Goal: Information Seeking & Learning: Learn about a topic

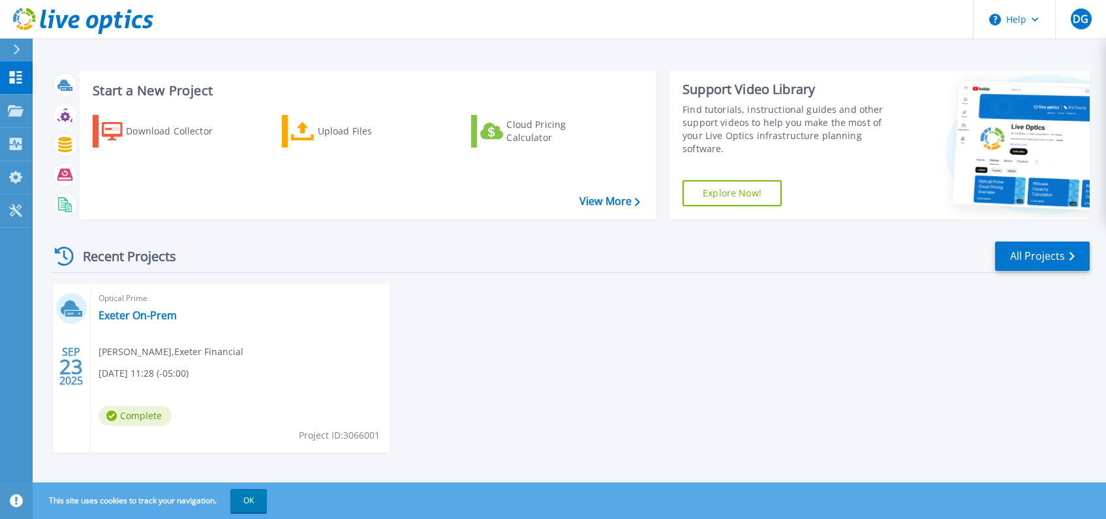
click at [133, 410] on span "Complete" at bounding box center [135, 416] width 73 height 20
click at [123, 318] on link "Exeter On-Prem" at bounding box center [138, 315] width 78 height 13
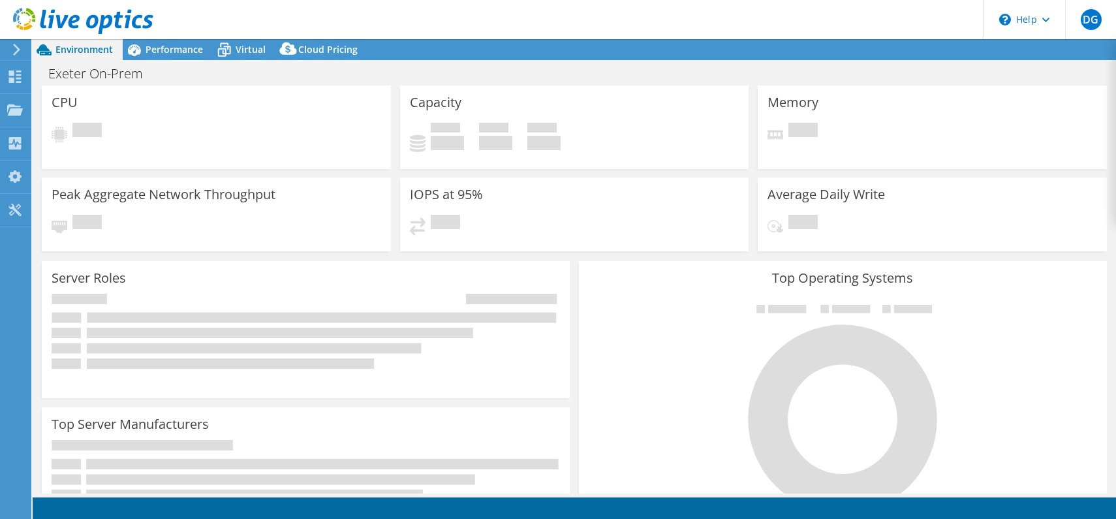
select select "USD"
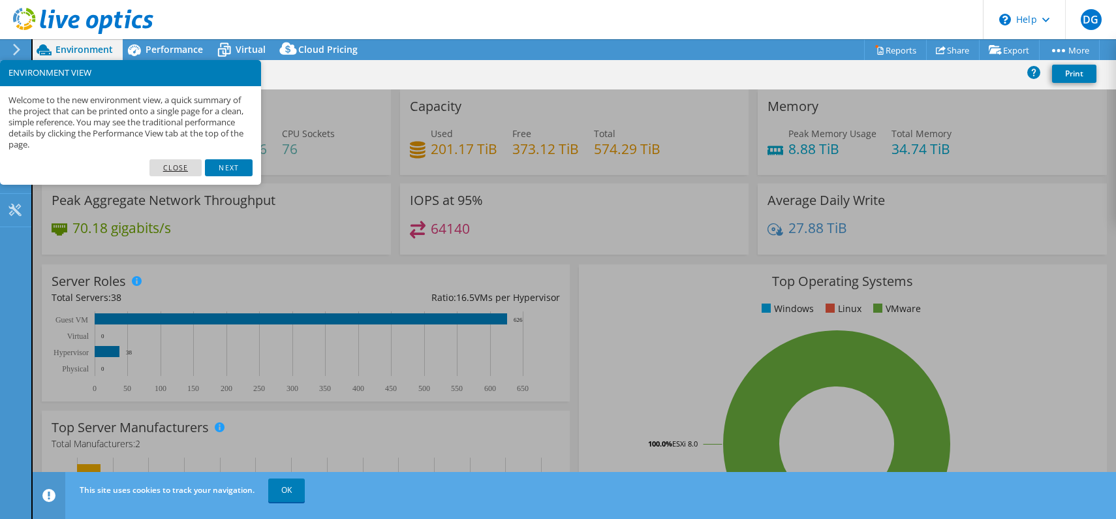
click at [183, 163] on link "Close" at bounding box center [175, 167] width 53 height 17
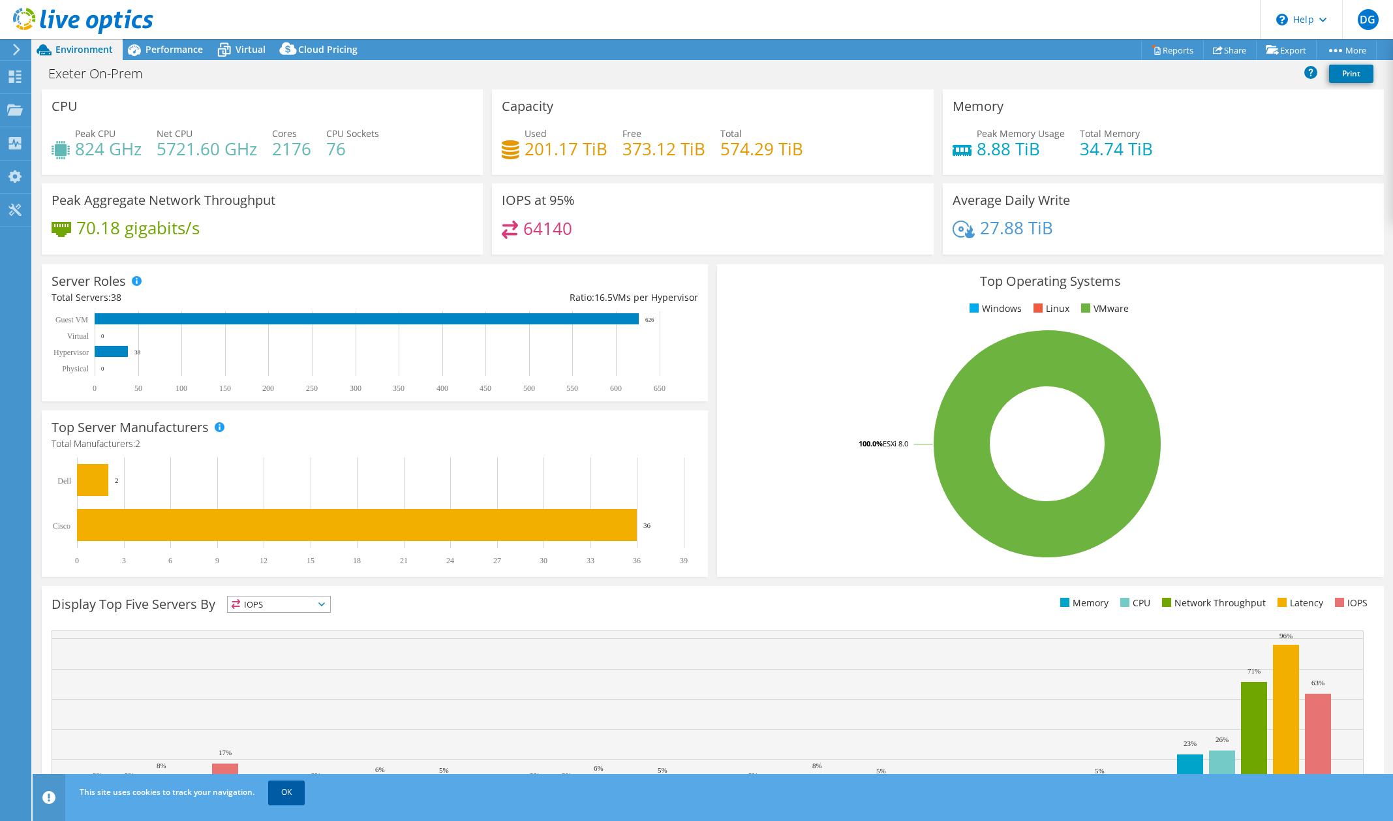
click at [277, 518] on link "OK" at bounding box center [286, 791] width 37 height 23
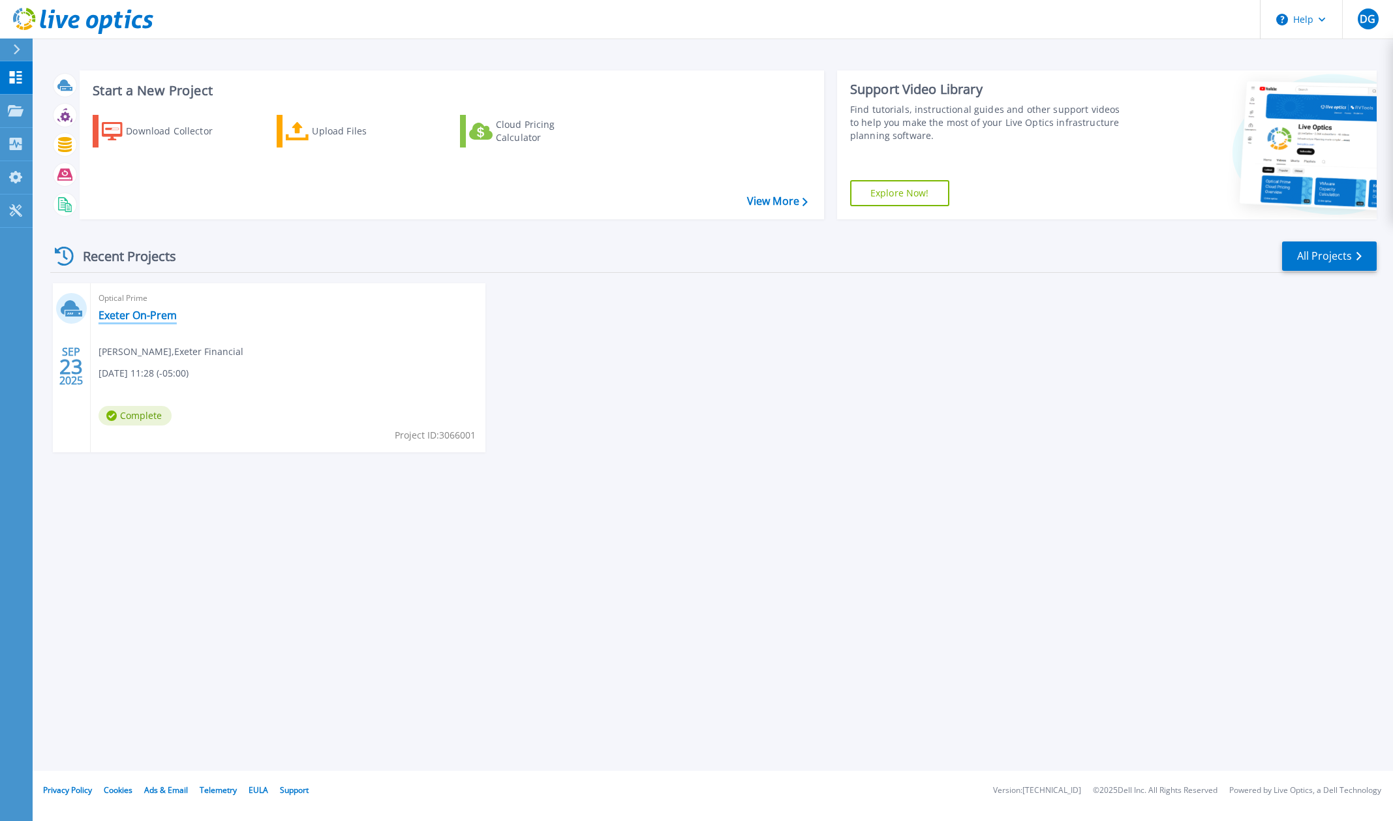
click at [148, 311] on link "Exeter On-Prem" at bounding box center [138, 315] width 78 height 13
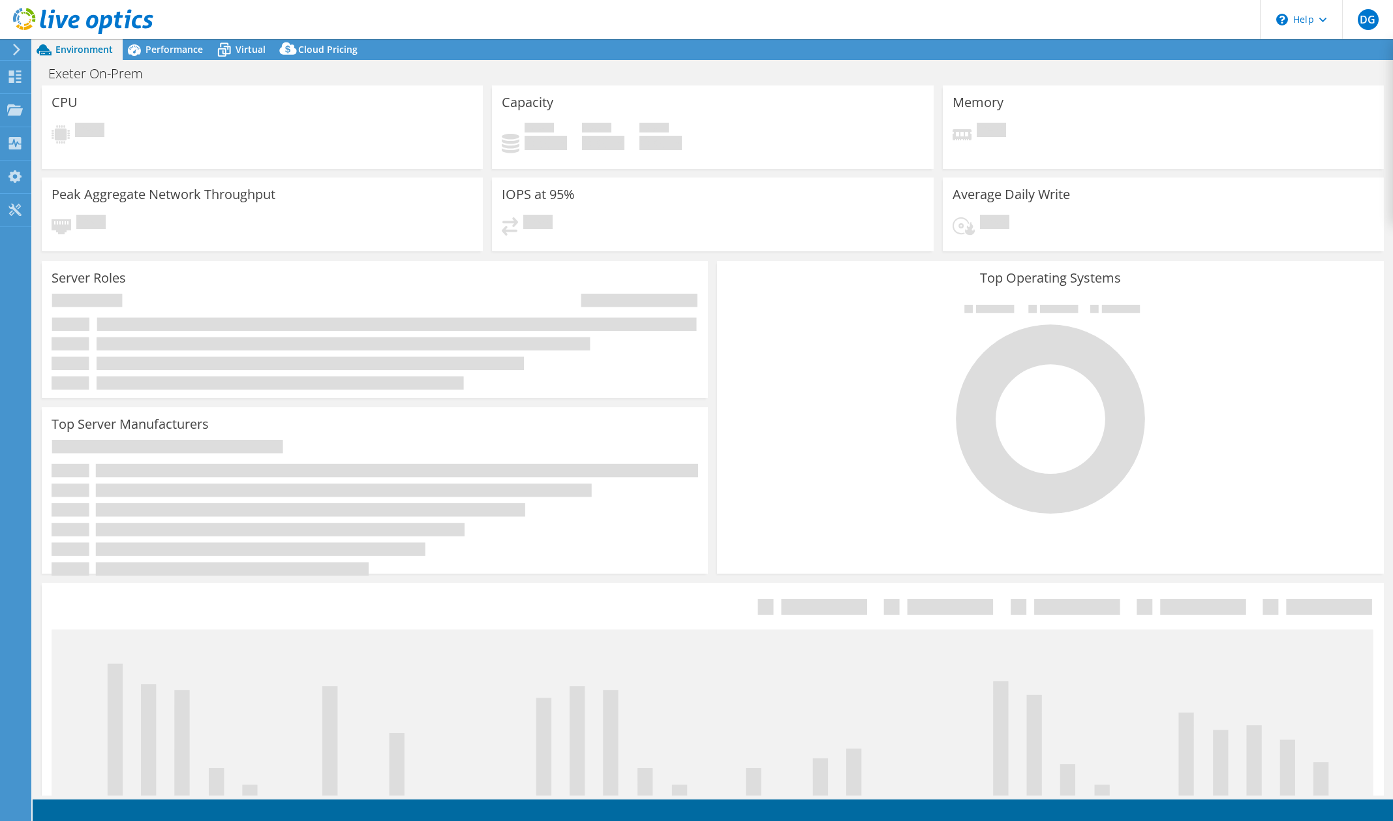
select select "USD"
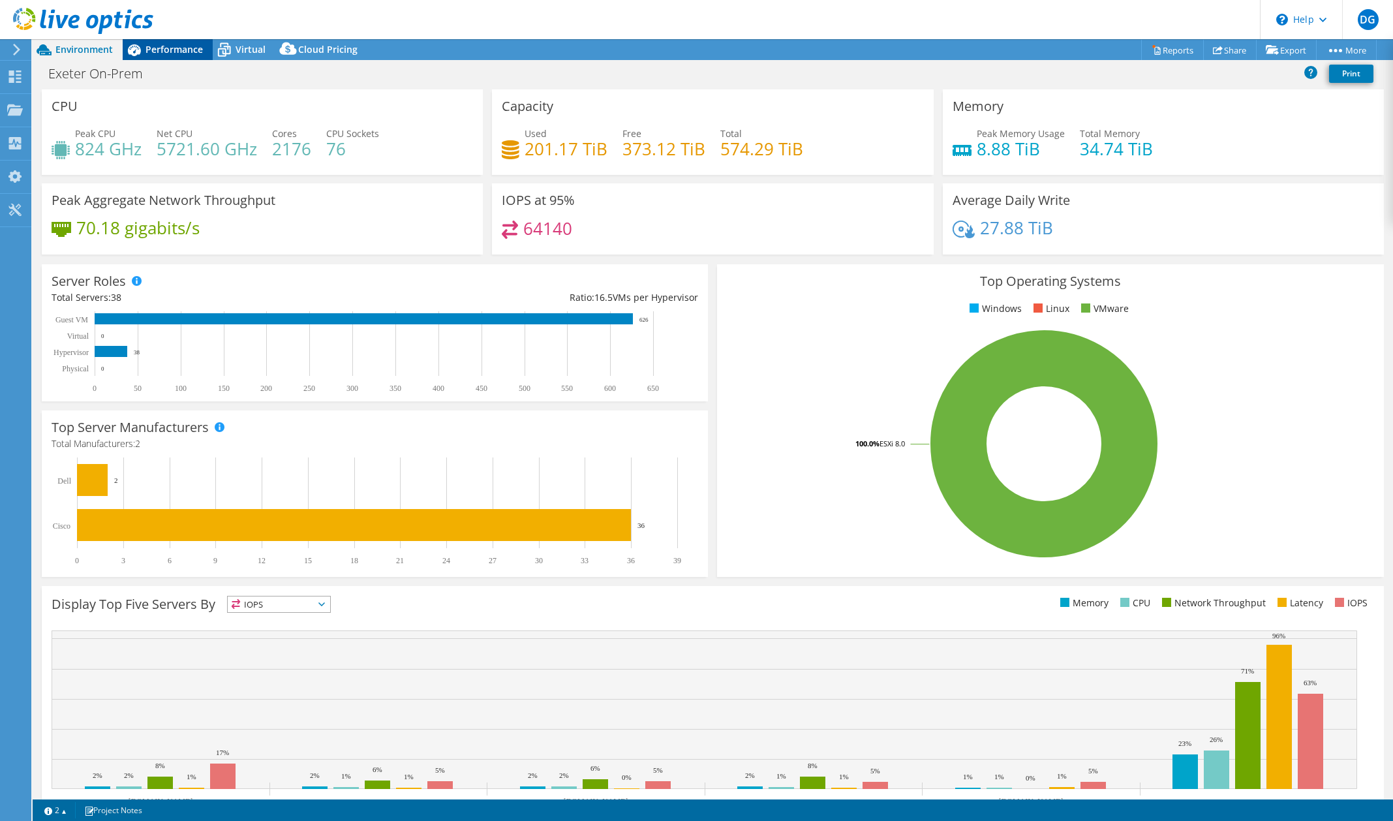
click at [169, 53] on span "Performance" at bounding box center [173, 49] width 57 height 12
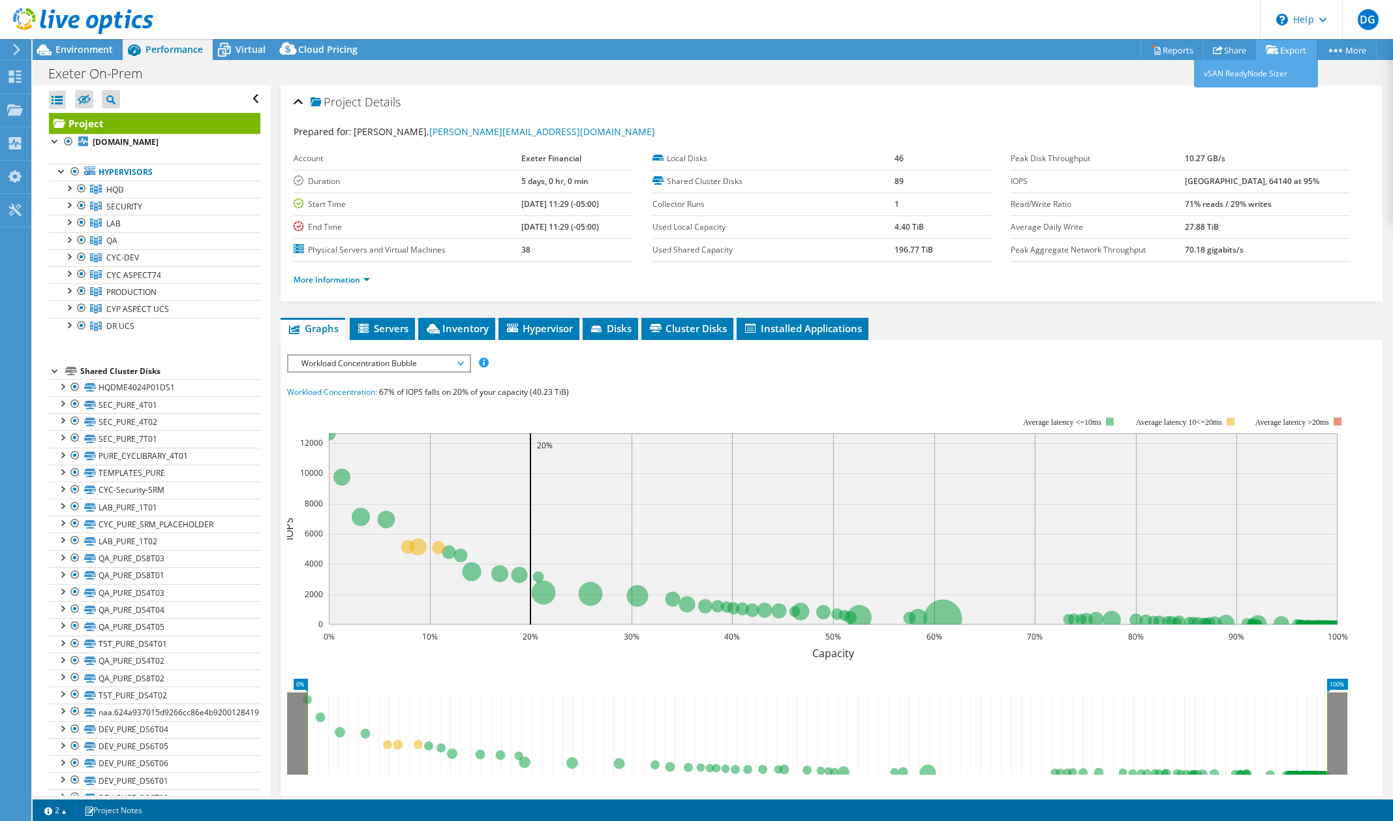
click at [1292, 48] on link "Export" at bounding box center [1286, 50] width 61 height 20
click at [1172, 48] on link "Reports" at bounding box center [1172, 50] width 63 height 20
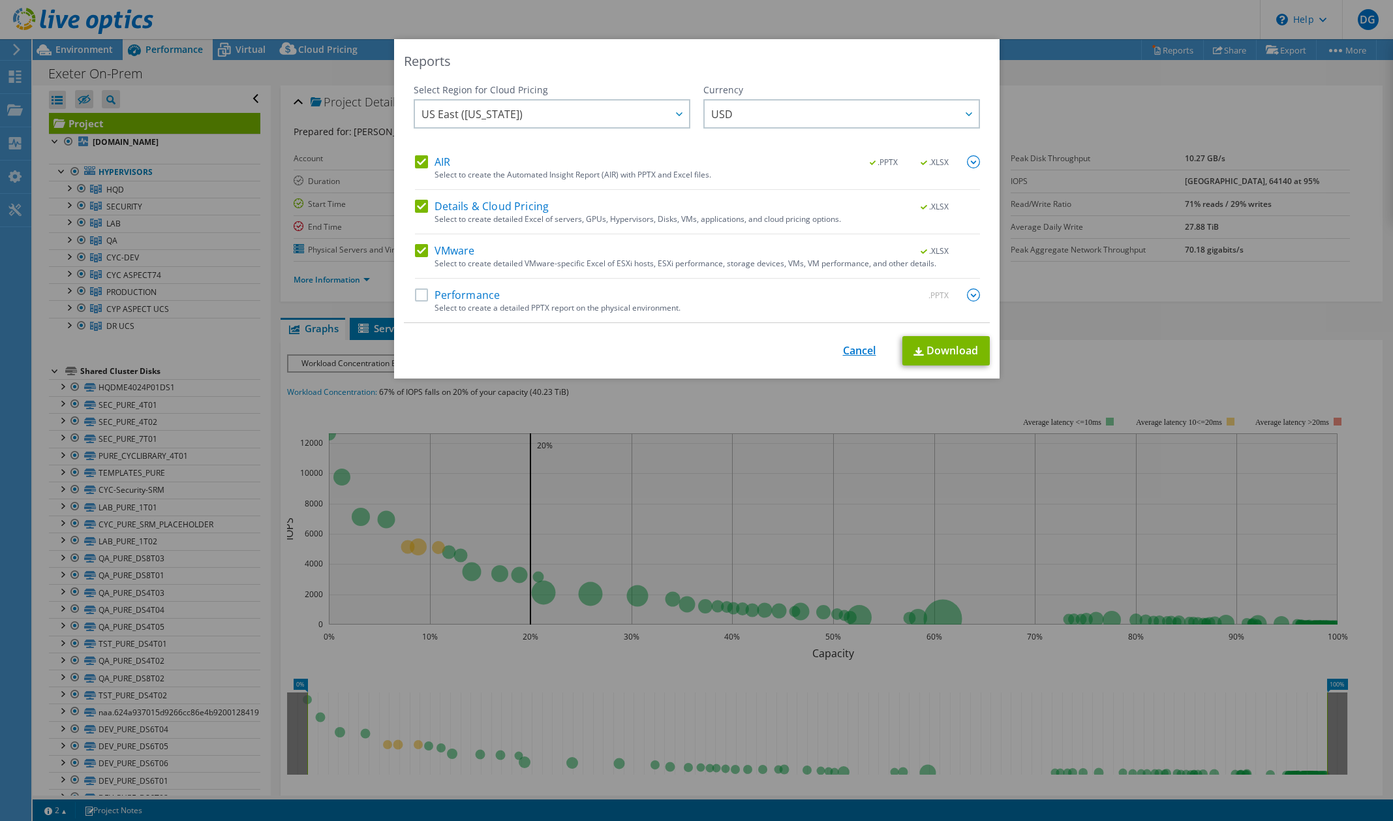
click at [852, 356] on link "Cancel" at bounding box center [859, 350] width 33 height 12
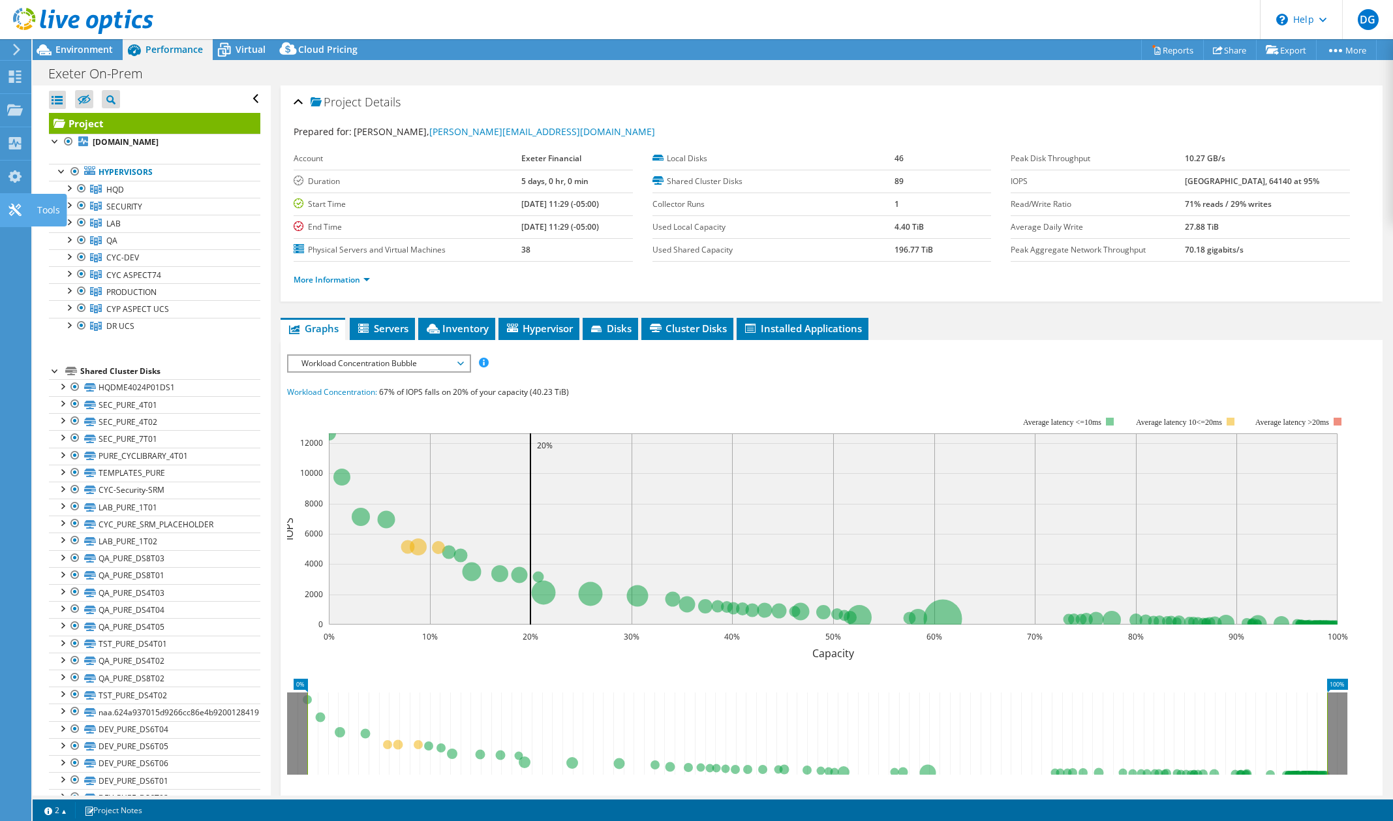
click at [12, 211] on use at bounding box center [14, 210] width 12 height 12
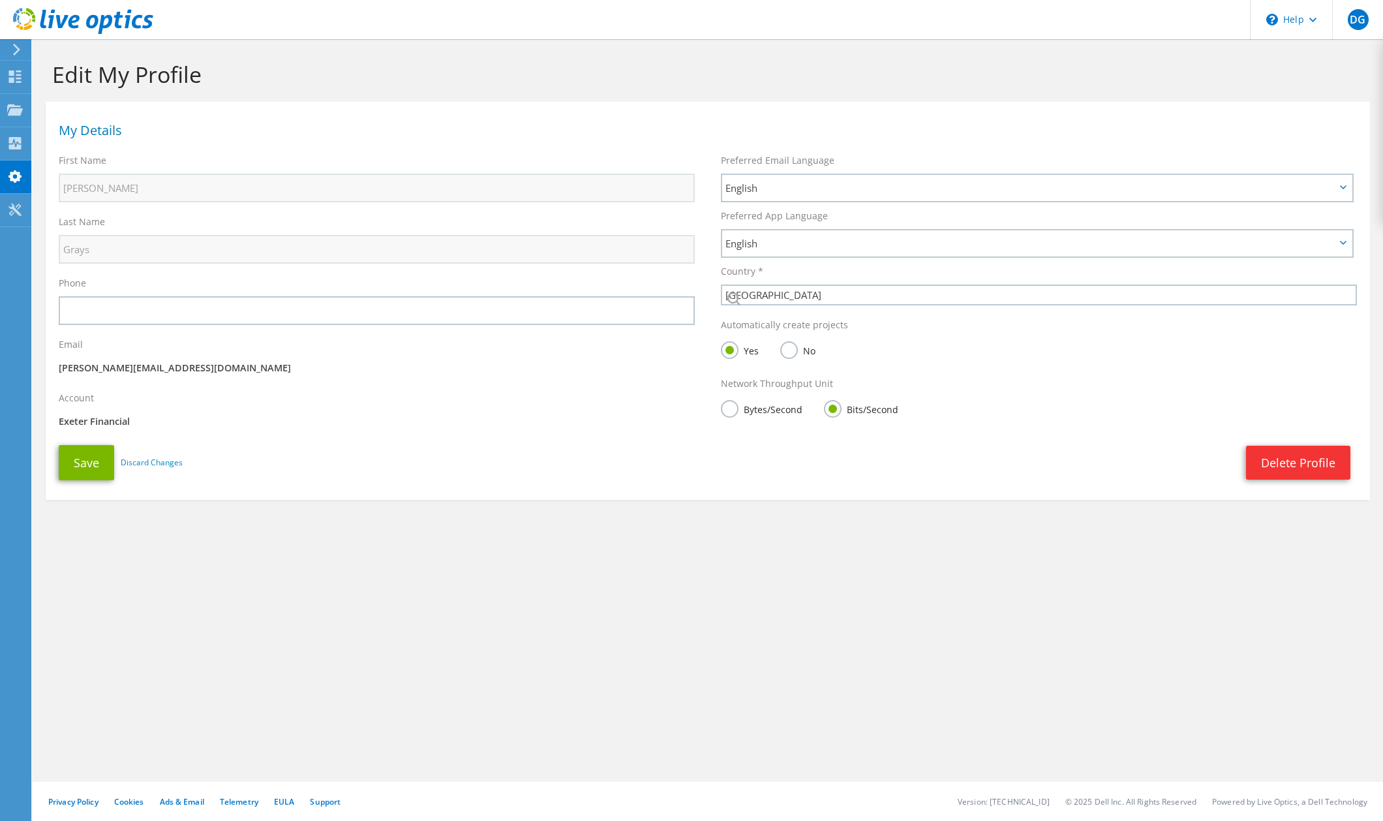
select select "224"
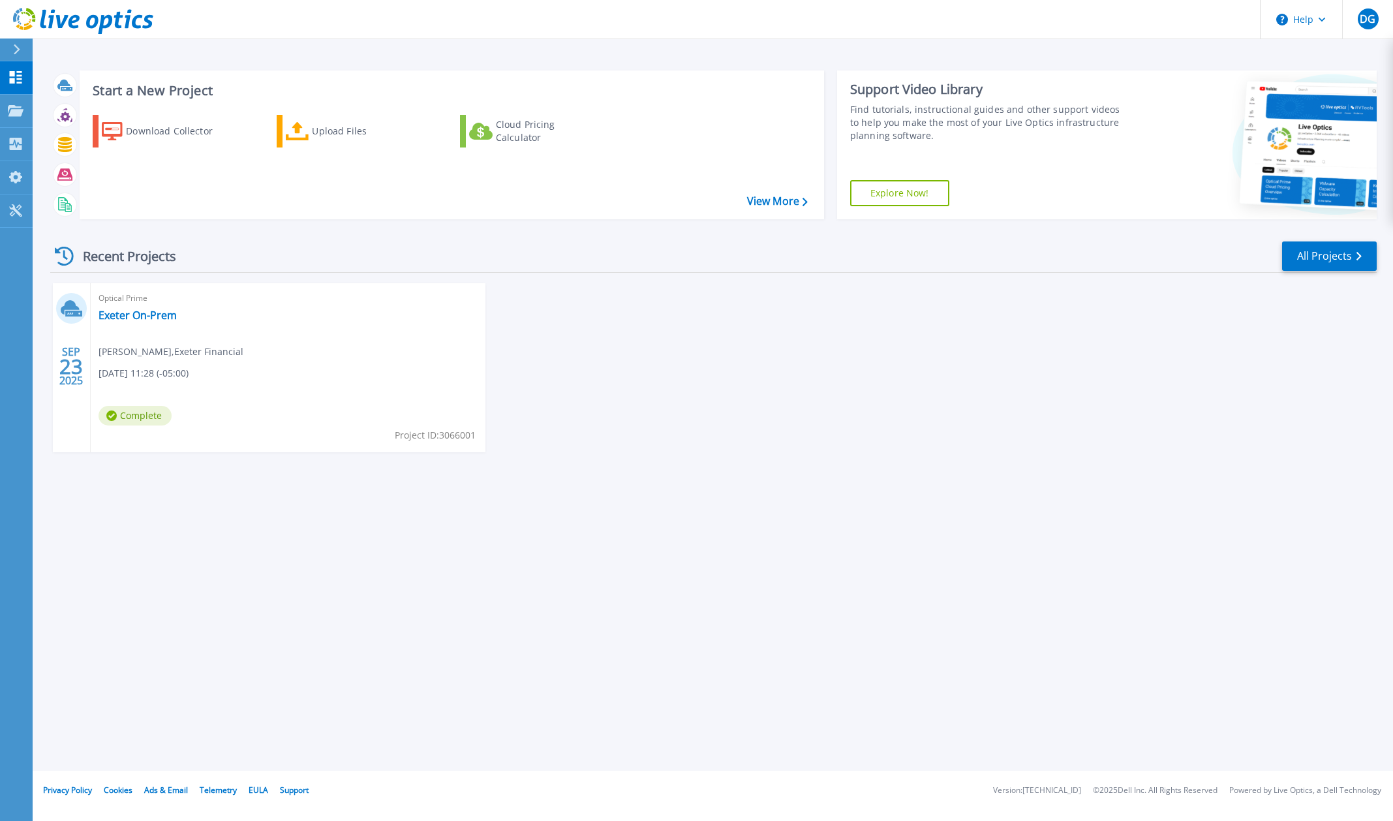
click at [282, 307] on div "Optical Prime Exeter On-Prem [PERSON_NAME] , [GEOGRAPHIC_DATA] Financial [DATE]…" at bounding box center [288, 367] width 395 height 169
click at [134, 311] on link "Exeter On-Prem" at bounding box center [138, 315] width 78 height 13
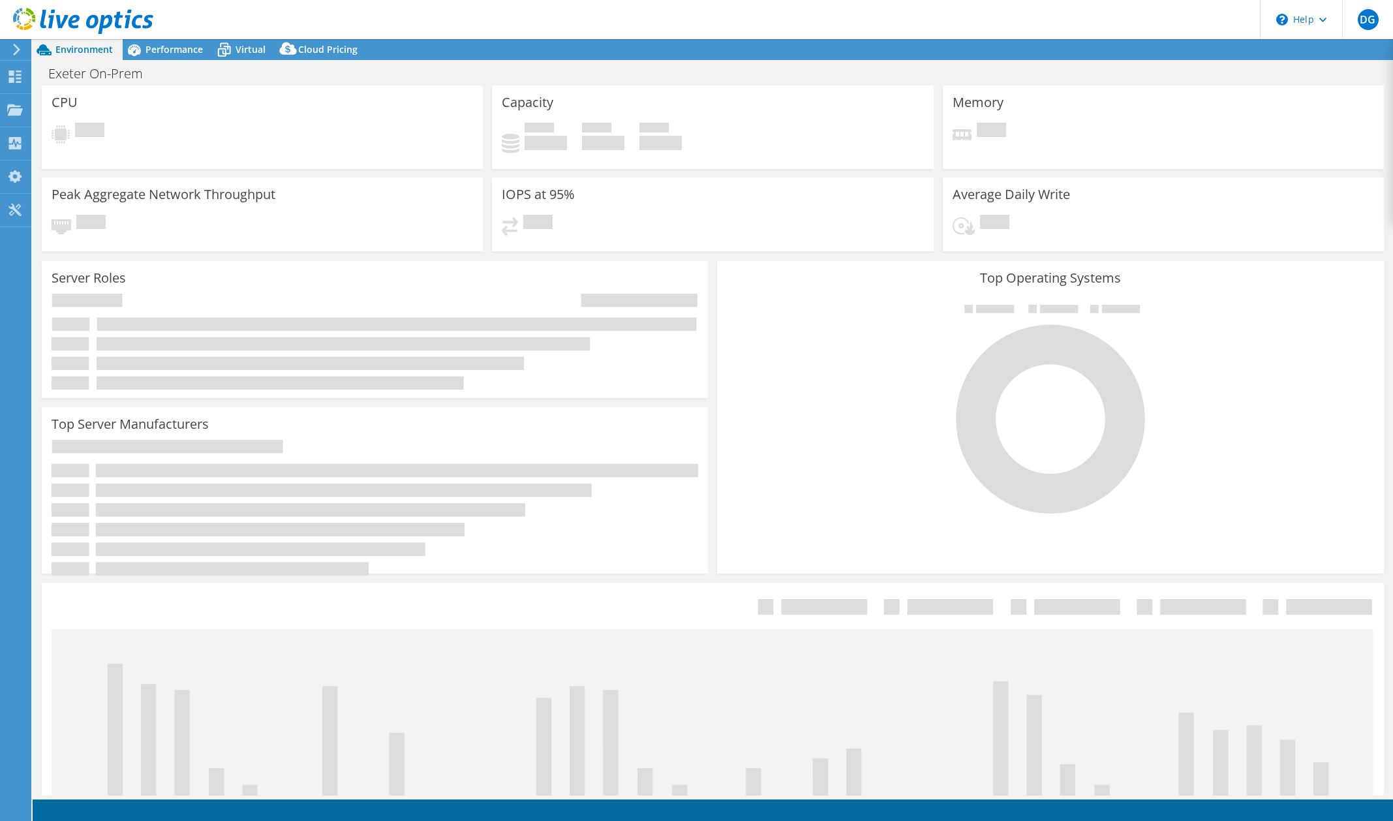
select select "USD"
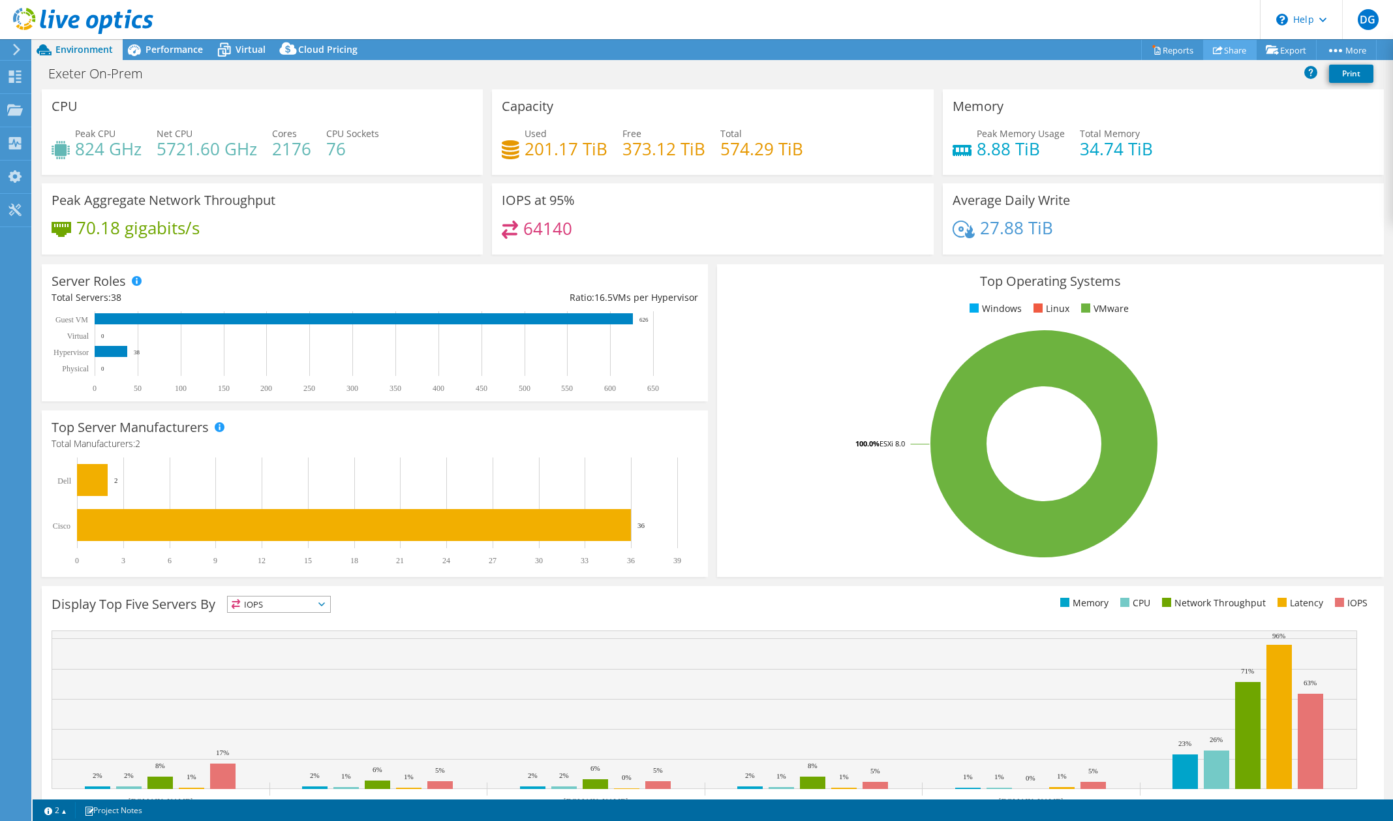
click at [1224, 50] on link "Share" at bounding box center [1229, 50] width 53 height 20
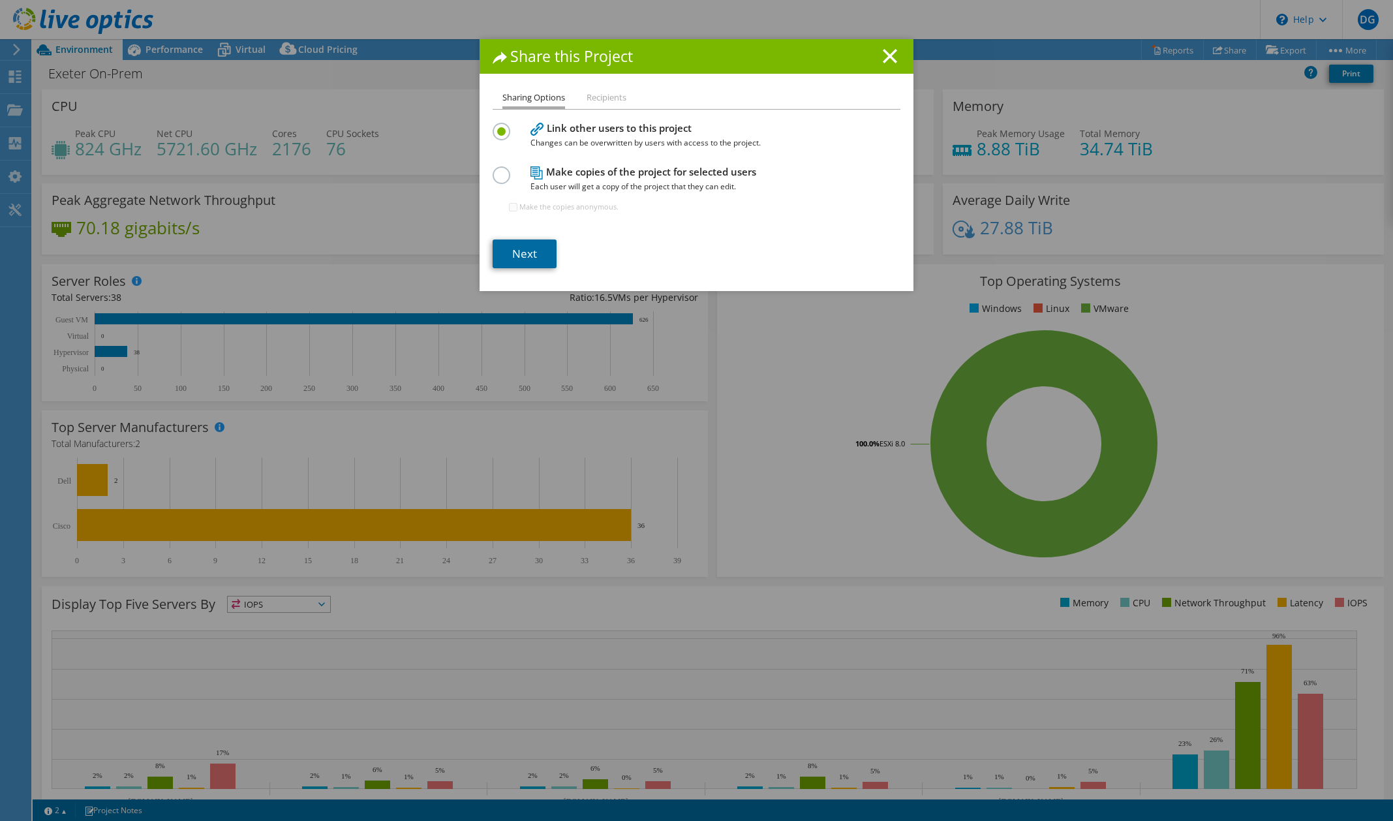
click at [538, 256] on link "Next" at bounding box center [525, 253] width 64 height 29
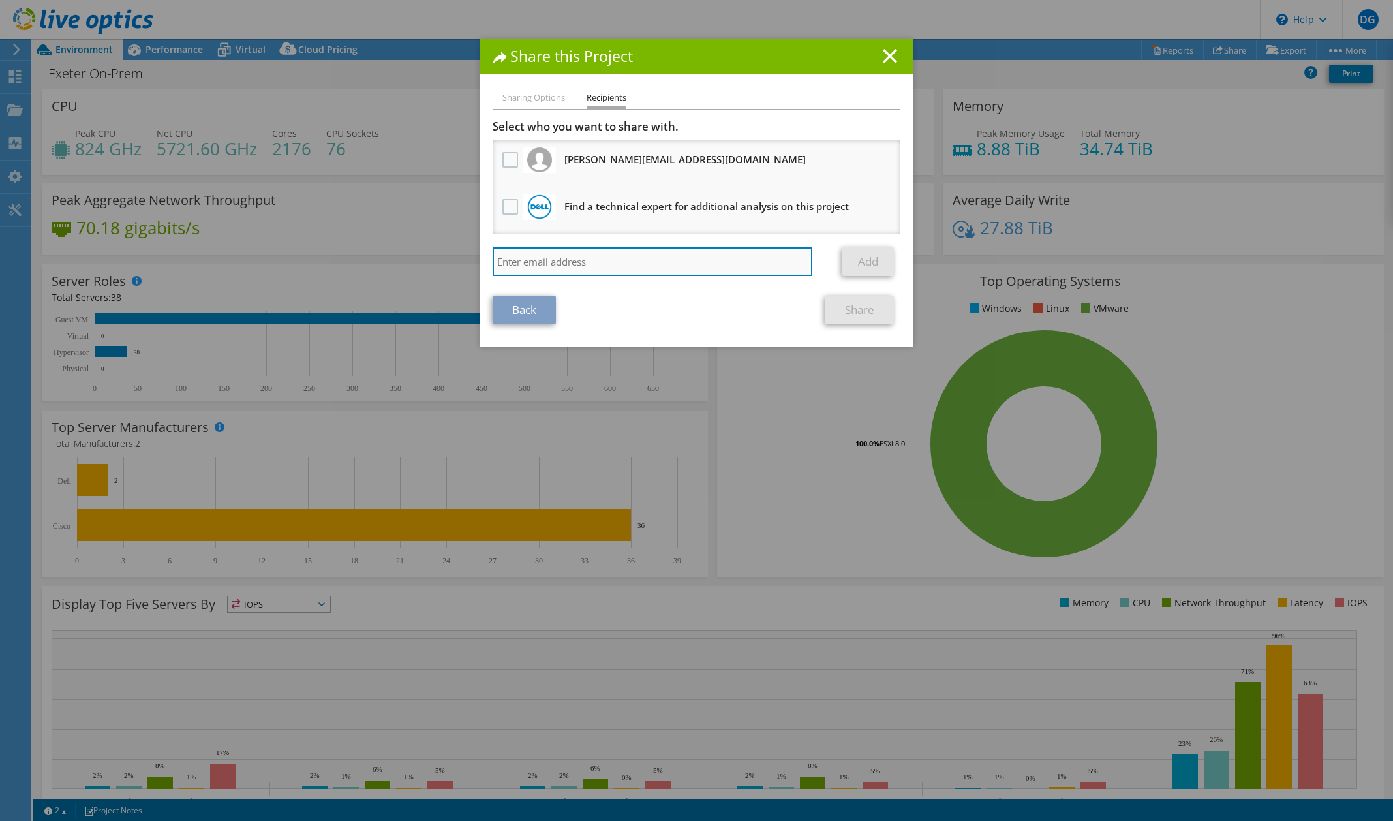
click at [540, 262] on input "search" at bounding box center [653, 261] width 320 height 29
type input "jason.clemmons@exeterfinance.com"
drag, startPoint x: 568, startPoint y: 262, endPoint x: 459, endPoint y: 264, distance: 109.0
click at [459, 264] on div "Share this Project Sharing Options Recipients Link other users to this project …" at bounding box center [696, 410] width 1393 height 742
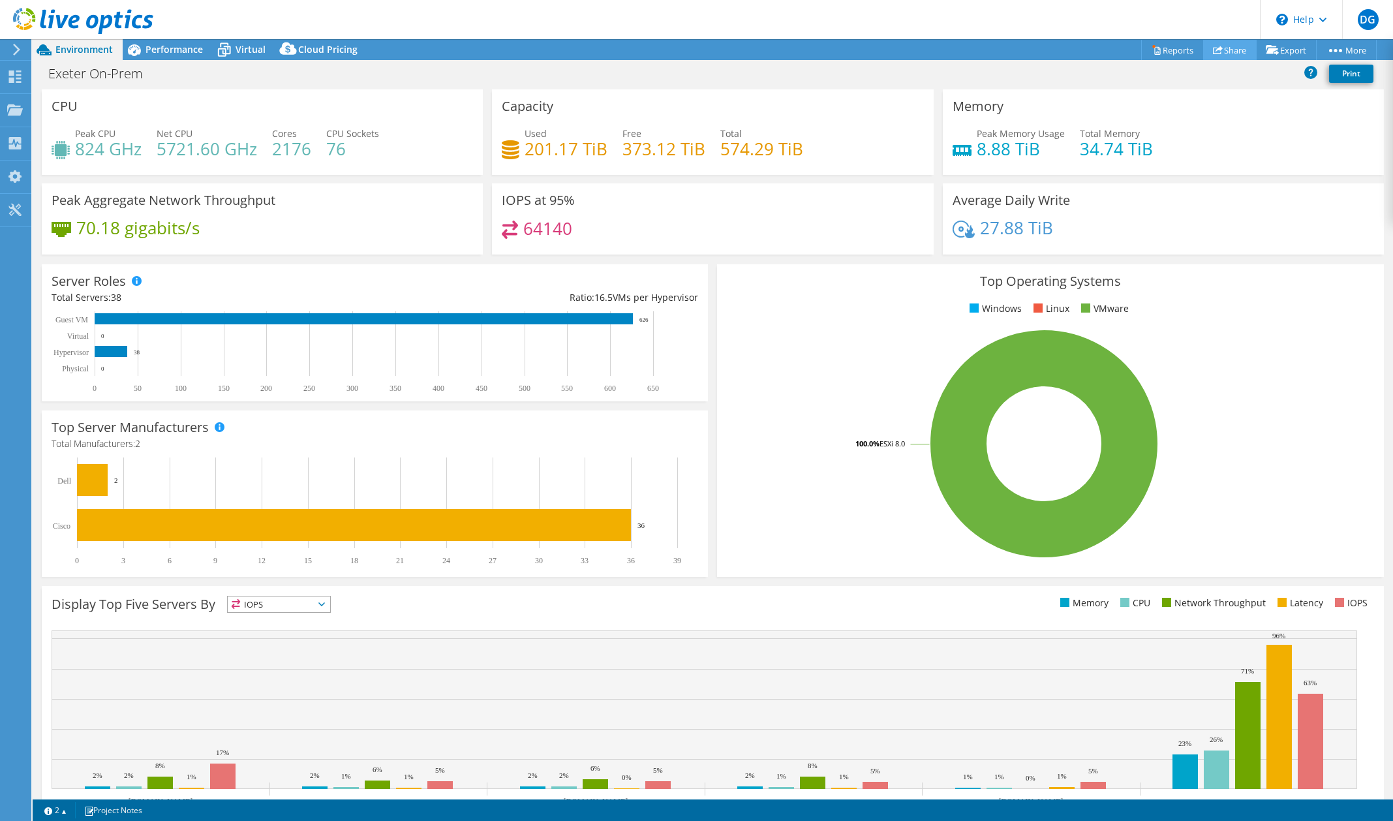
click at [1214, 49] on use at bounding box center [1218, 50] width 10 height 8
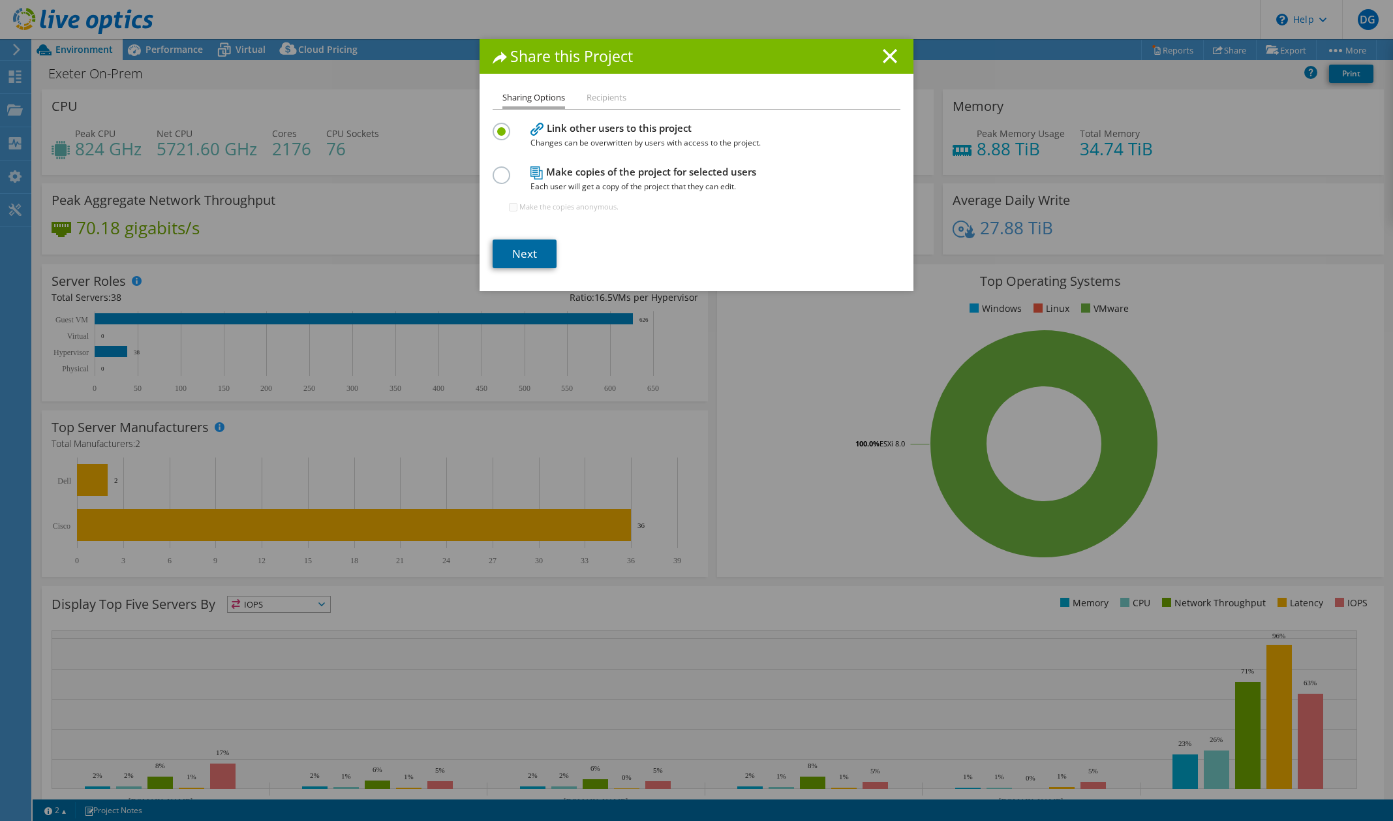
click at [531, 240] on link "Next" at bounding box center [525, 253] width 64 height 29
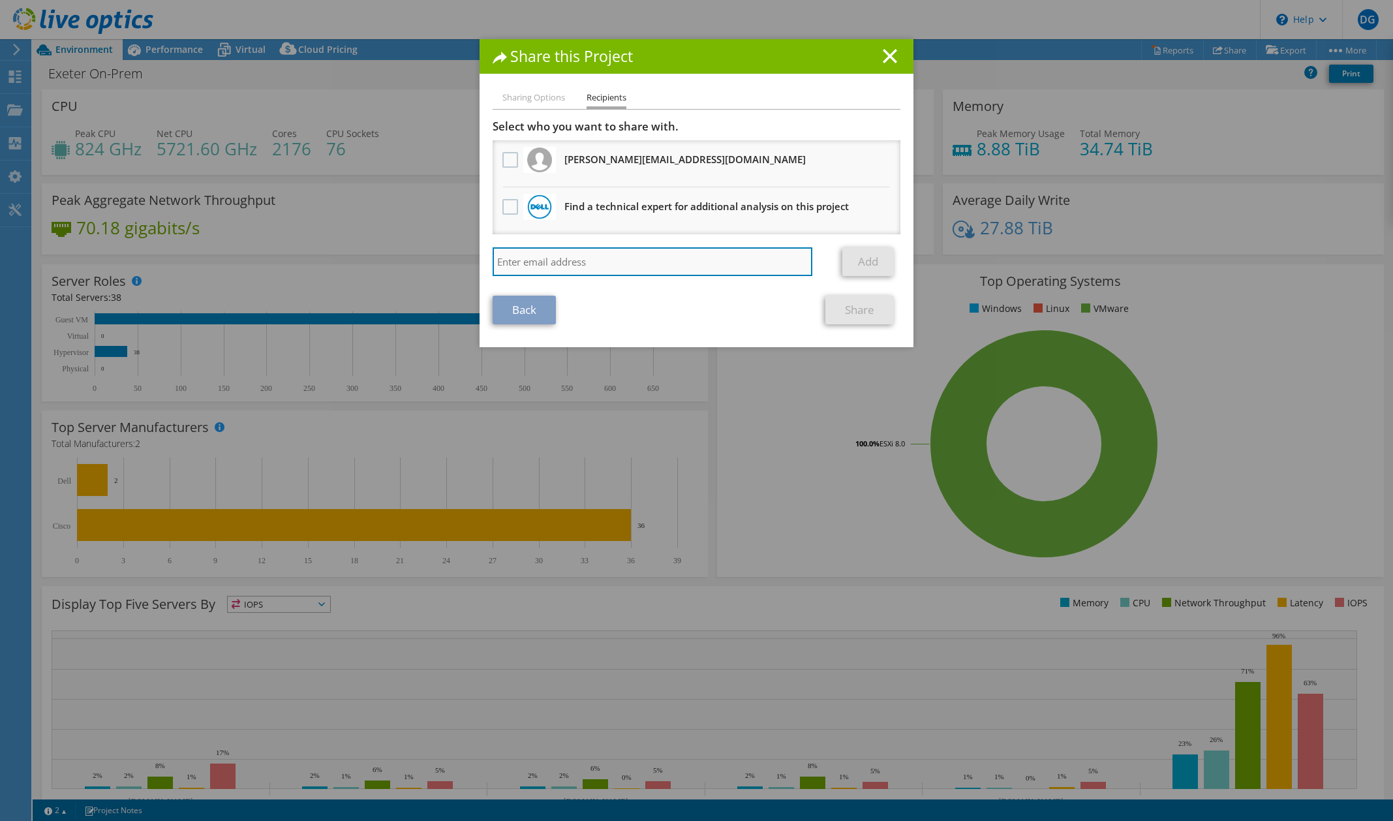
click at [558, 265] on input "search" at bounding box center [653, 261] width 320 height 29
type input "jason.clemmons@exeterfinance.com"
click at [864, 267] on link "Add" at bounding box center [868, 261] width 52 height 29
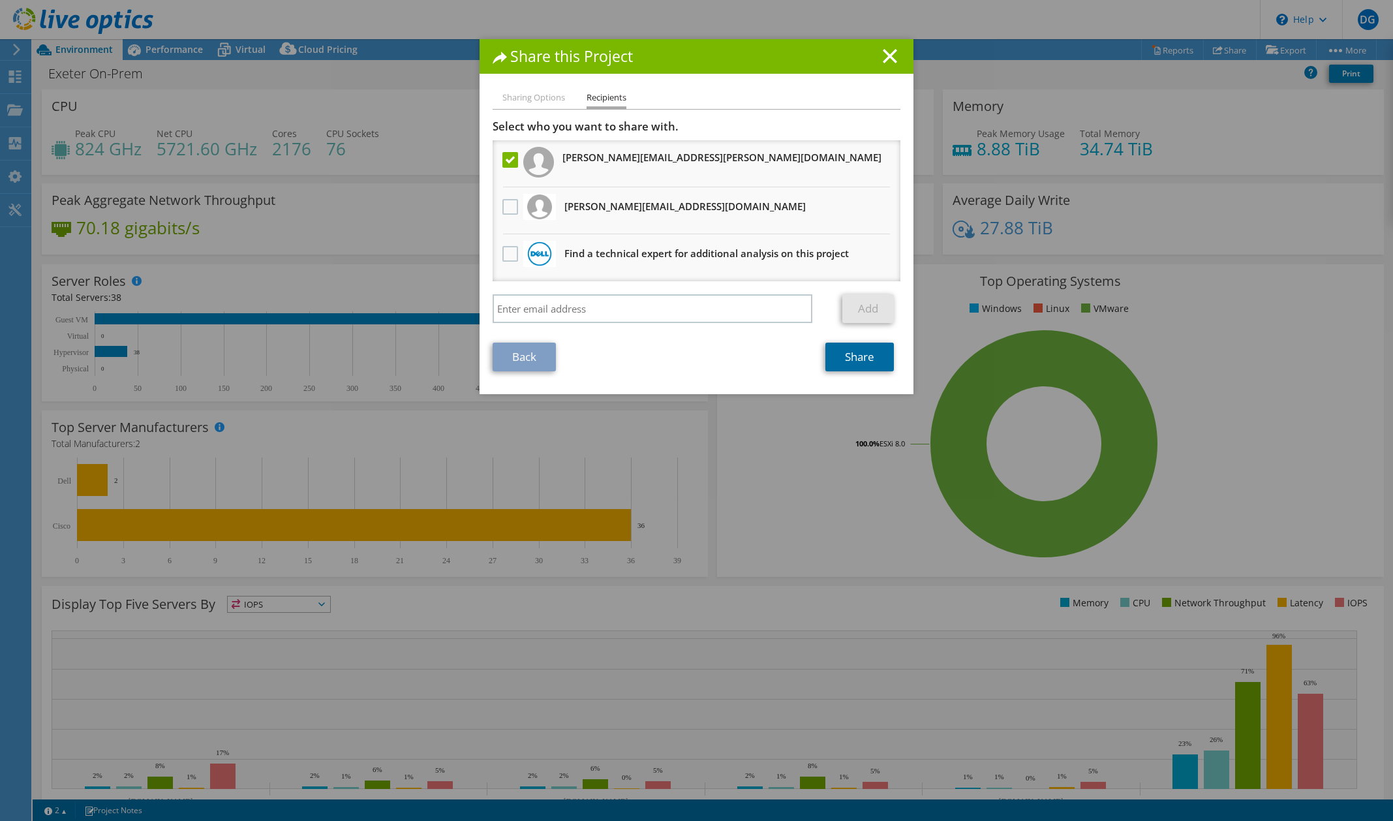
click at [856, 356] on link "Share" at bounding box center [859, 357] width 69 height 29
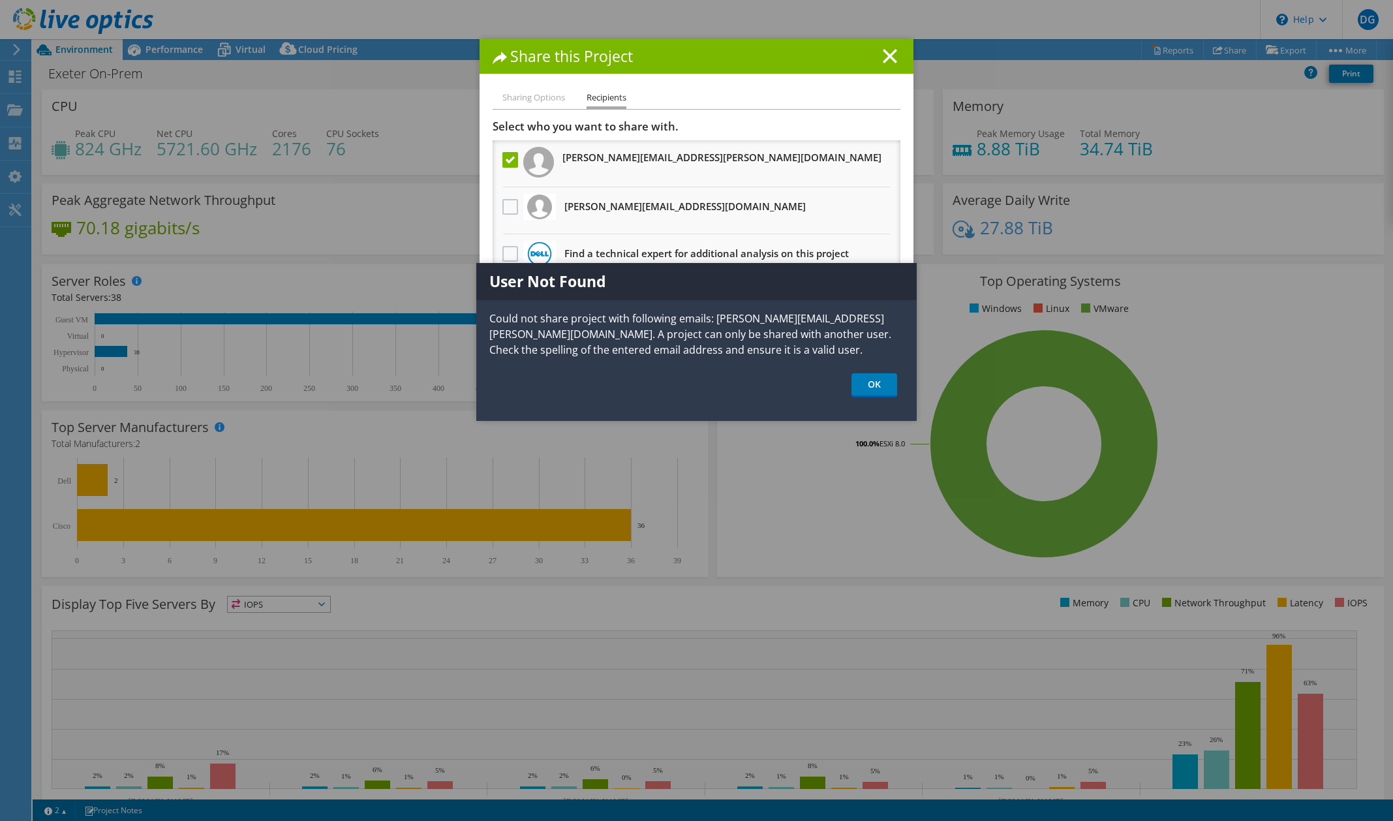
click at [860, 399] on div "User Not Found Could not share project with following emails: jason.clemmons@ex…" at bounding box center [696, 342] width 440 height 158
click at [872, 378] on link "OK" at bounding box center [874, 385] width 46 height 24
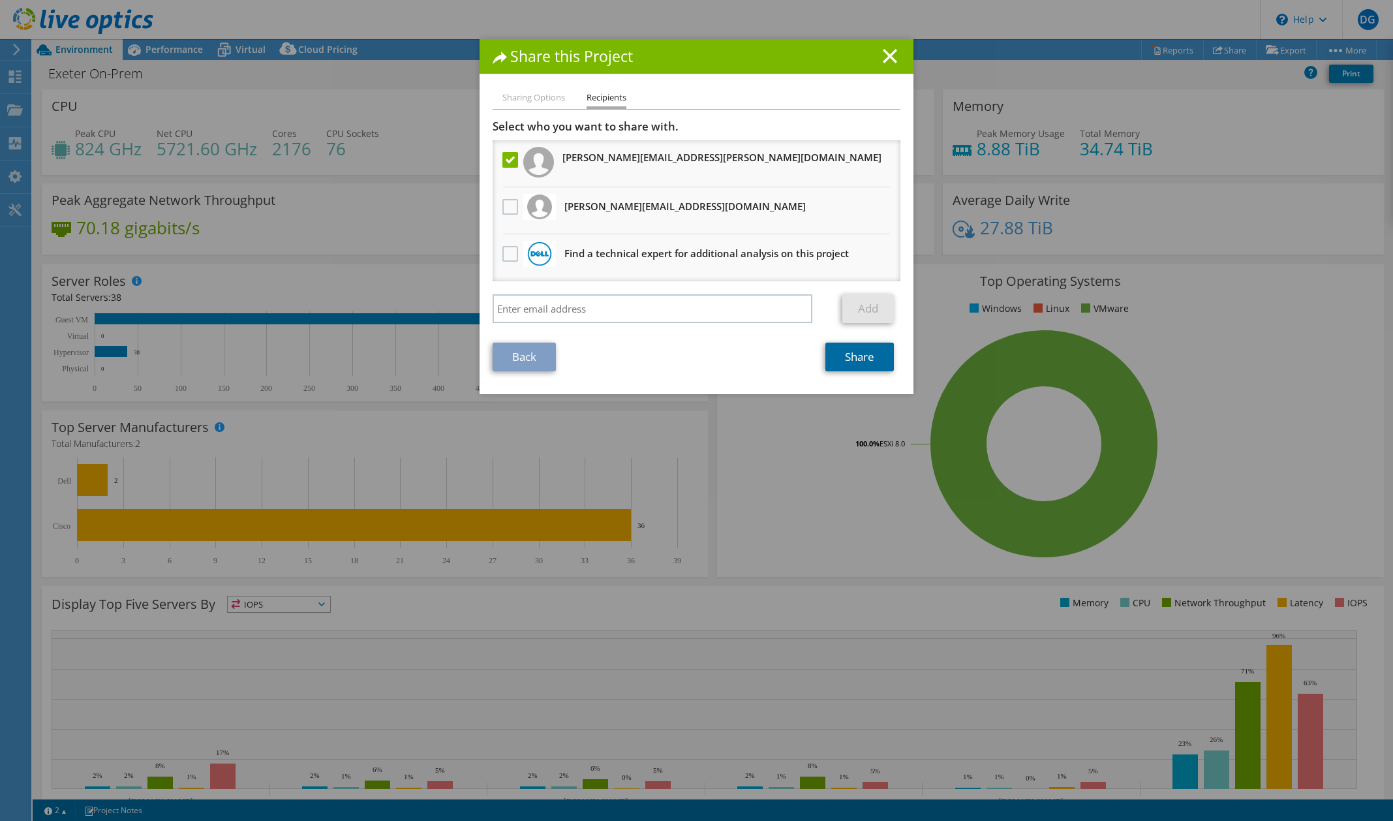
click at [854, 347] on link "Share" at bounding box center [859, 357] width 69 height 29
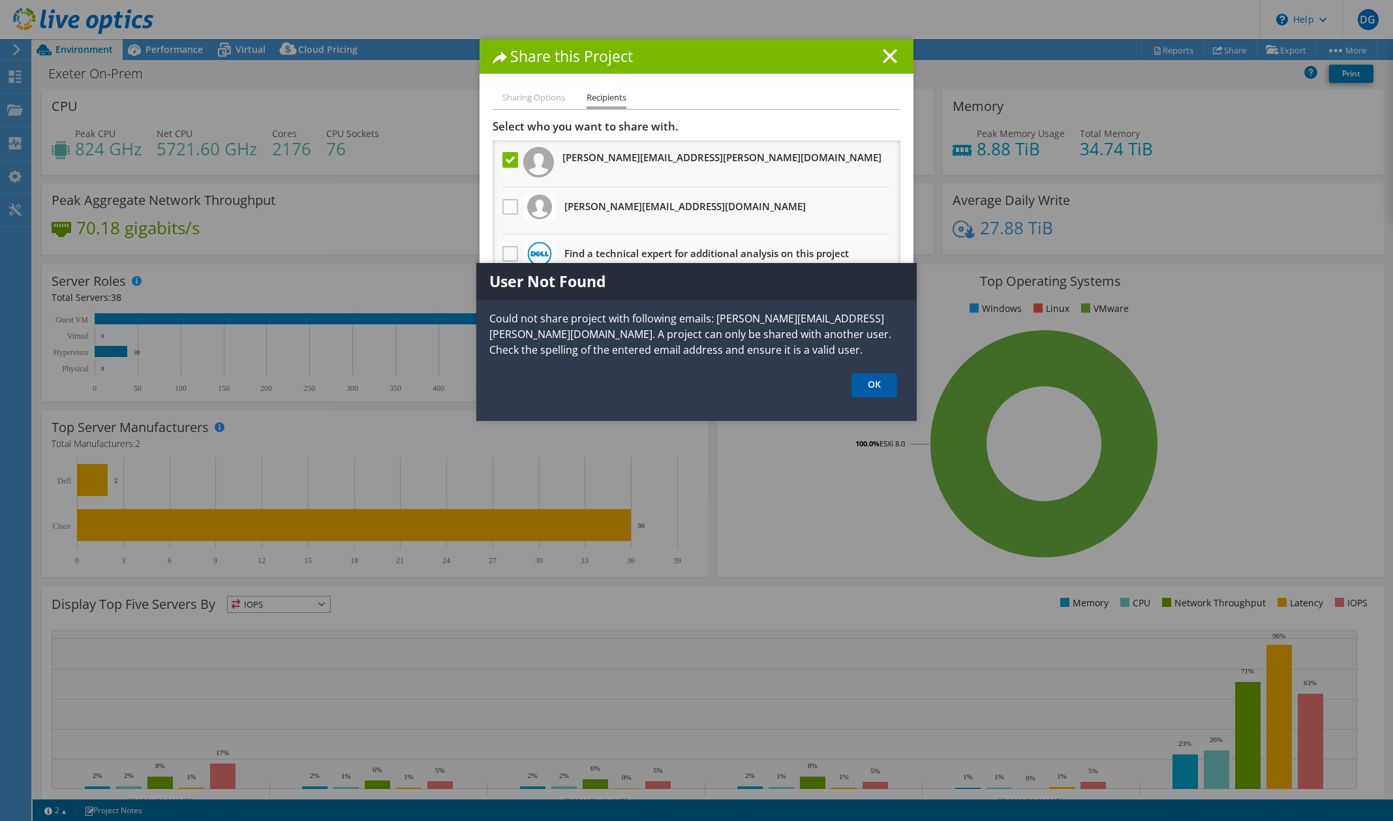
click at [880, 388] on link "OK" at bounding box center [874, 385] width 46 height 24
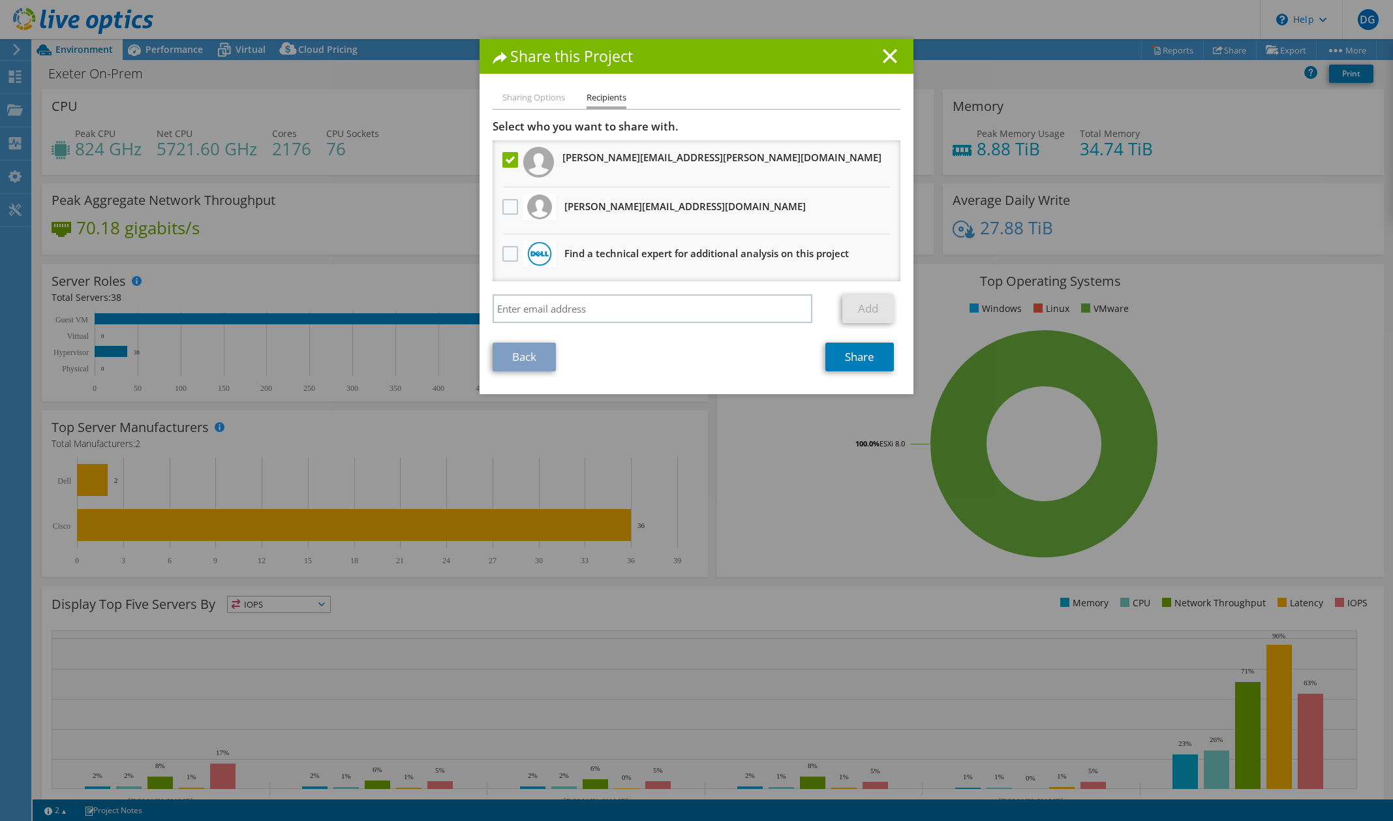
click at [506, 99] on li "Sharing Options" at bounding box center [533, 98] width 63 height 16
drag, startPoint x: 506, startPoint y: 162, endPoint x: 508, endPoint y: 147, distance: 14.5
click at [506, 161] on label at bounding box center [511, 160] width 19 height 16
click at [0, 0] on input "checkbox" at bounding box center [0, 0] width 0 height 0
click at [517, 108] on ul "Sharing Options Recipients" at bounding box center [697, 99] width 408 height 19
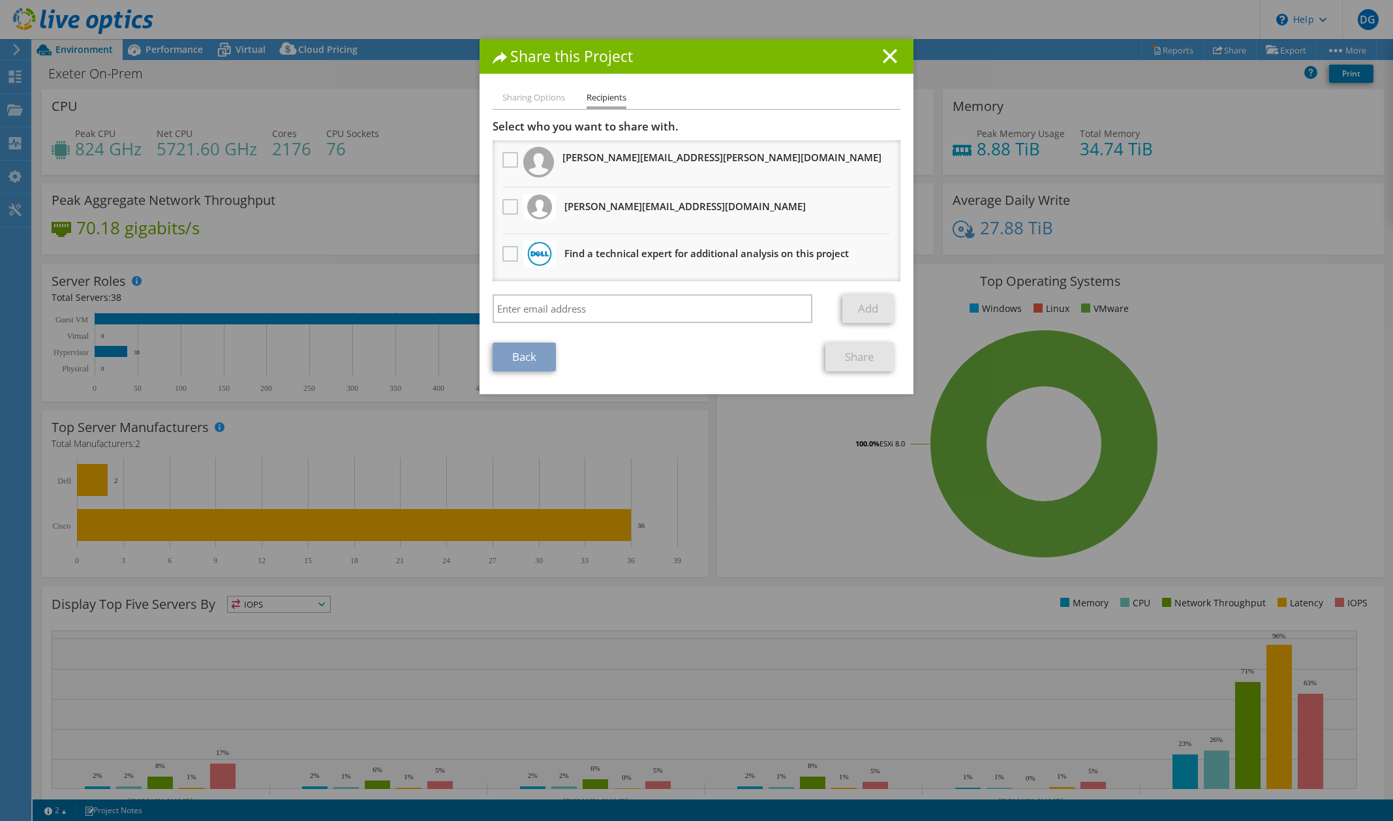
click at [520, 97] on li "Sharing Options" at bounding box center [533, 98] width 63 height 16
click at [527, 365] on link "Back" at bounding box center [524, 357] width 63 height 29
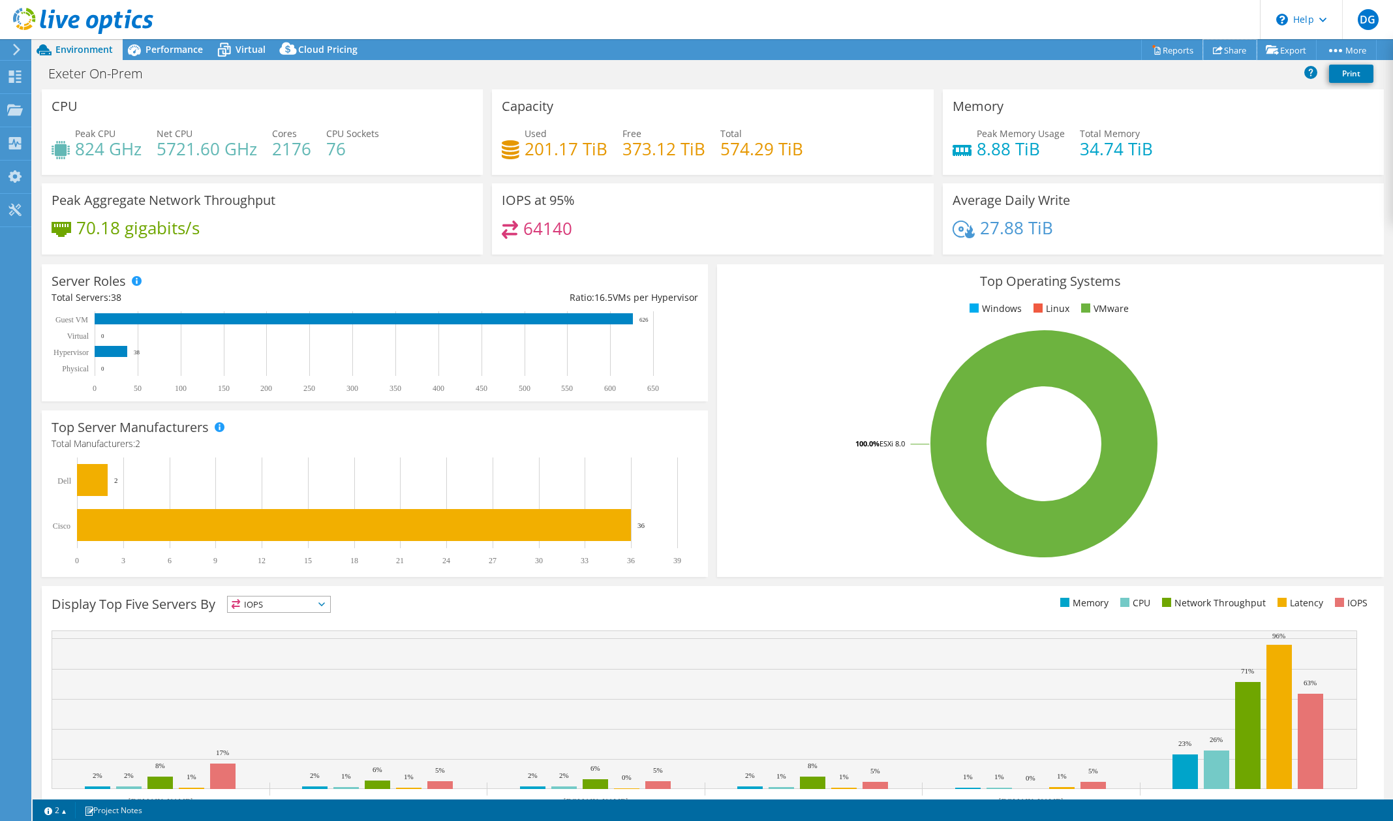
click at [1213, 46] on icon at bounding box center [1218, 50] width 10 height 10
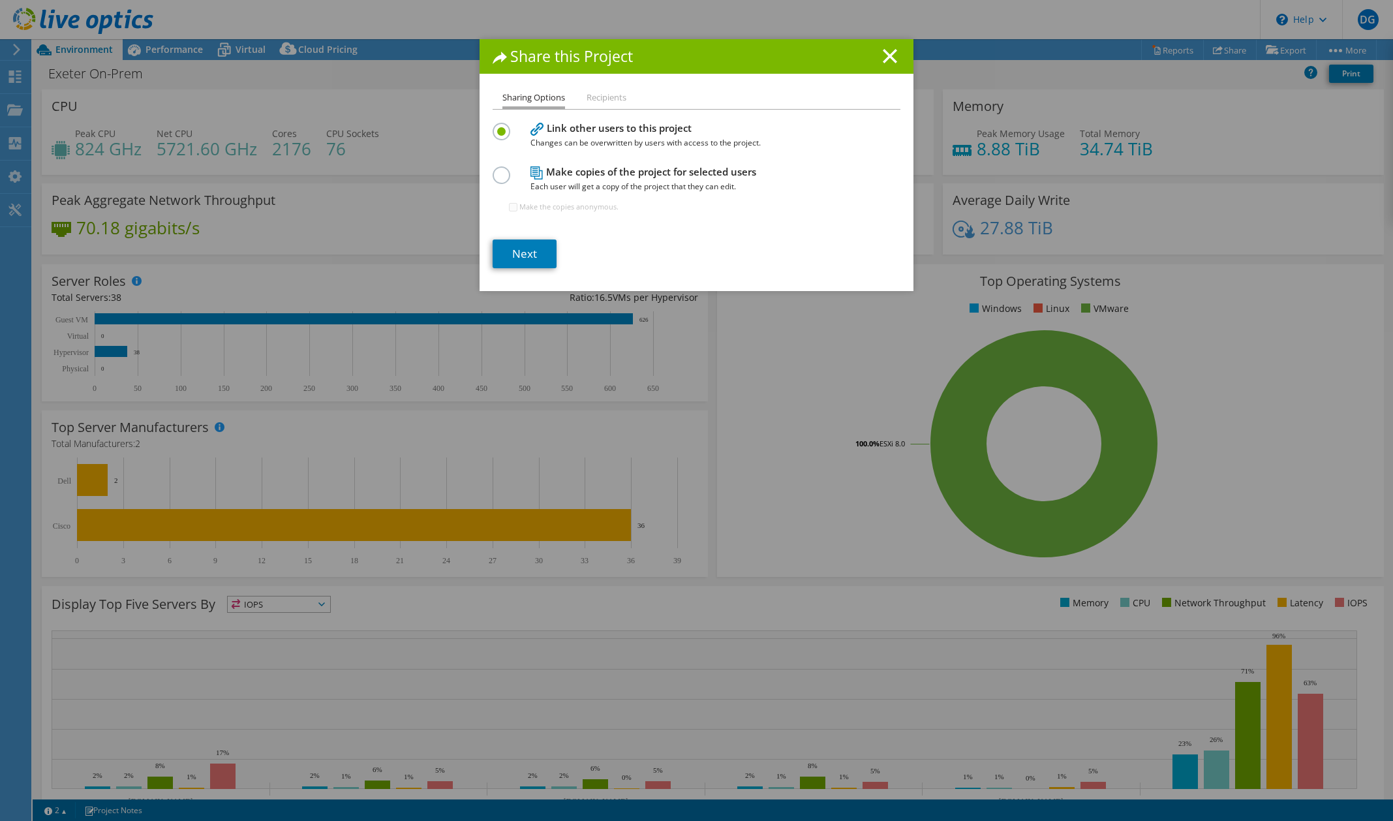
click at [501, 170] on label at bounding box center [504, 167] width 23 height 3
click at [0, 0] on input "radio" at bounding box center [0, 0] width 0 height 0
click at [520, 253] on link "Next" at bounding box center [525, 253] width 64 height 29
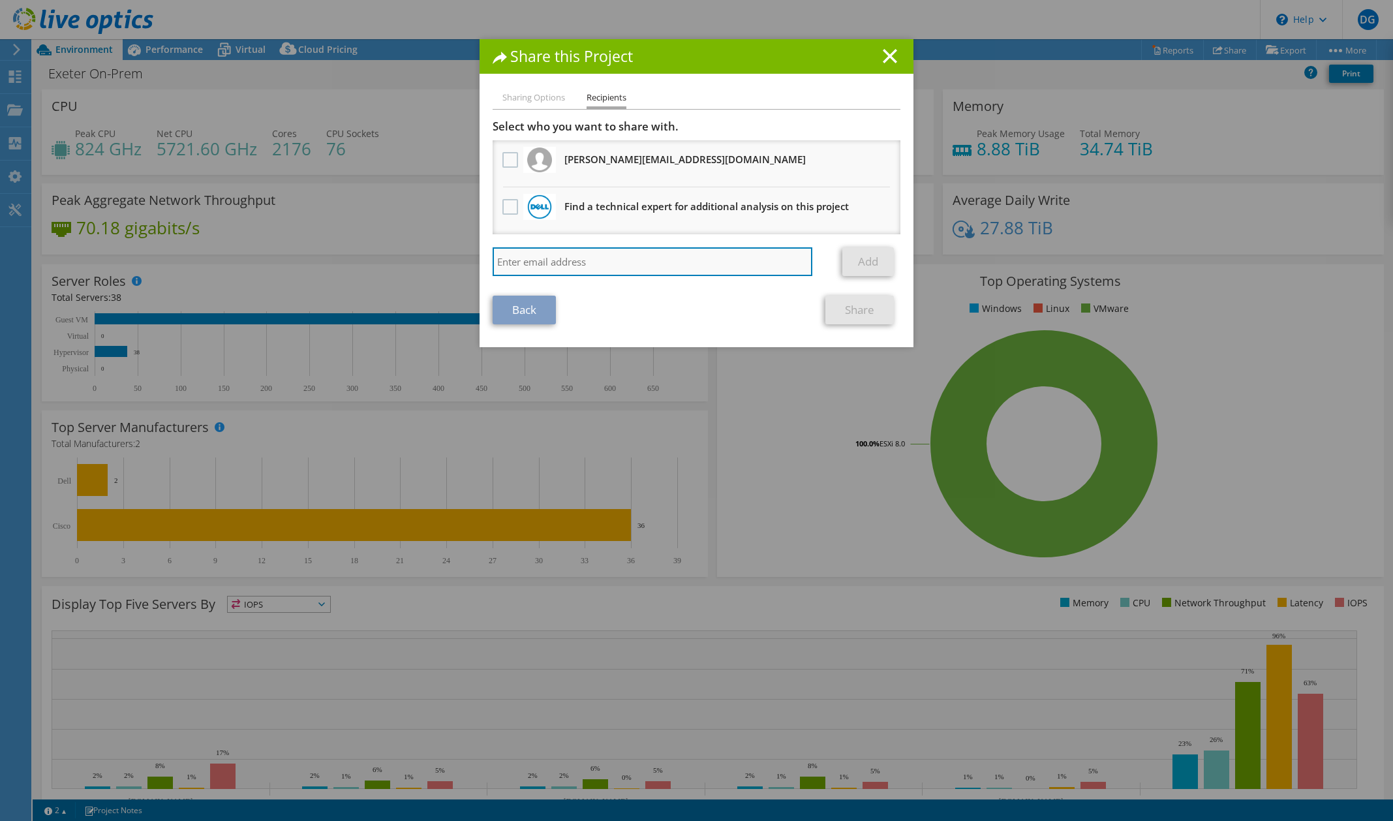
click at [521, 256] on input "search" at bounding box center [653, 261] width 320 height 29
click at [534, 97] on li "Sharing Options" at bounding box center [533, 98] width 63 height 16
click at [545, 99] on li "Sharing Options" at bounding box center [533, 98] width 63 height 16
click at [890, 53] on icon at bounding box center [890, 56] width 14 height 14
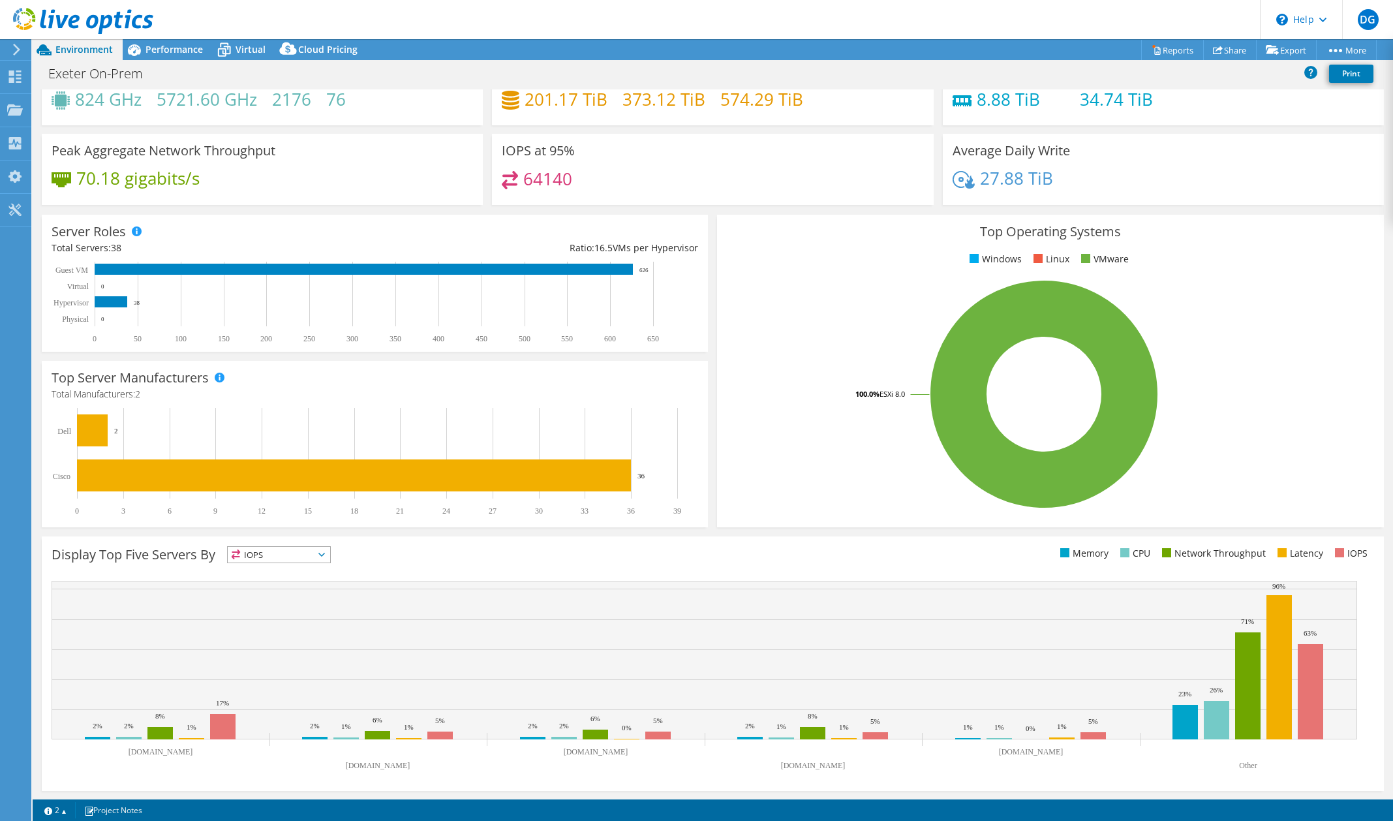
scroll to position [50, 0]
click at [1277, 688] on rect at bounding box center [1278, 666] width 25 height 144
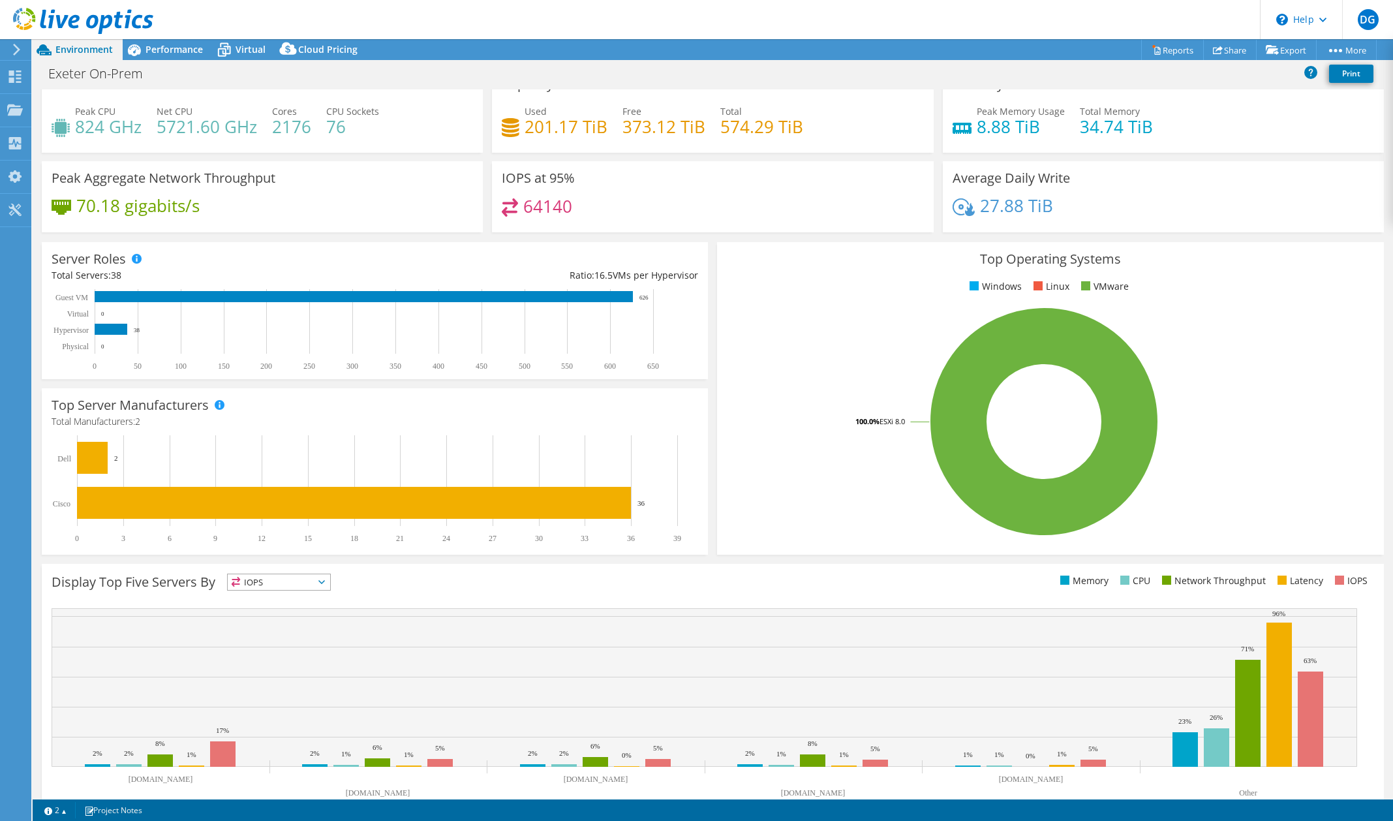
scroll to position [0, 0]
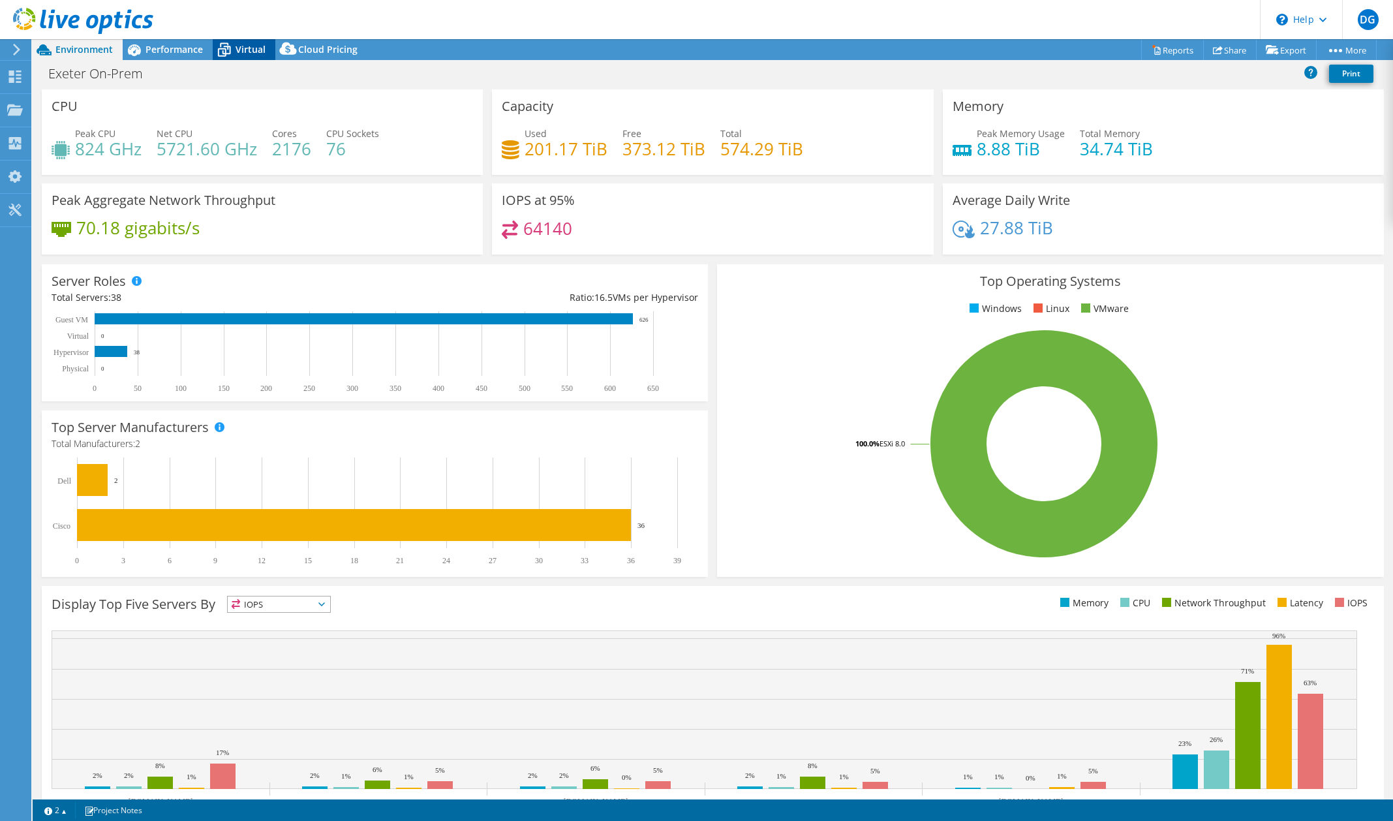
click at [232, 49] on icon at bounding box center [224, 49] width 23 height 23
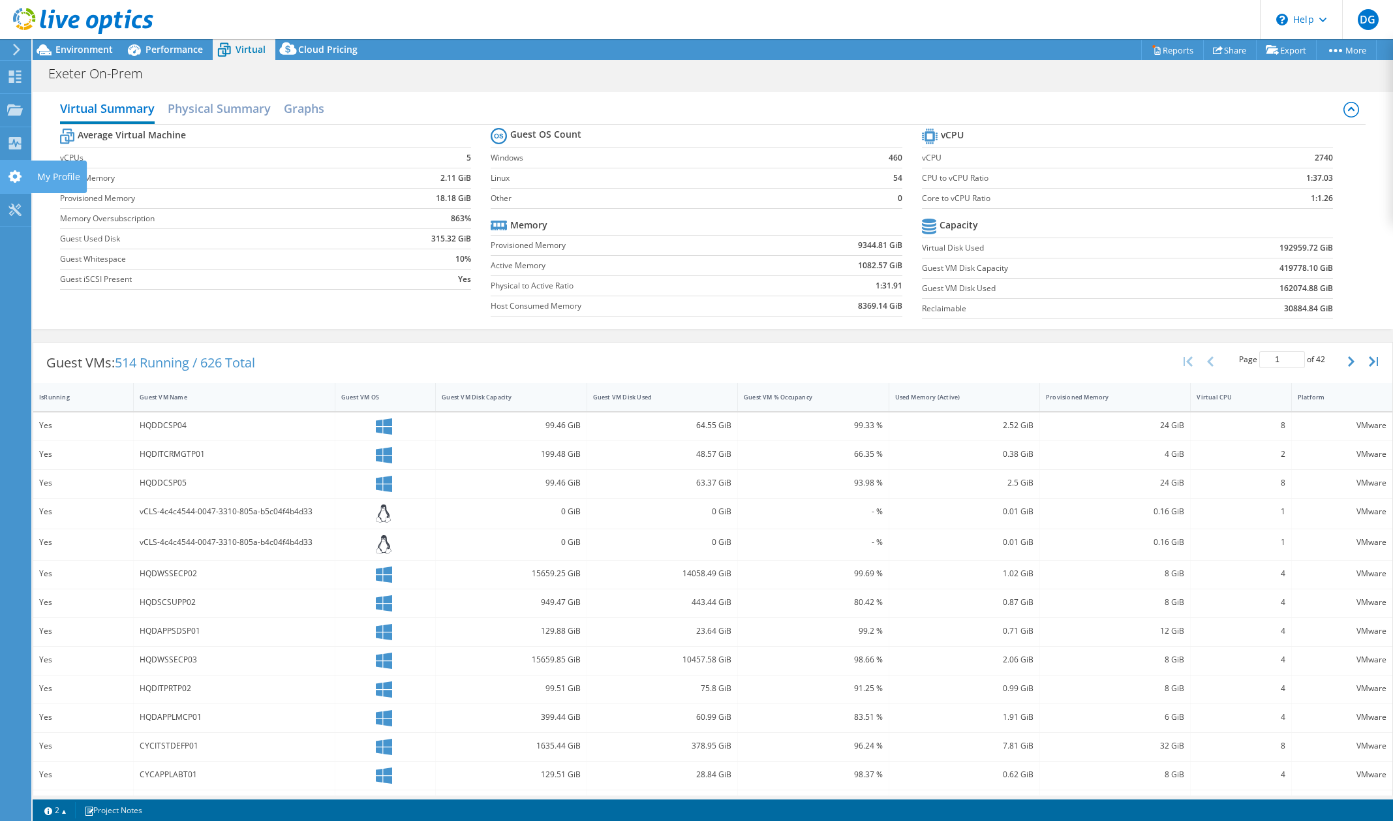
click at [14, 179] on use at bounding box center [14, 176] width 13 height 12
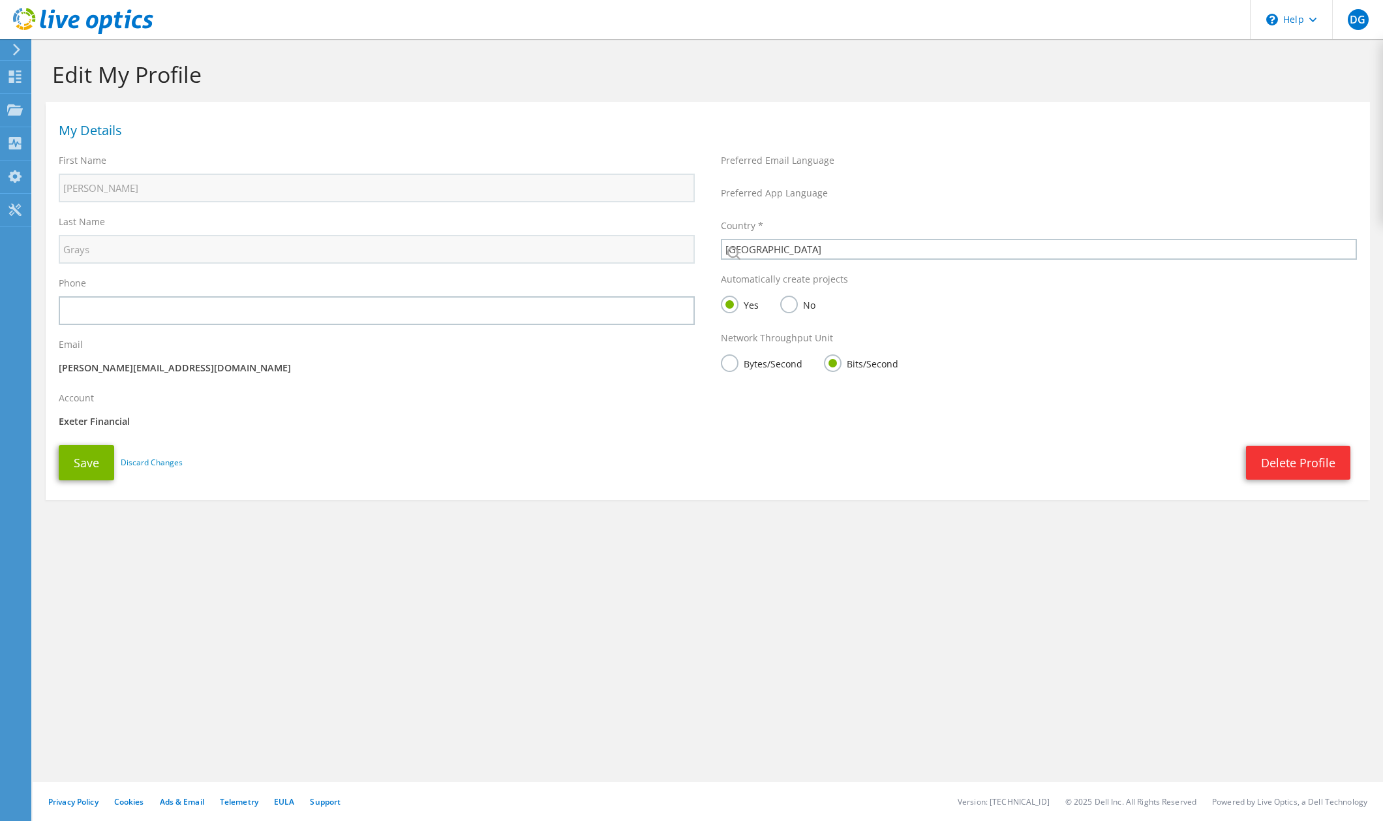
select select "224"
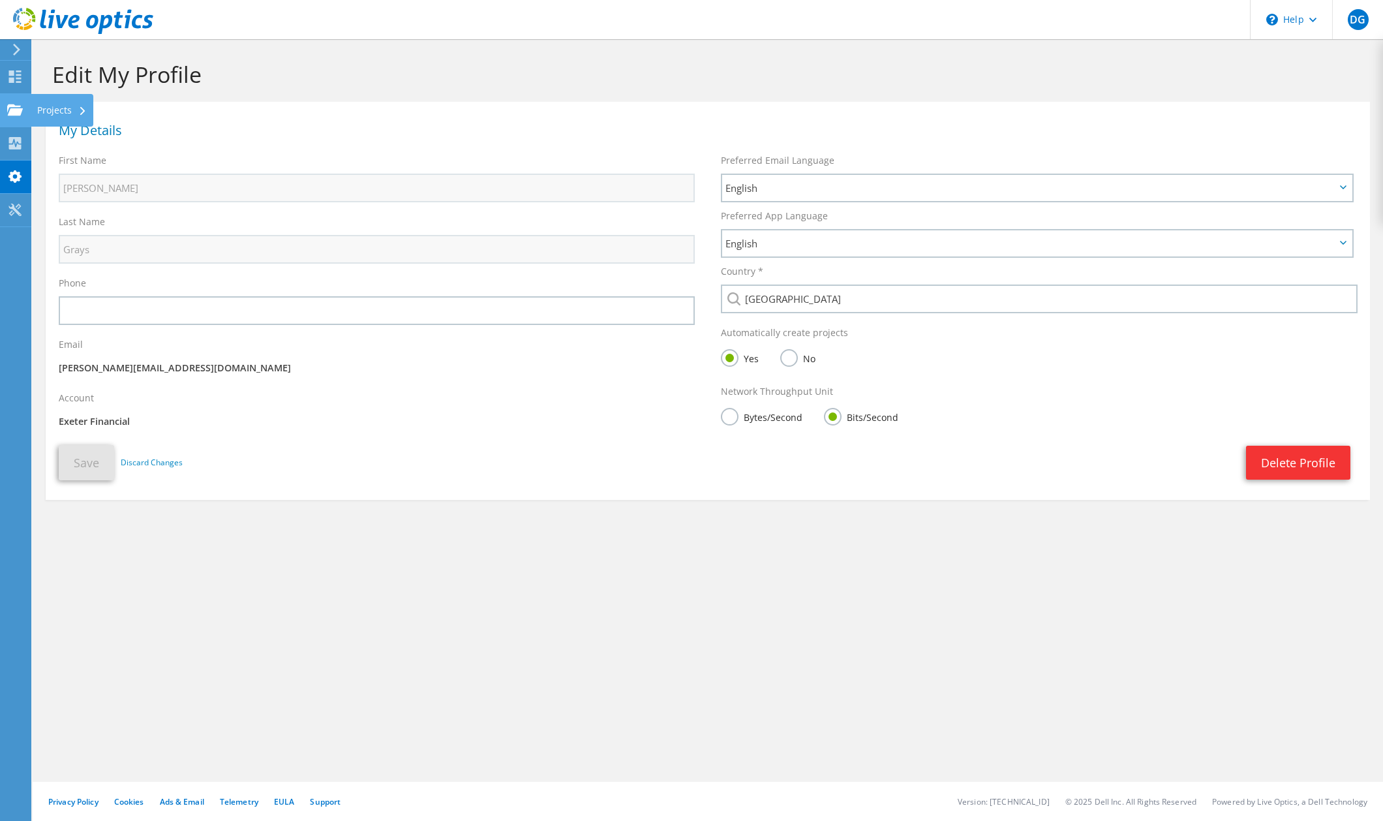
click at [20, 115] on use at bounding box center [15, 109] width 16 height 11
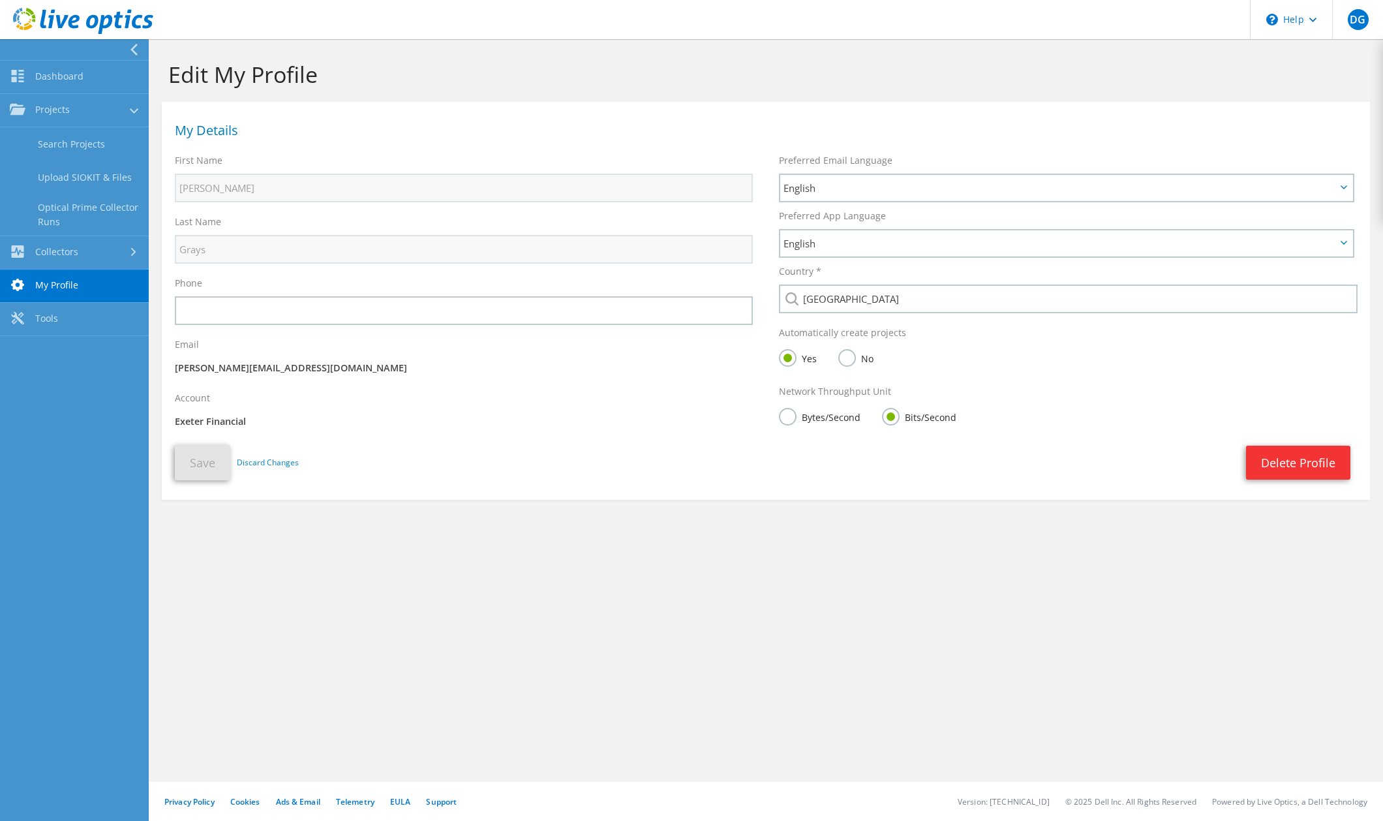
click at [66, 281] on link "My Profile" at bounding box center [74, 285] width 149 height 33
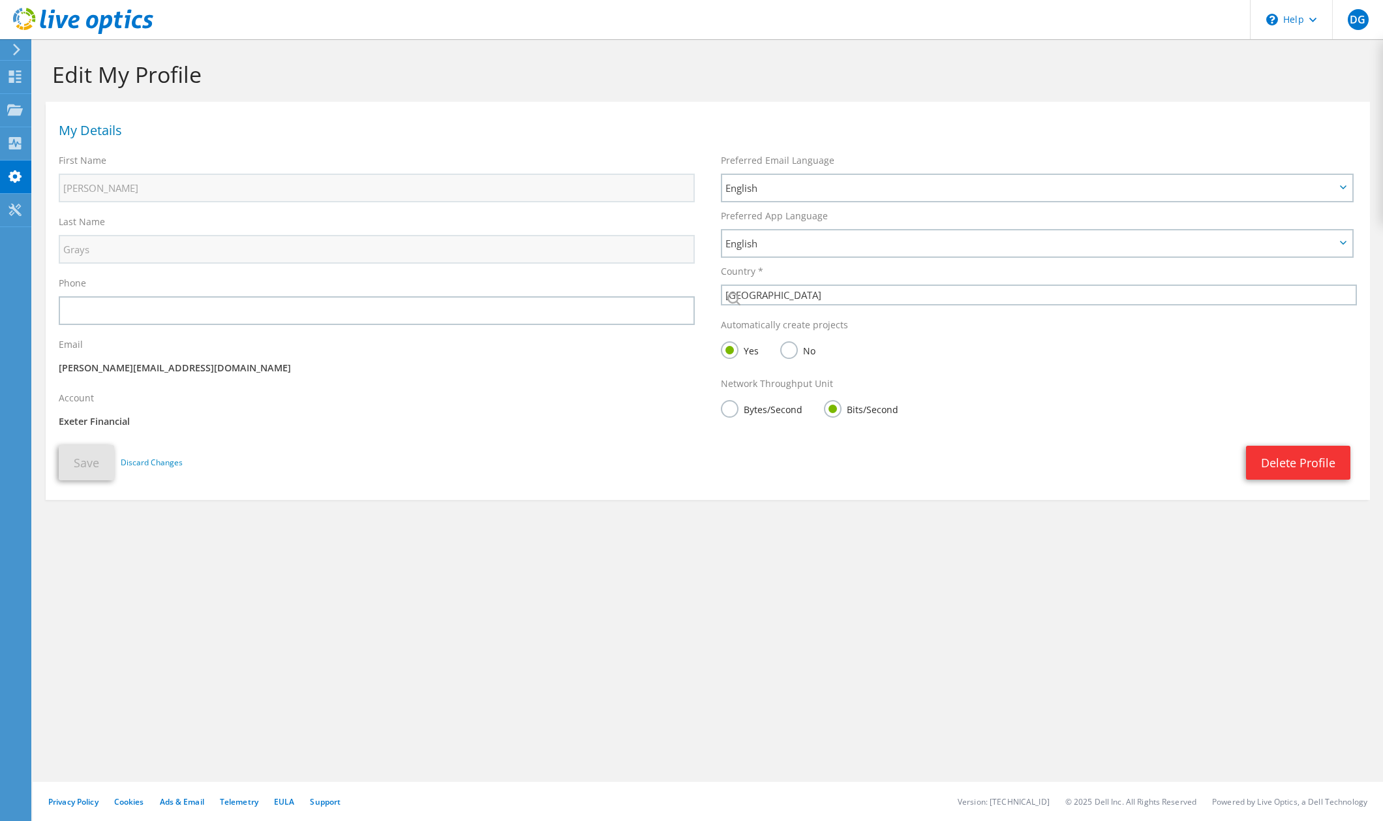
click at [60, 215] on div "Last Name Grays" at bounding box center [377, 239] width 662 height 61
click at [9, 139] on use at bounding box center [15, 143] width 12 height 12
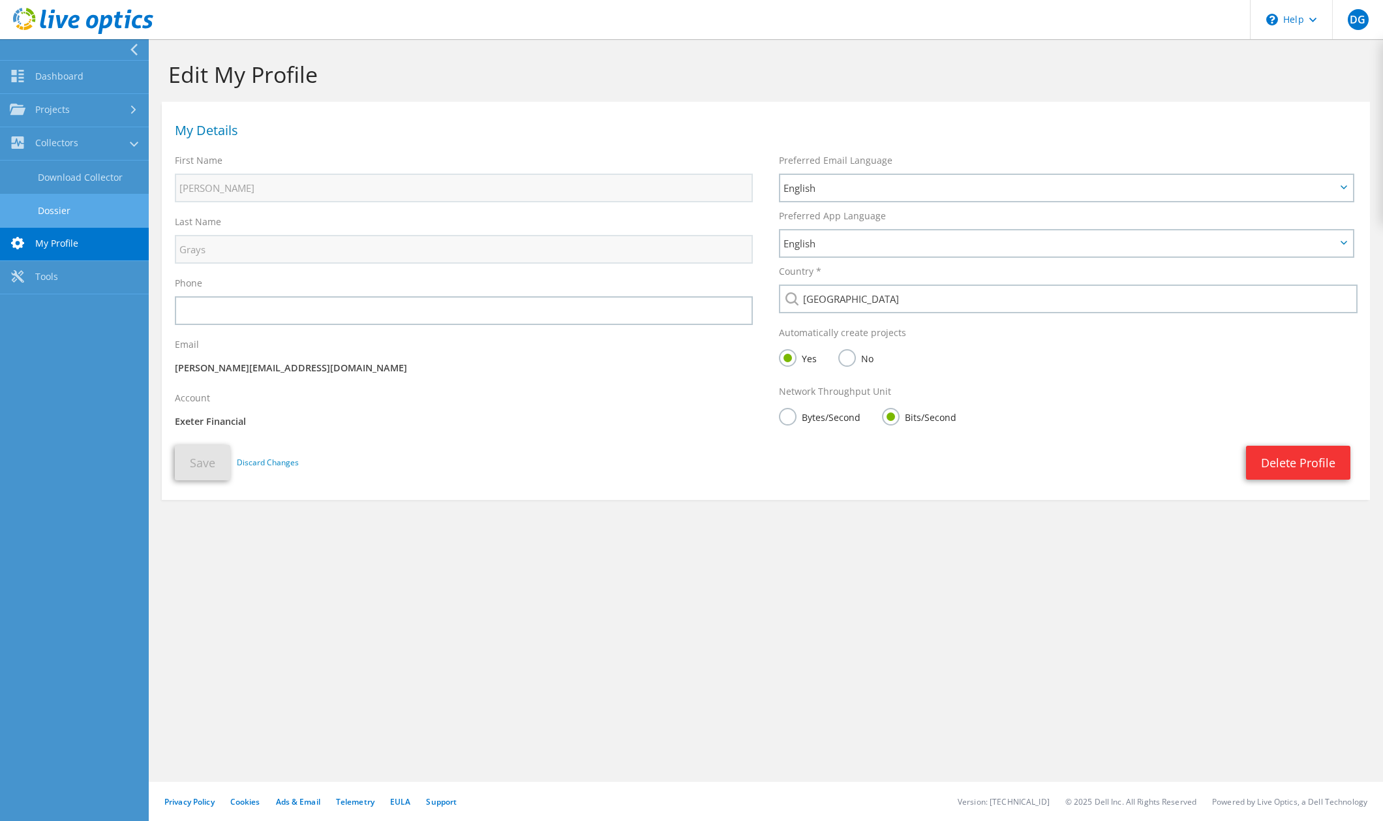
click at [64, 209] on link "Dossier" at bounding box center [74, 210] width 149 height 33
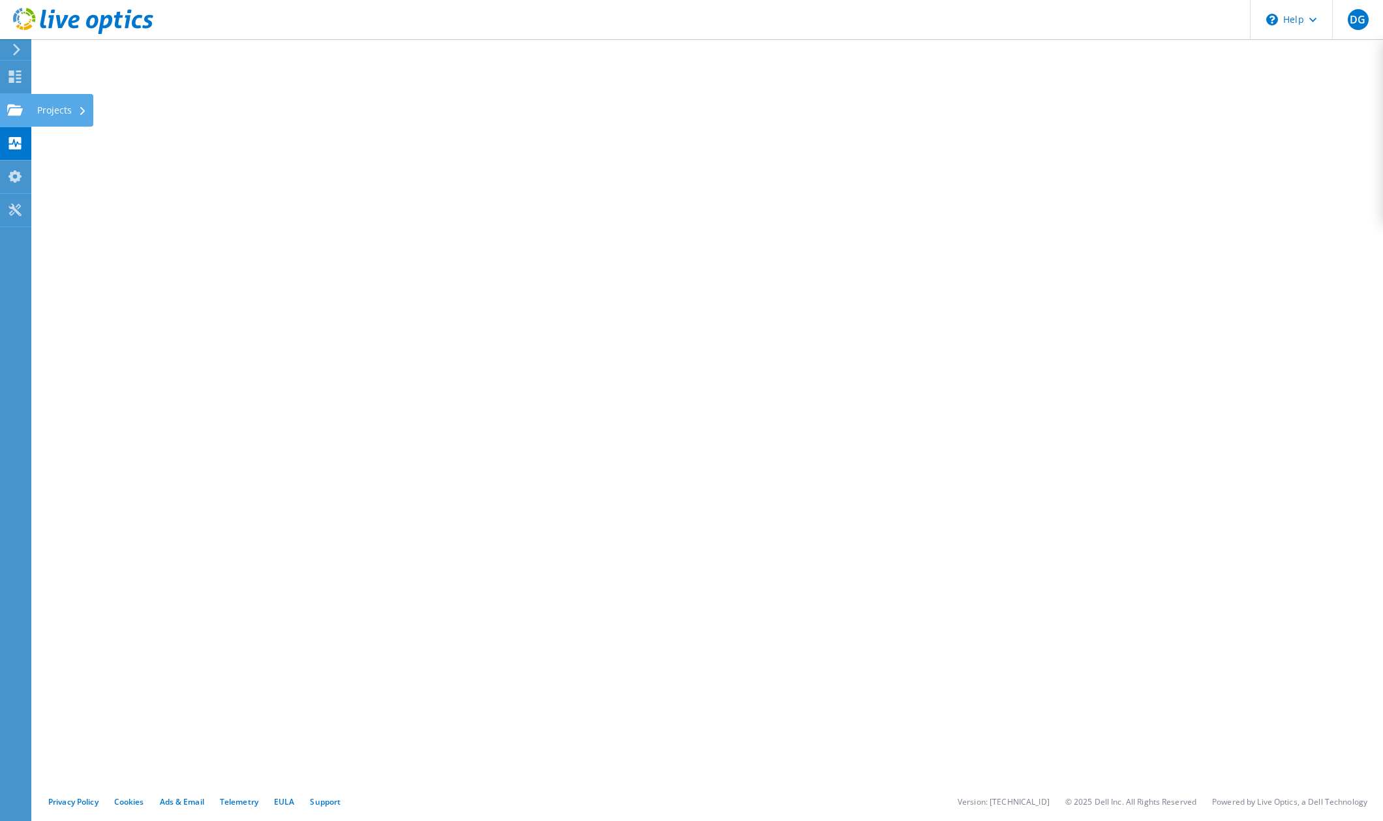
click at [10, 115] on use at bounding box center [15, 109] width 16 height 11
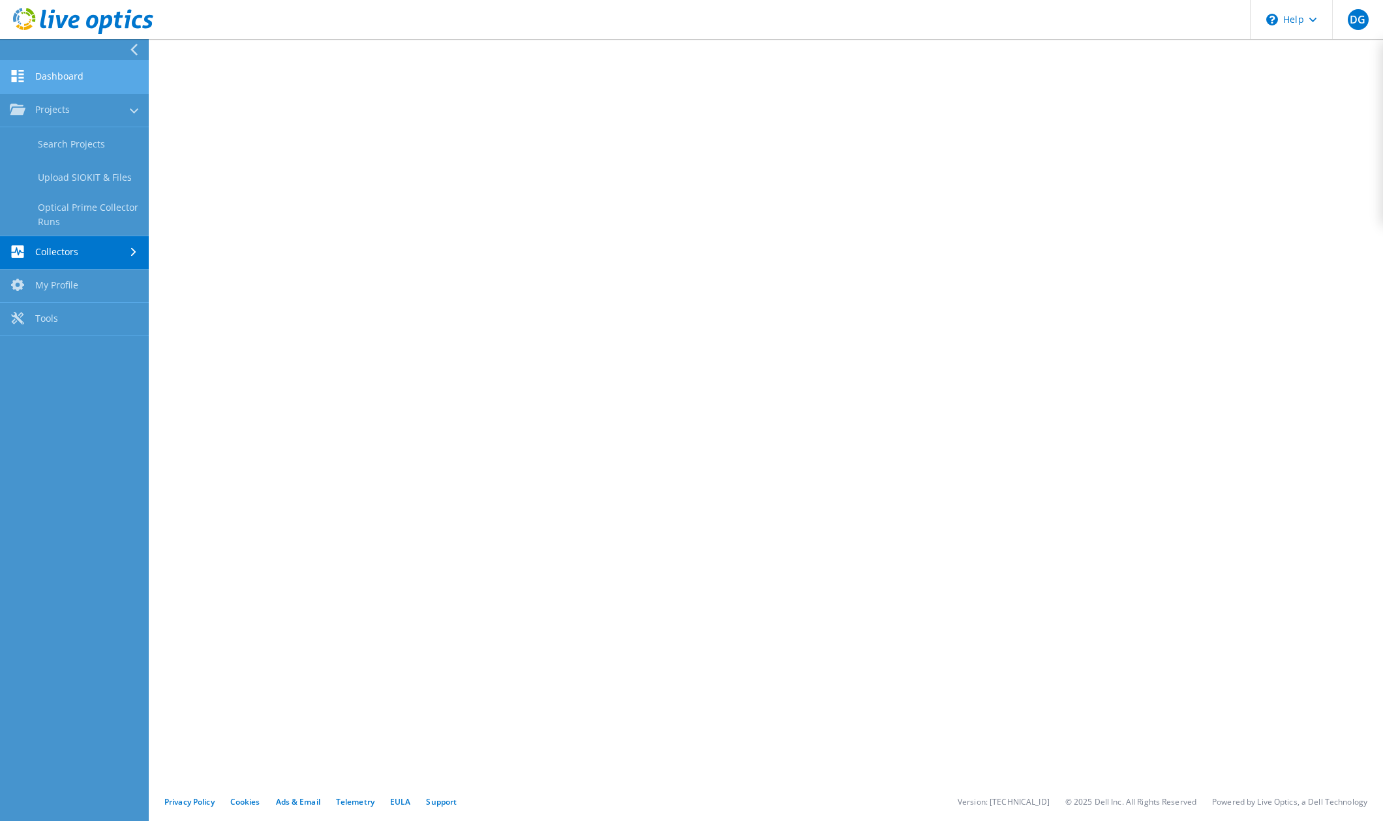
click at [38, 83] on link "Dashboard" at bounding box center [74, 77] width 149 height 33
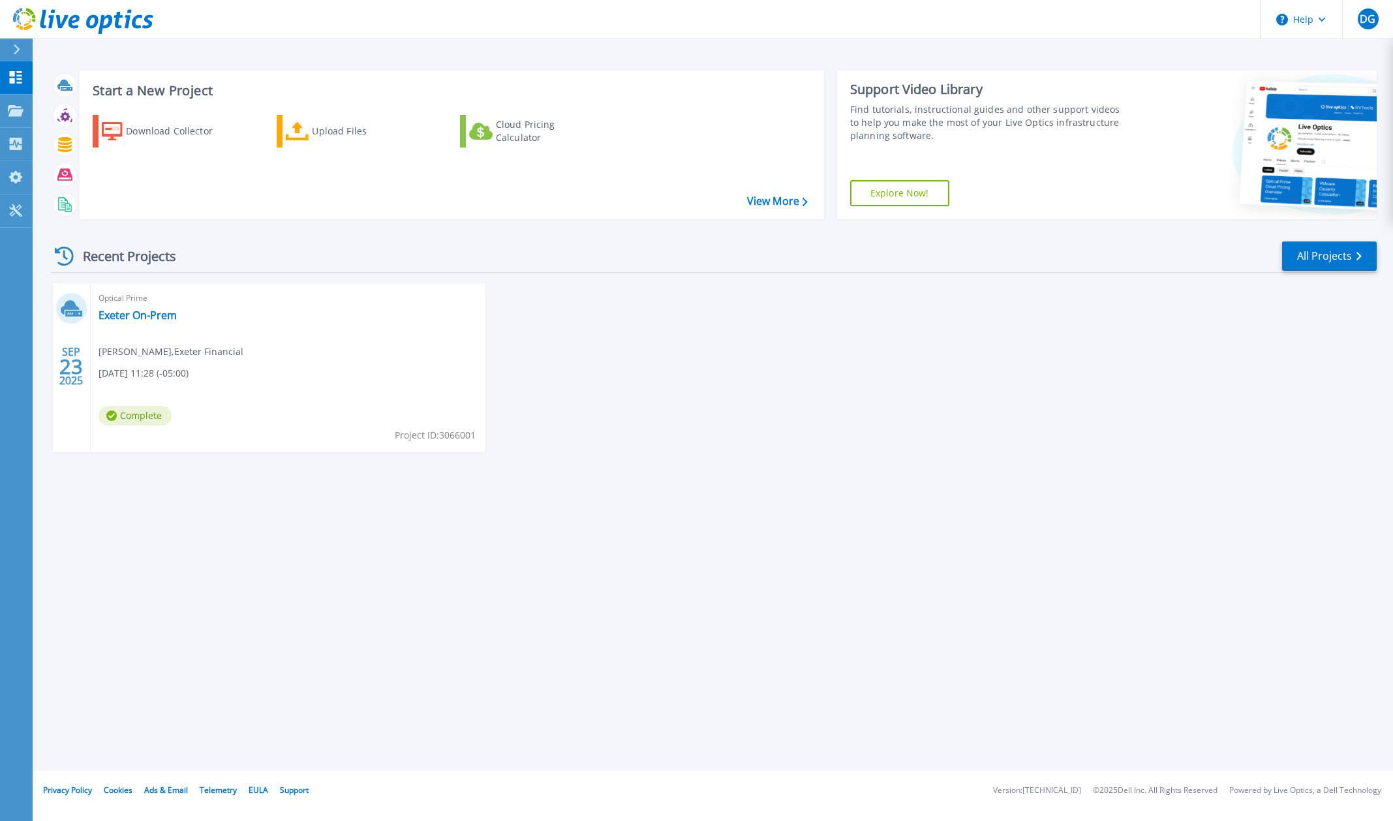
click at [828, 389] on div "[DATE] Optical Prime Exeter On-Prem [PERSON_NAME] , [GEOGRAPHIC_DATA] Financial…" at bounding box center [708, 380] width 1337 height 195
click at [166, 313] on link "Exeter On-Prem" at bounding box center [138, 315] width 78 height 13
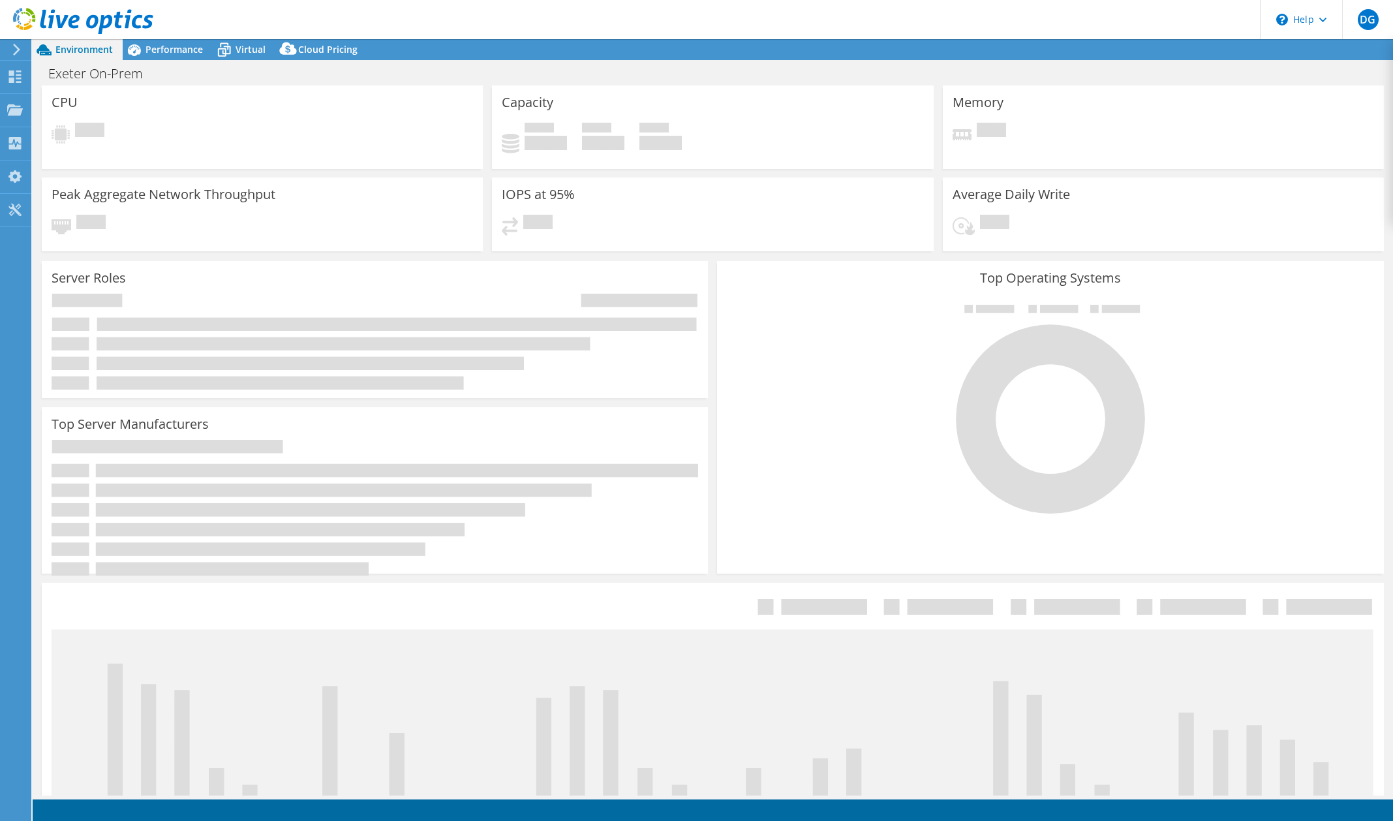
select select "USD"
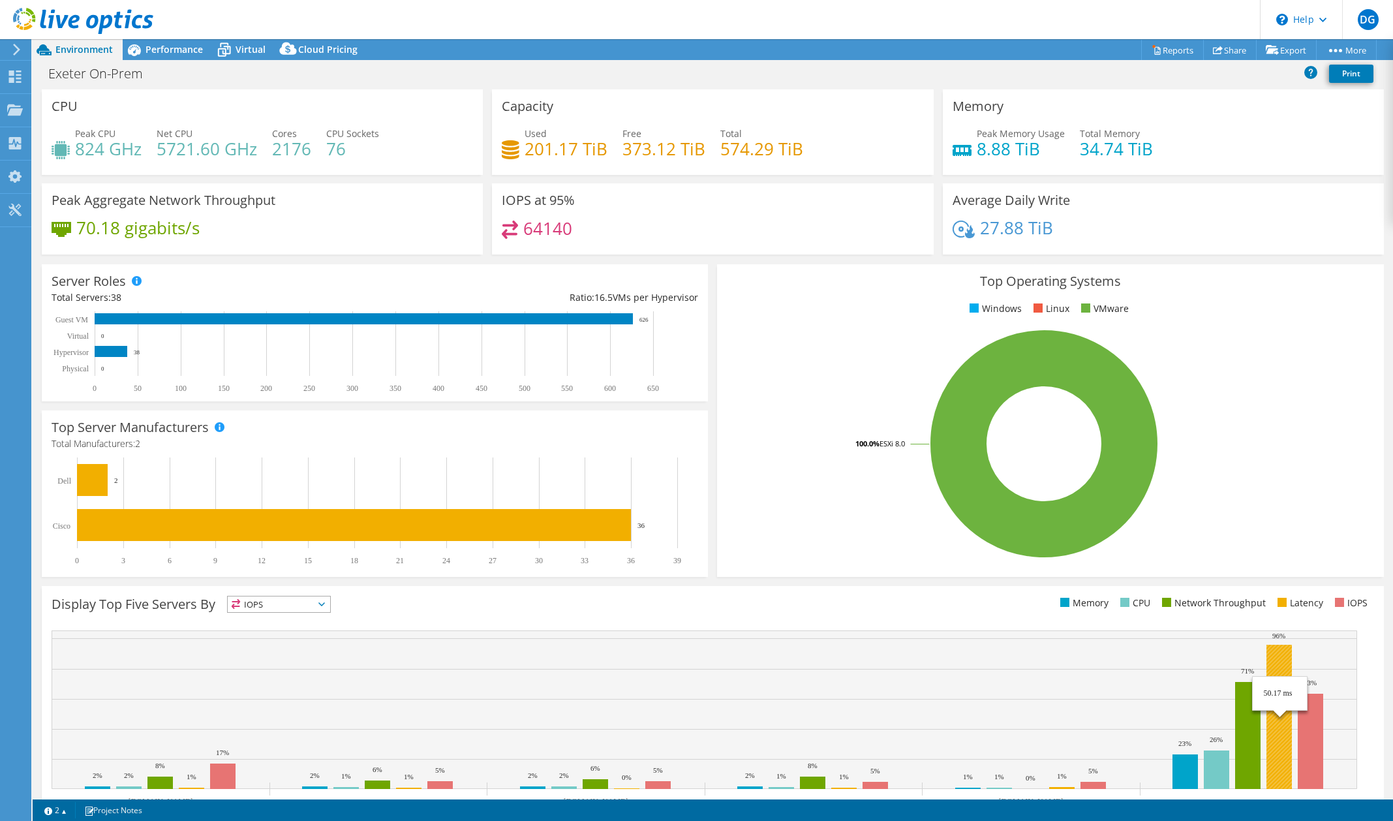
click at [1276, 694] on rect at bounding box center [1278, 717] width 25 height 144
click at [1279, 641] on rect at bounding box center [704, 709] width 1305 height 159
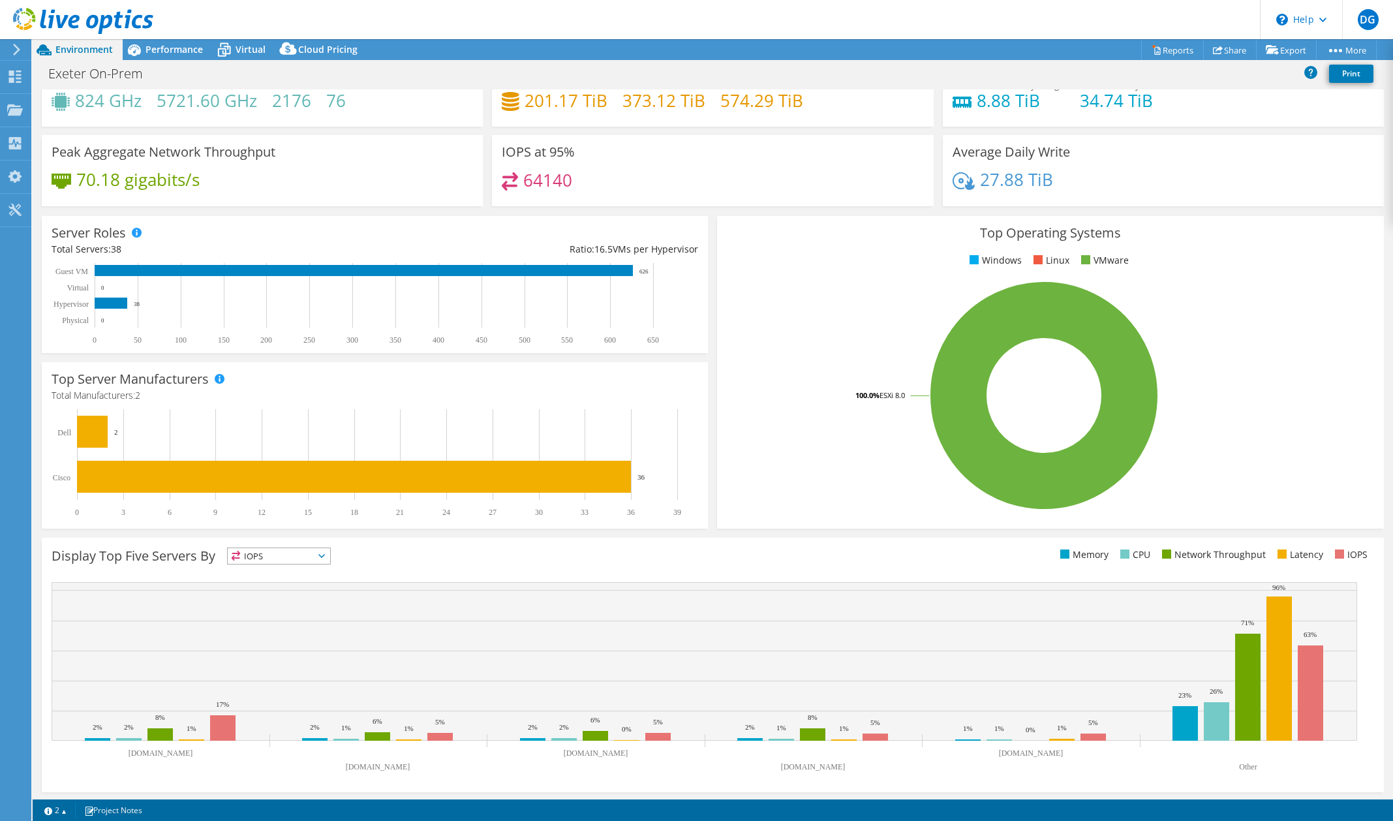
scroll to position [50, 0]
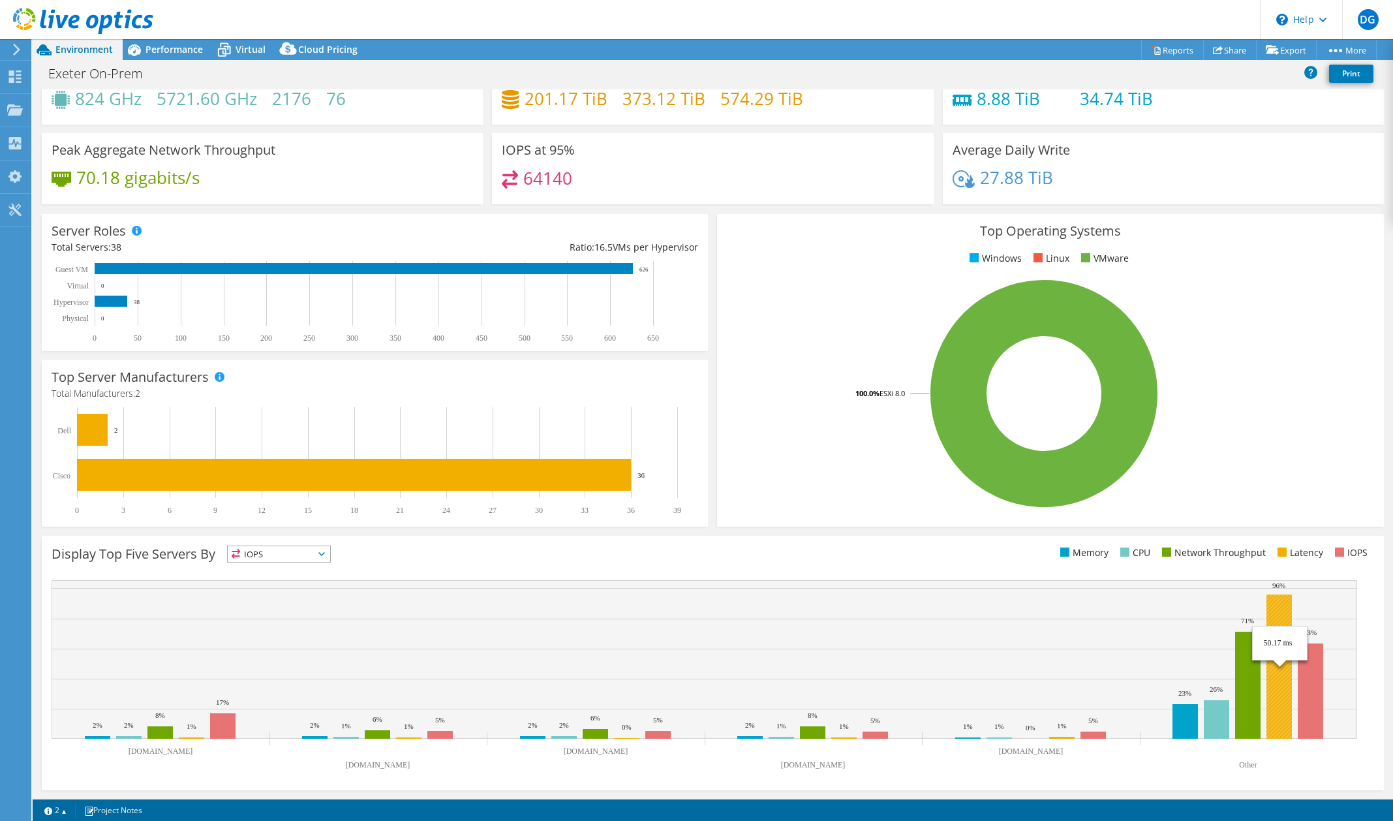
click at [1279, 705] on rect at bounding box center [1278, 666] width 25 height 144
click at [1279, 703] on rect at bounding box center [1278, 666] width 25 height 144
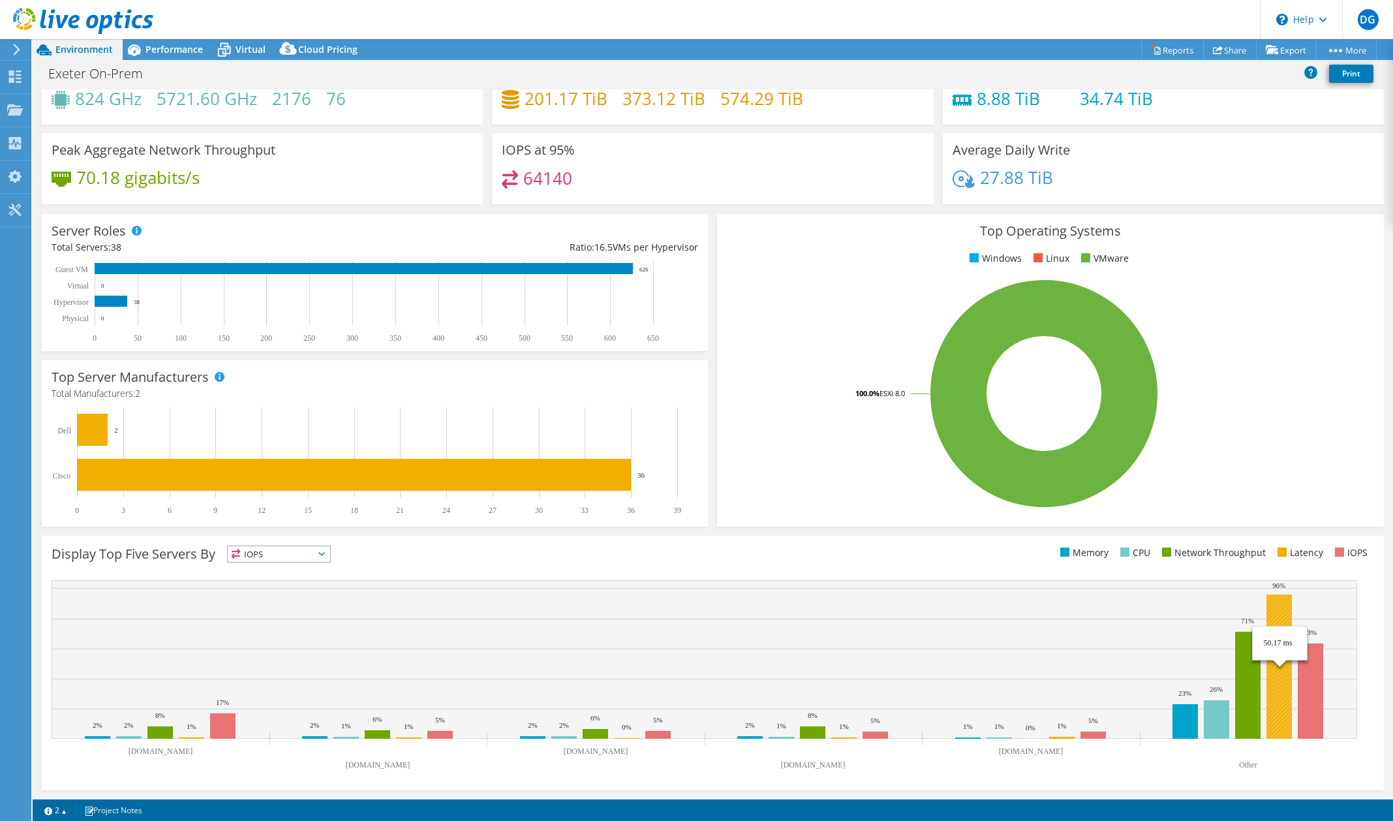
click at [1280, 701] on rect at bounding box center [1278, 666] width 25 height 144
click at [275, 550] on span "IOPS" at bounding box center [279, 554] width 102 height 16
click at [264, 641] on li "Latency" at bounding box center [279, 644] width 102 height 18
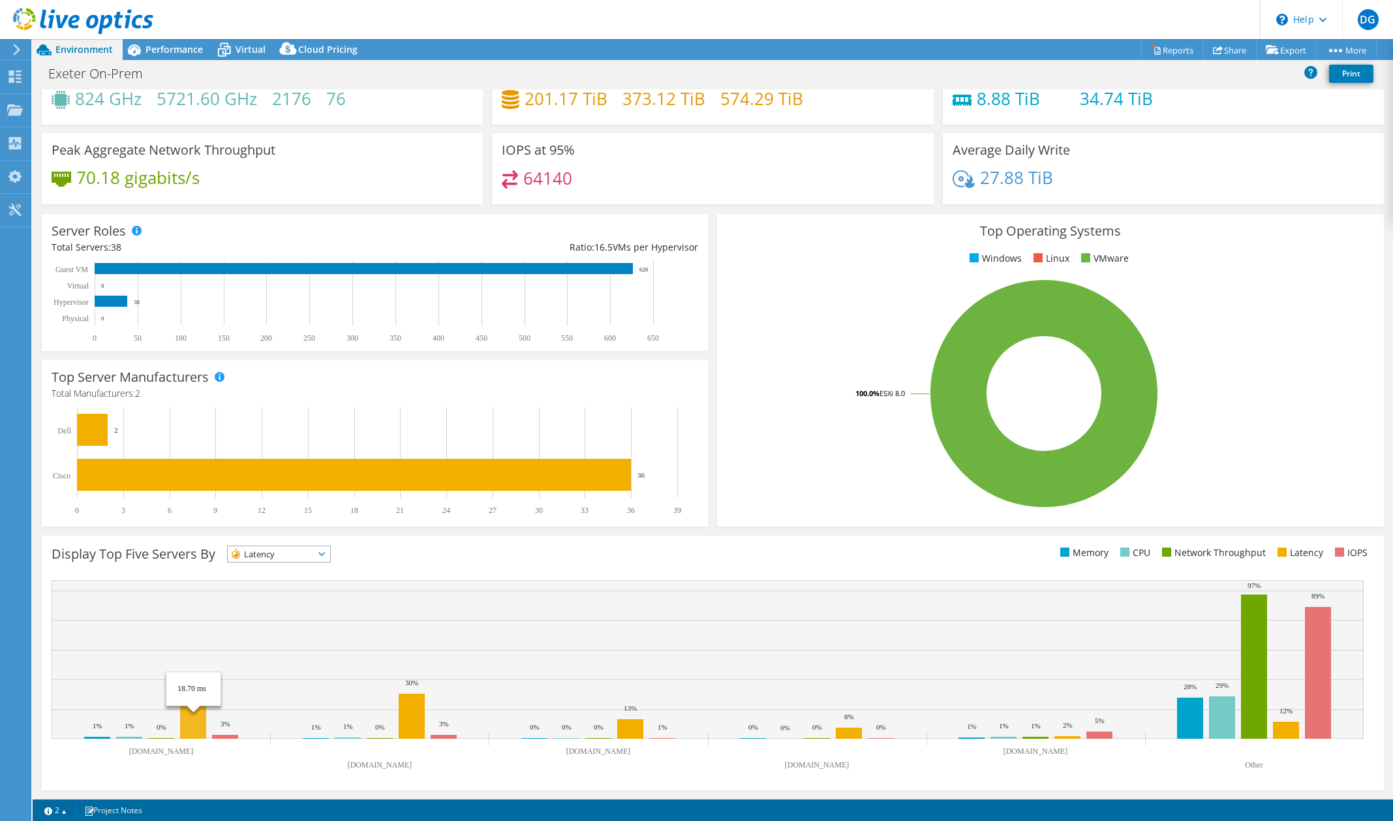
click at [190, 721] on rect at bounding box center [193, 712] width 26 height 53
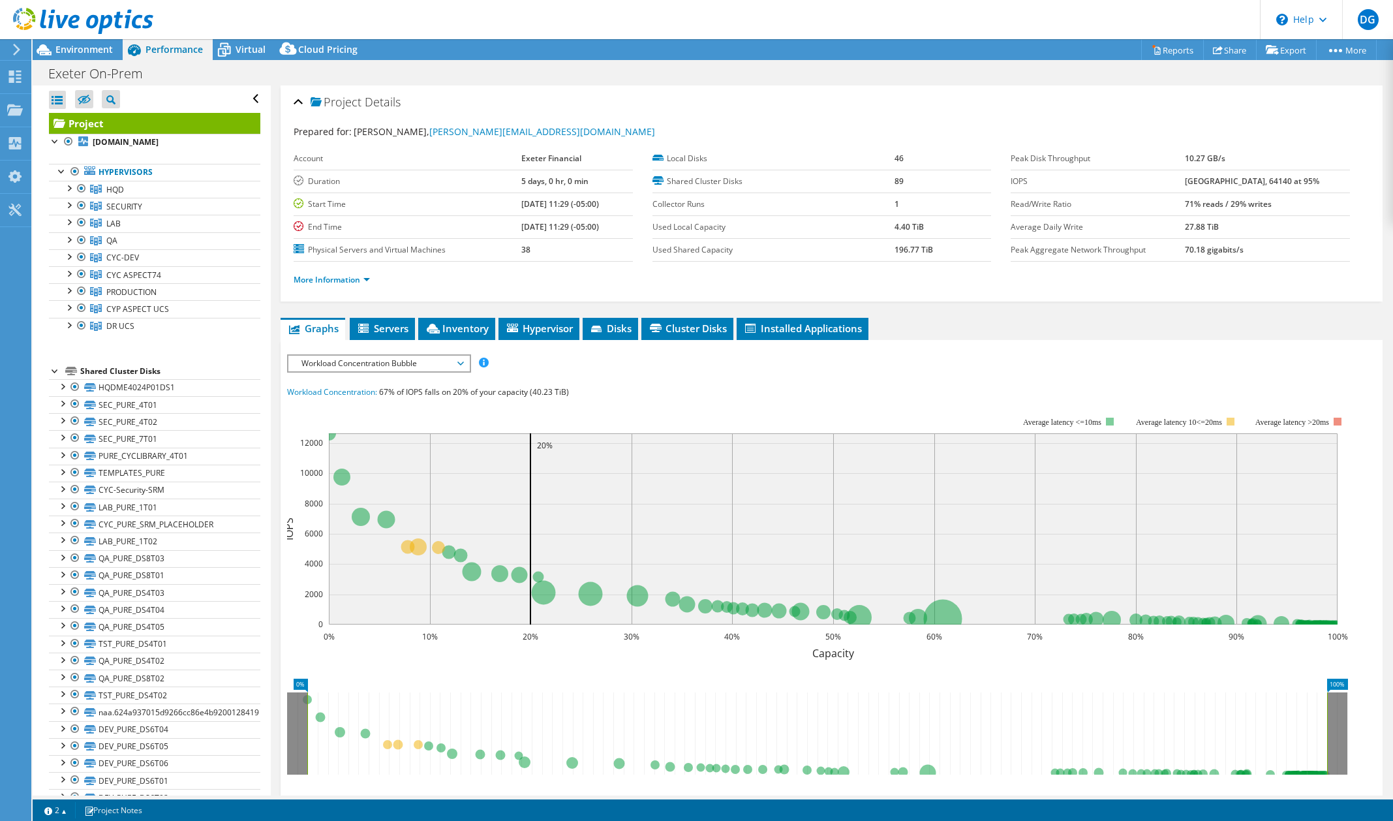
scroll to position [0, 0]
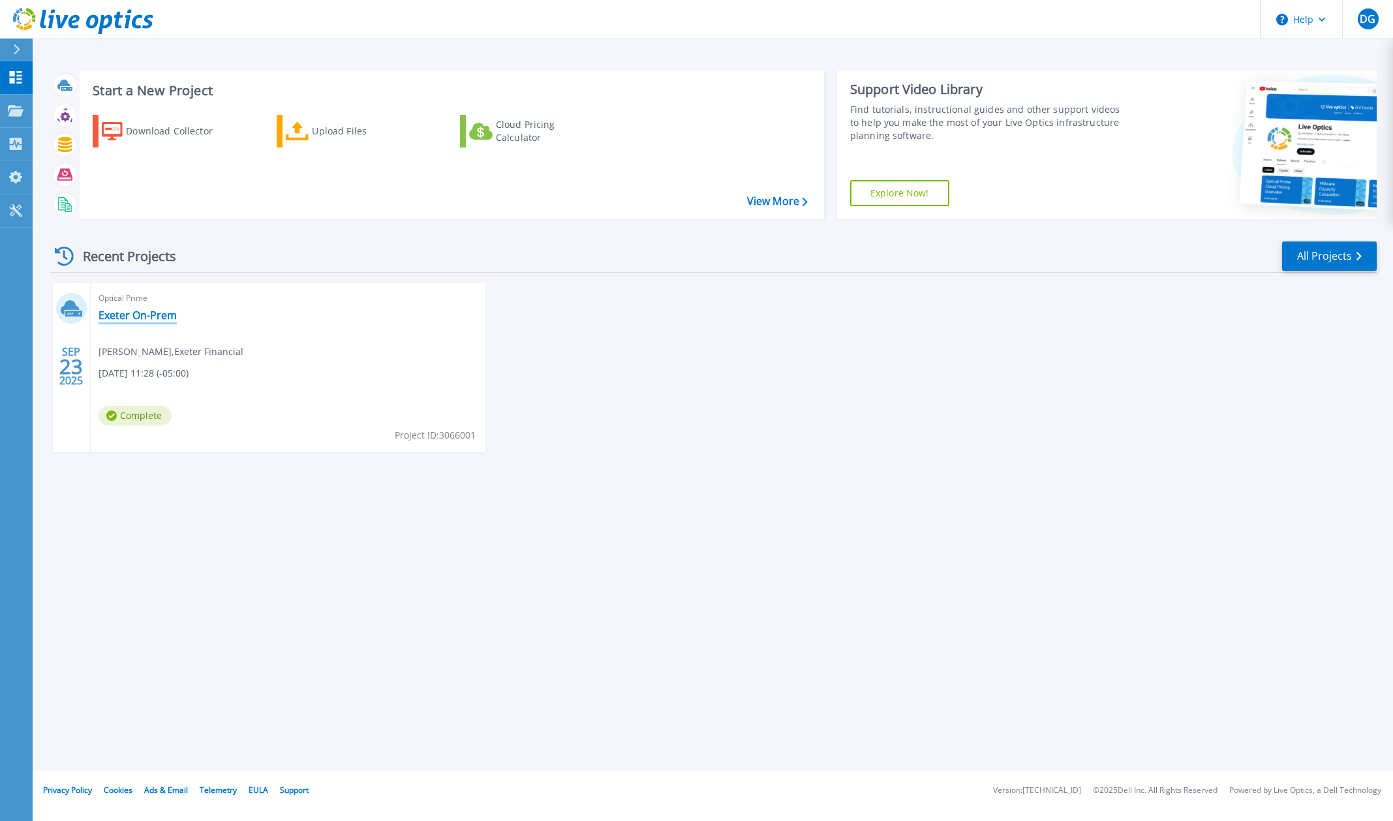
click at [162, 311] on link "Exeter On-Prem" at bounding box center [138, 315] width 78 height 13
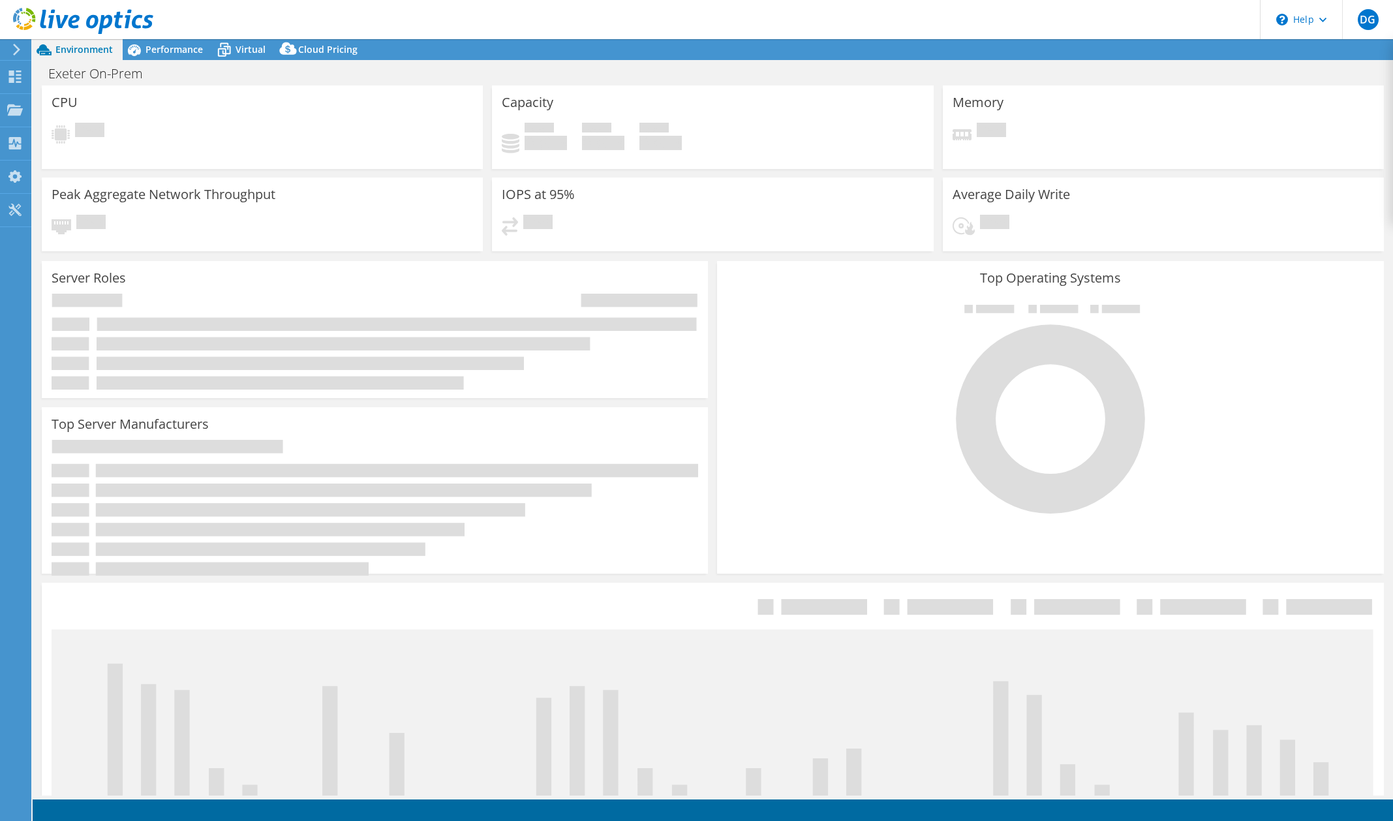
select select "USD"
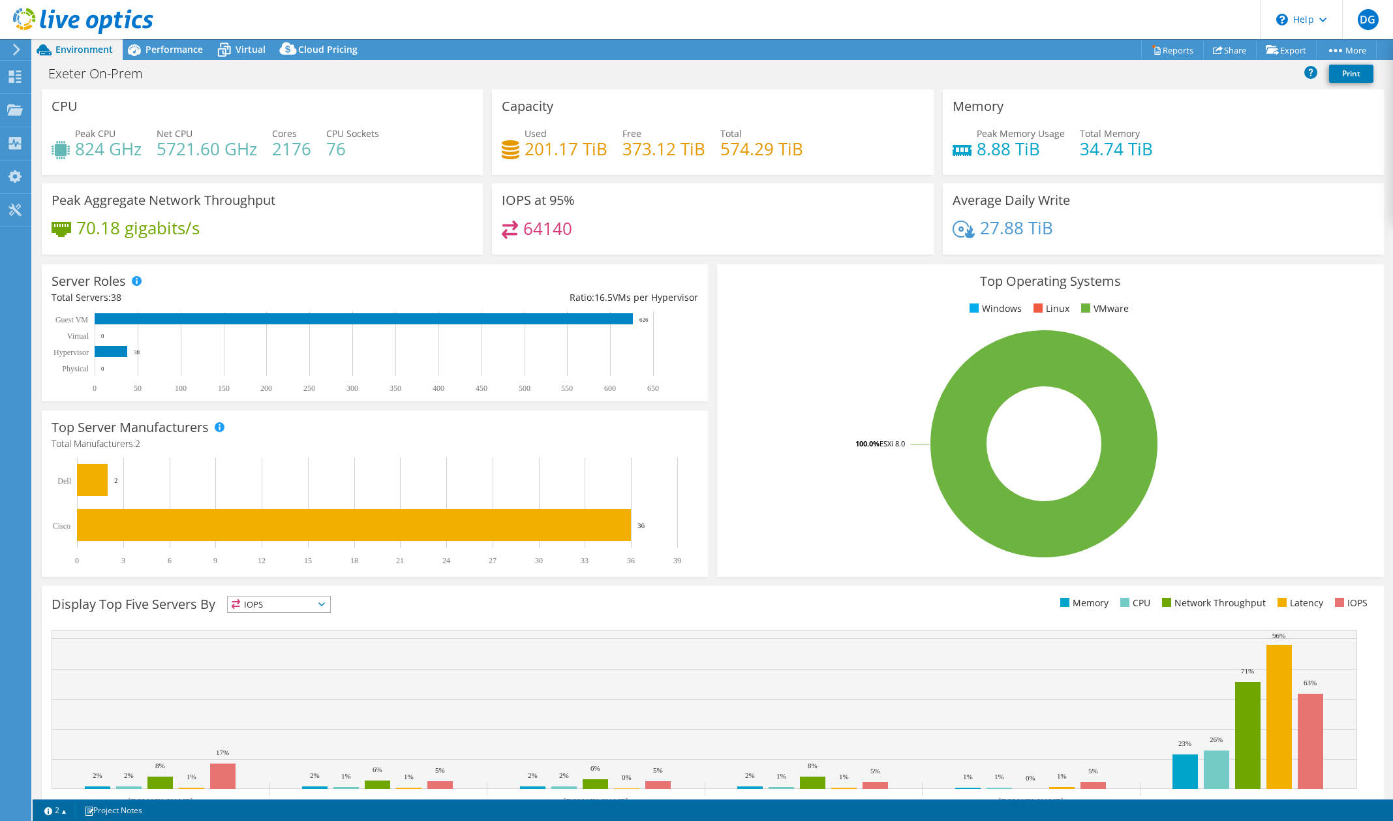
click at [309, 604] on span "IOPS" at bounding box center [279, 604] width 102 height 16
click at [254, 695] on li "Latency" at bounding box center [279, 694] width 102 height 18
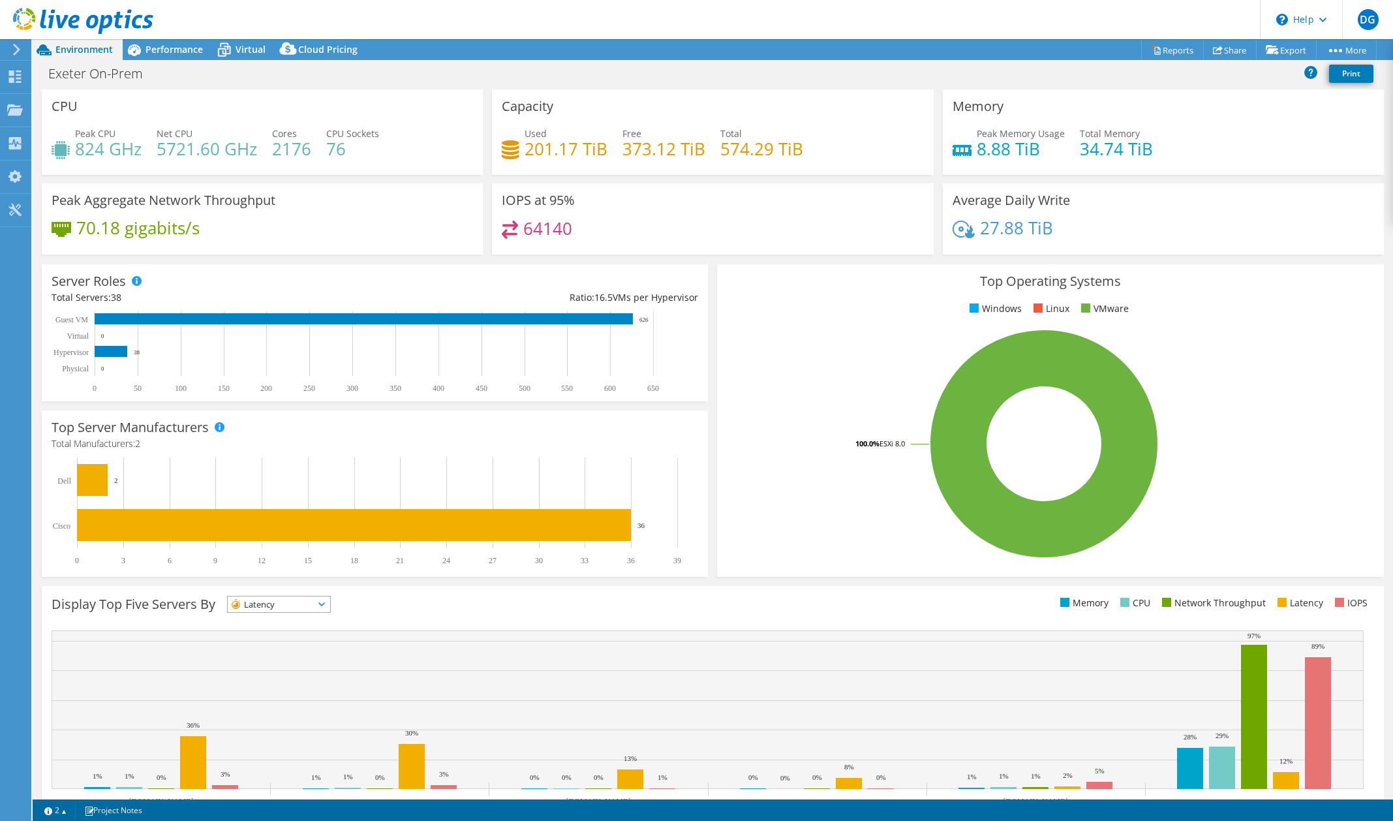
scroll to position [50, 0]
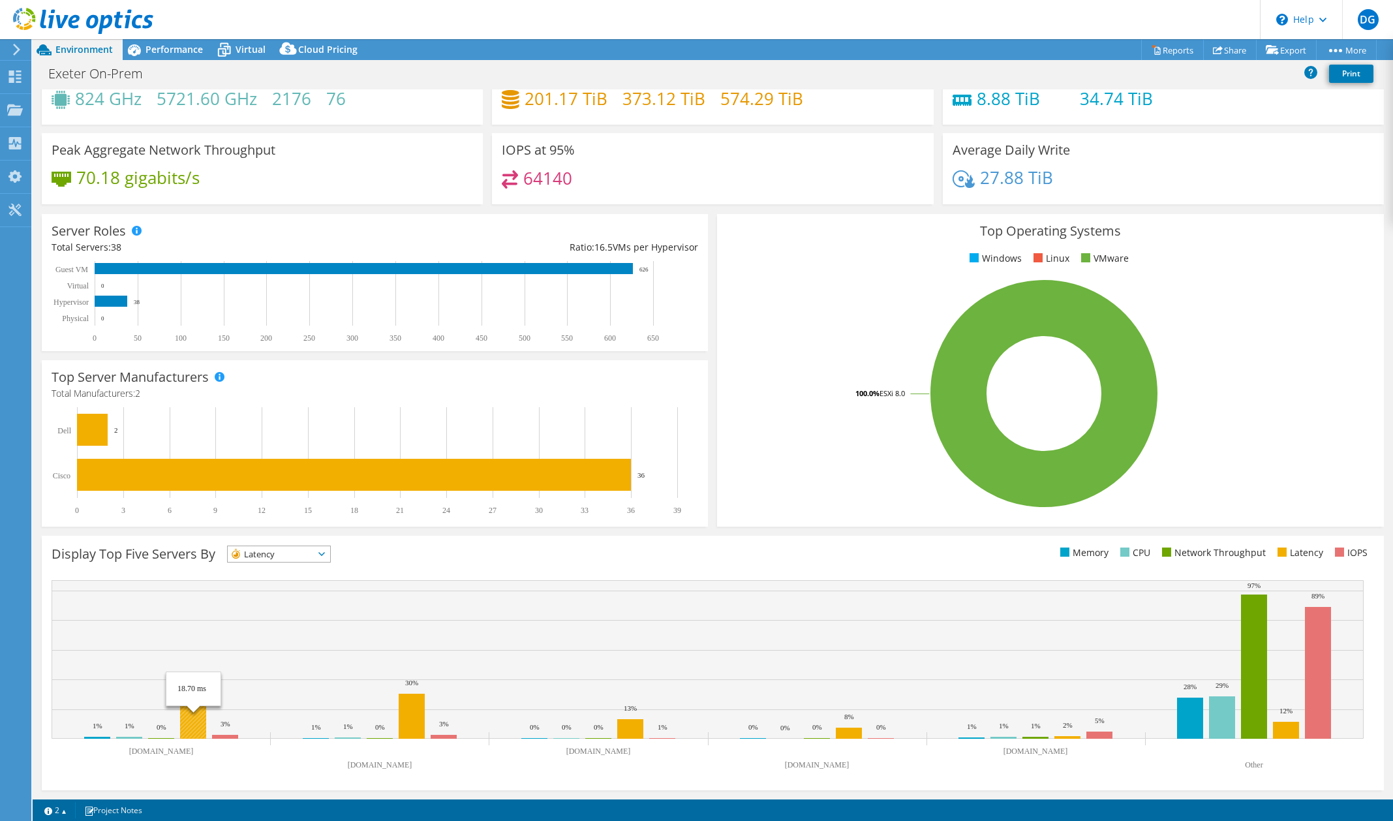
click at [200, 731] on rect at bounding box center [193, 712] width 26 height 53
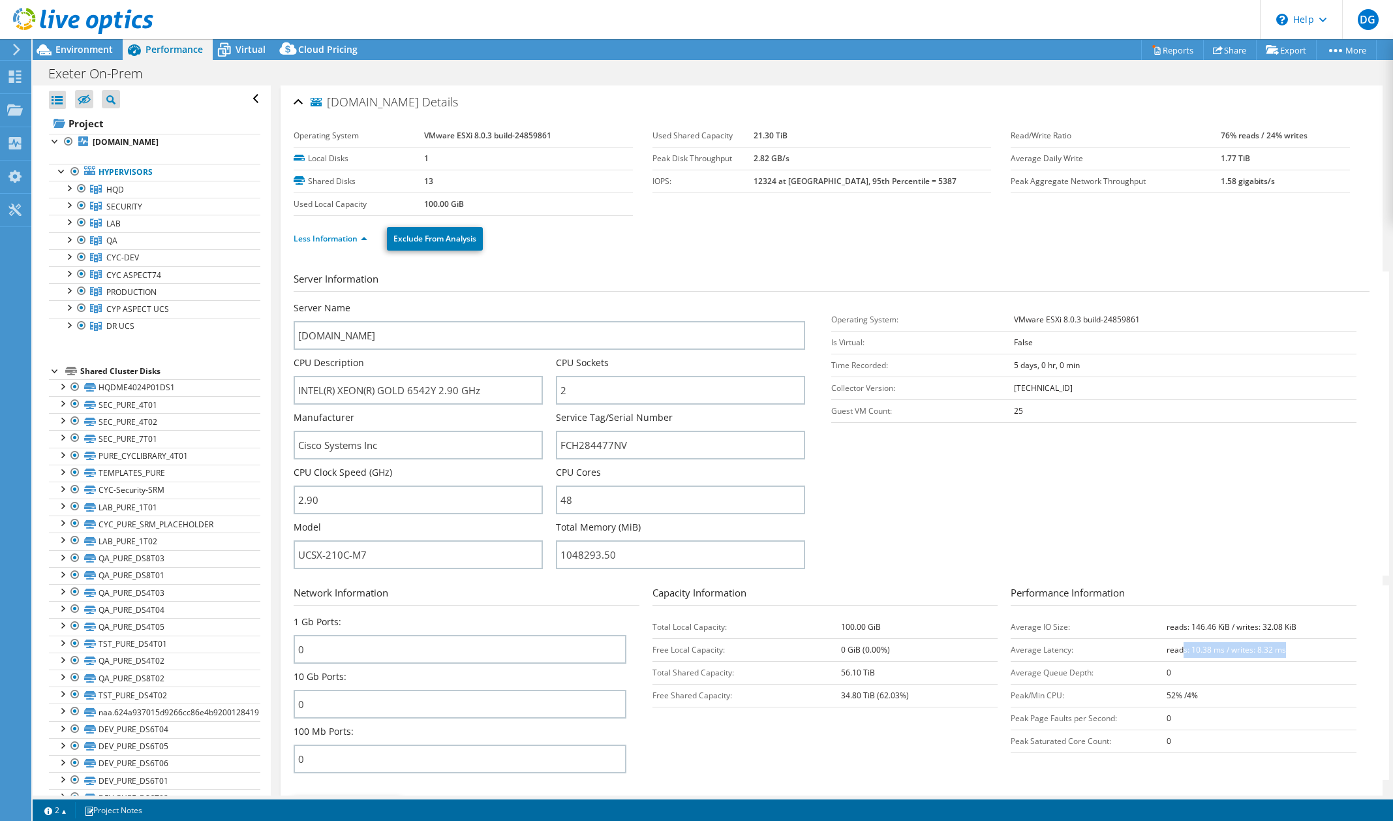
drag, startPoint x: 1176, startPoint y: 648, endPoint x: 1279, endPoint y: 651, distance: 103.8
click at [1279, 651] on td "reads: 10.38 ms / writes: 8.32 ms" at bounding box center [1262, 649] width 190 height 23
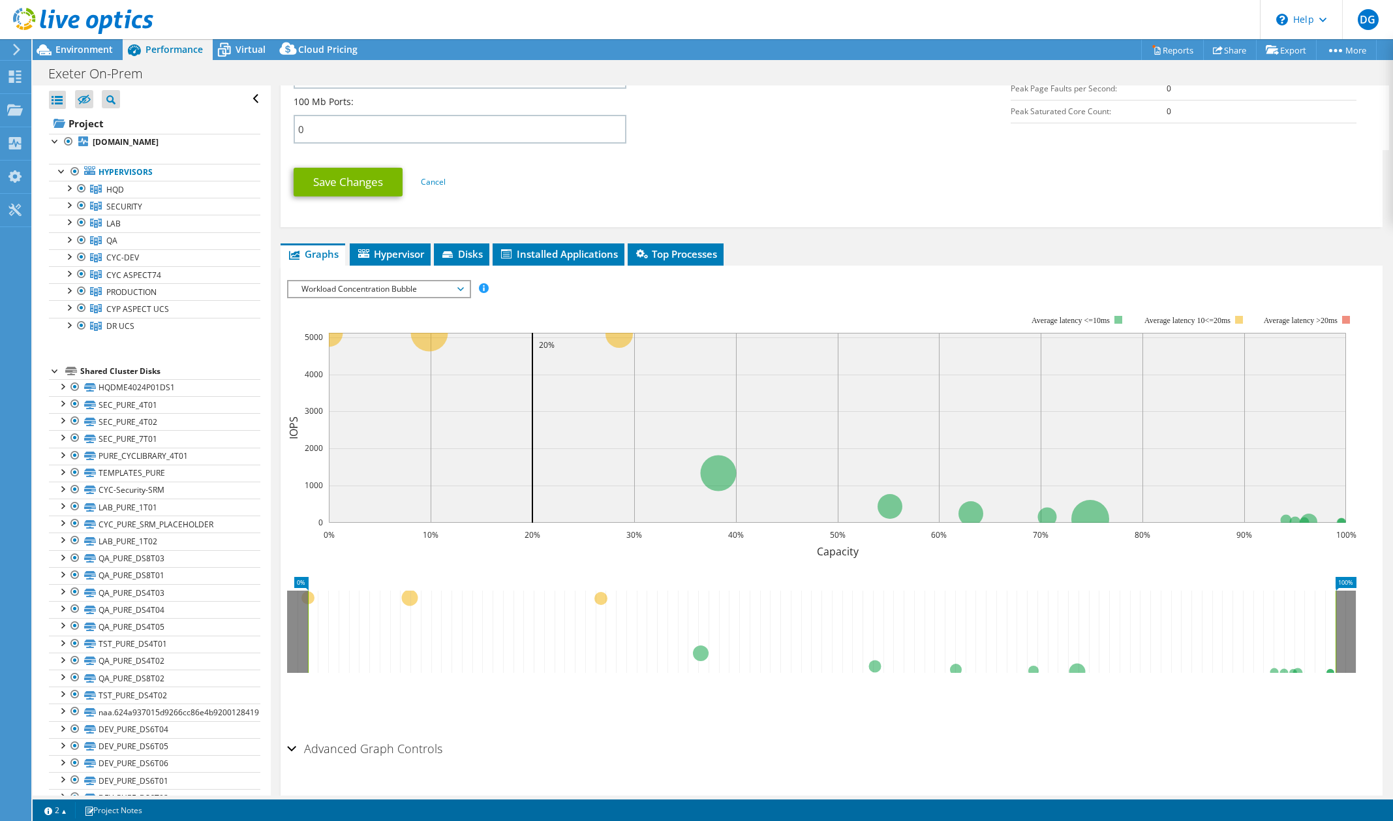
scroll to position [660, 0]
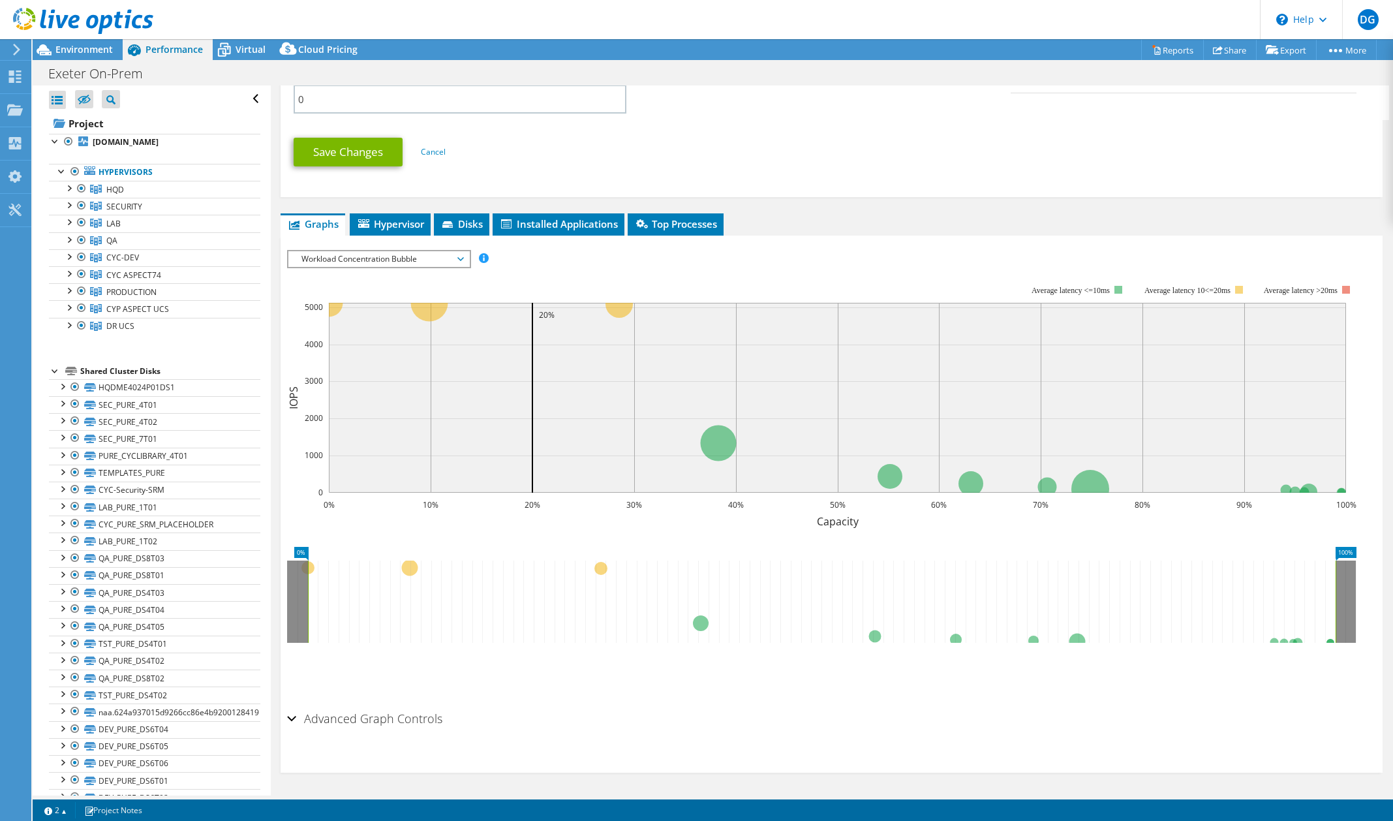
click at [1136, 681] on ul "Save Zoom" at bounding box center [828, 668] width 1082 height 37
click at [410, 568] on icon at bounding box center [822, 601] width 1028 height 82
drag, startPoint x: 476, startPoint y: 441, endPoint x: 420, endPoint y: 433, distance: 56.7
click at [420, 433] on rect at bounding box center [837, 398] width 1017 height 190
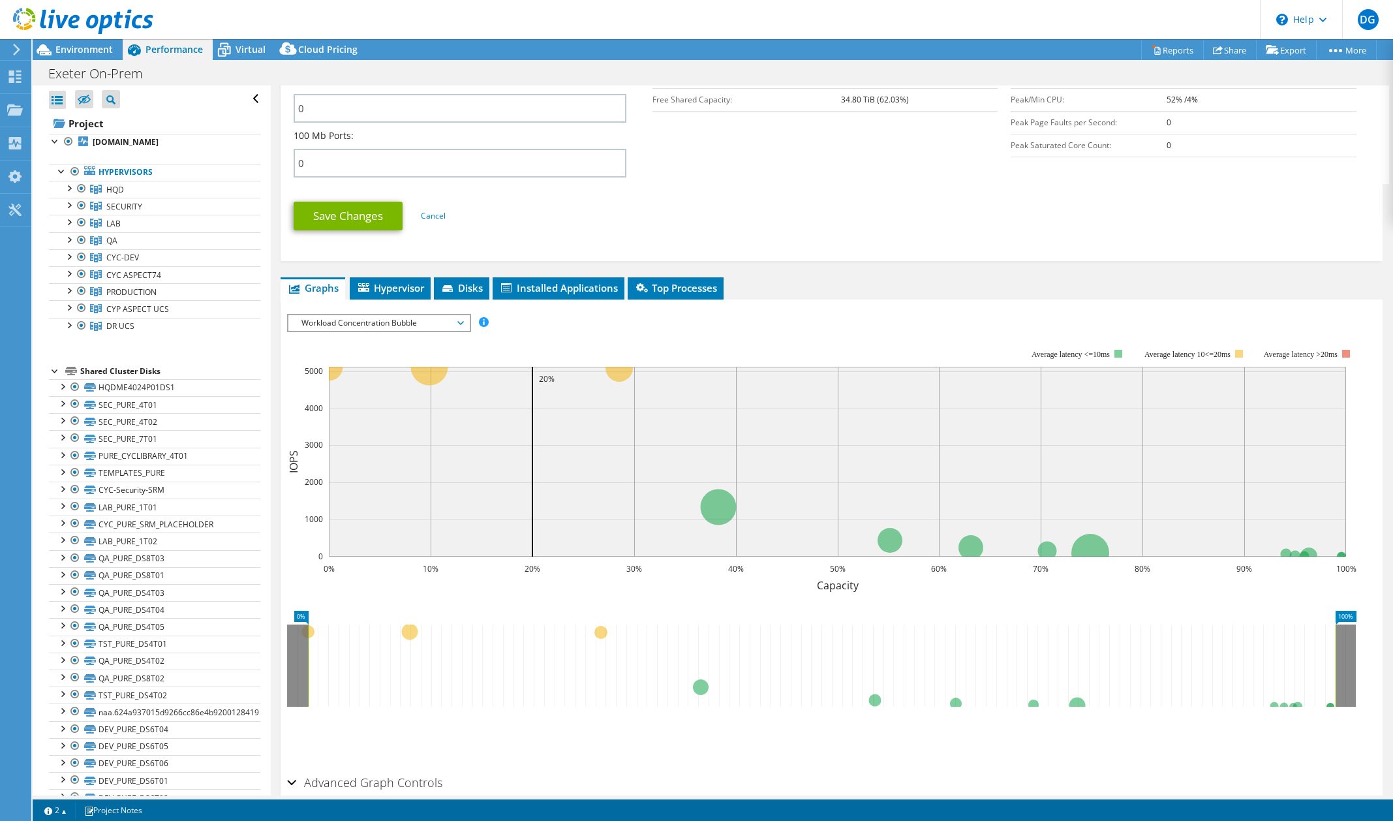
scroll to position [594, 0]
click at [441, 606] on icon "0% 100%" at bounding box center [826, 655] width 1079 height 104
click at [119, 374] on div "Shared Cluster Disks" at bounding box center [170, 371] width 180 height 16
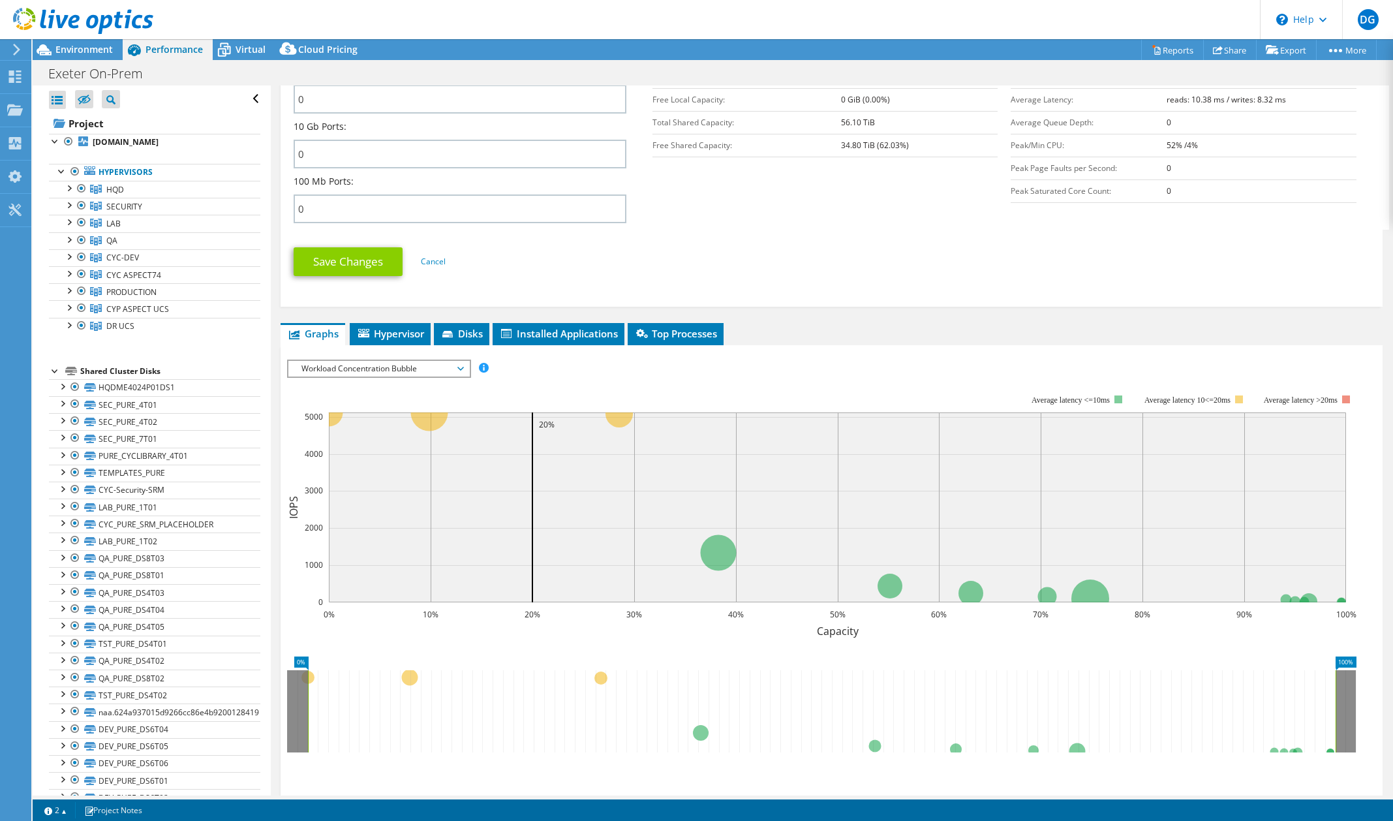
scroll to position [464, 0]
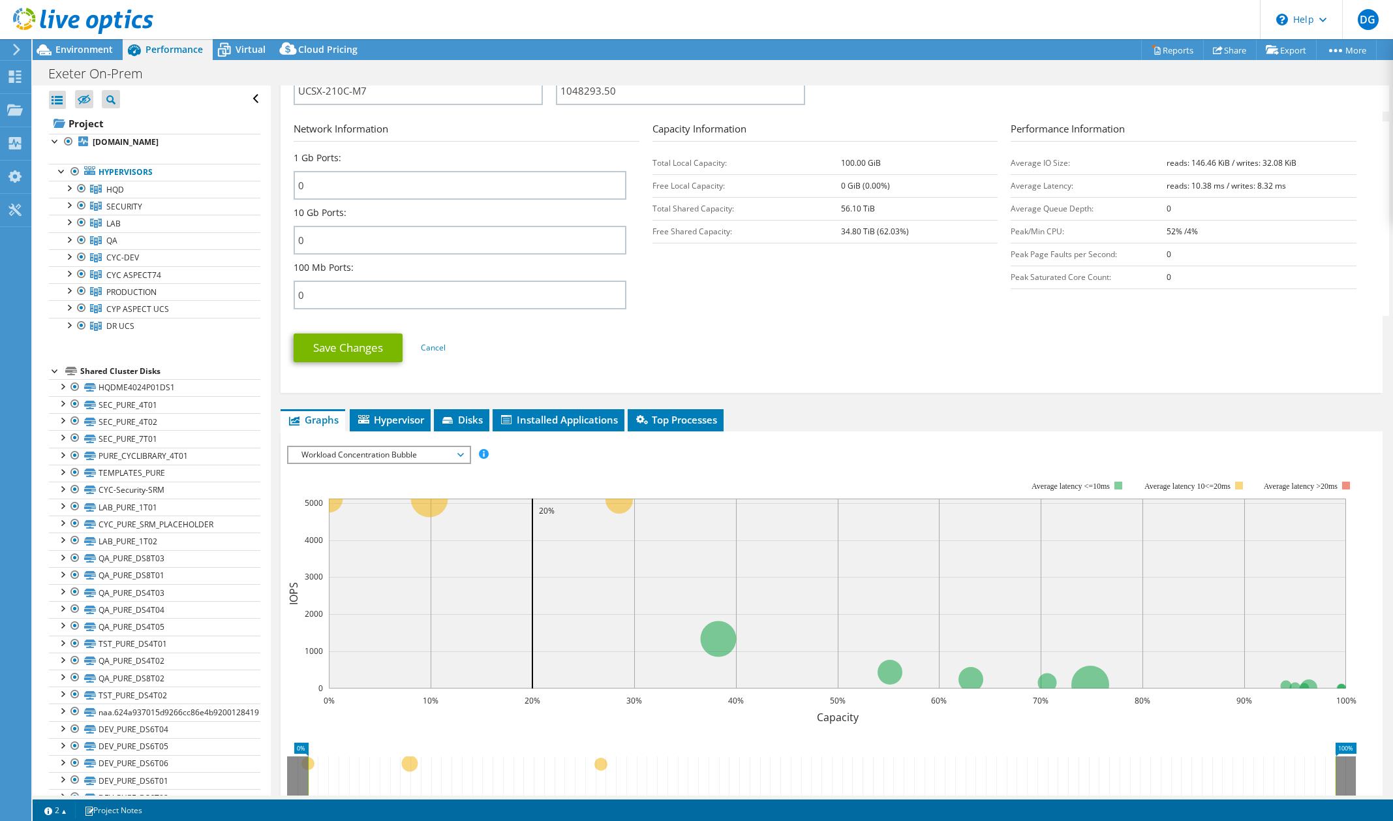
click at [80, 43] on div at bounding box center [76, 22] width 153 height 44
click at [94, 53] on span "Environment" at bounding box center [83, 49] width 57 height 12
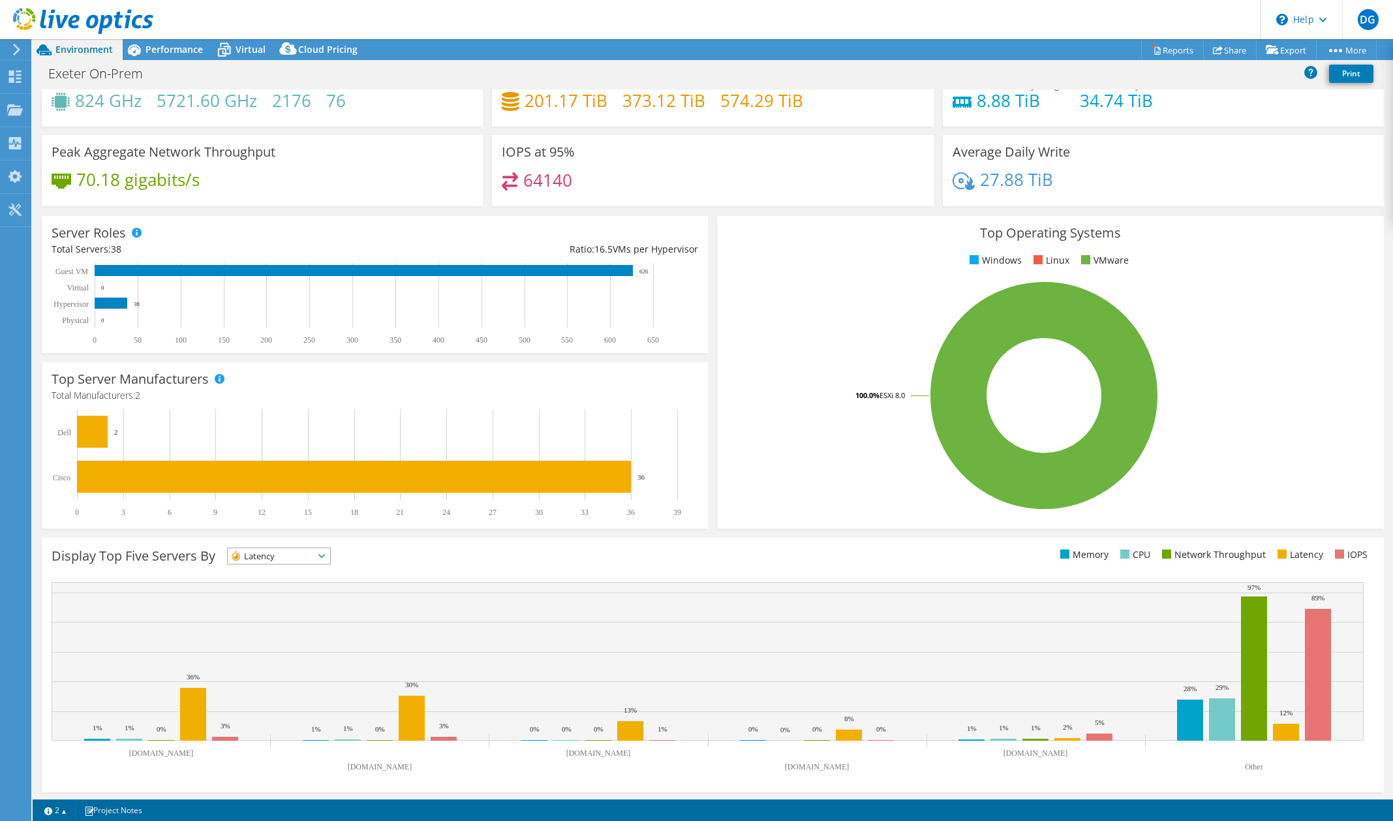
scroll to position [50, 0]
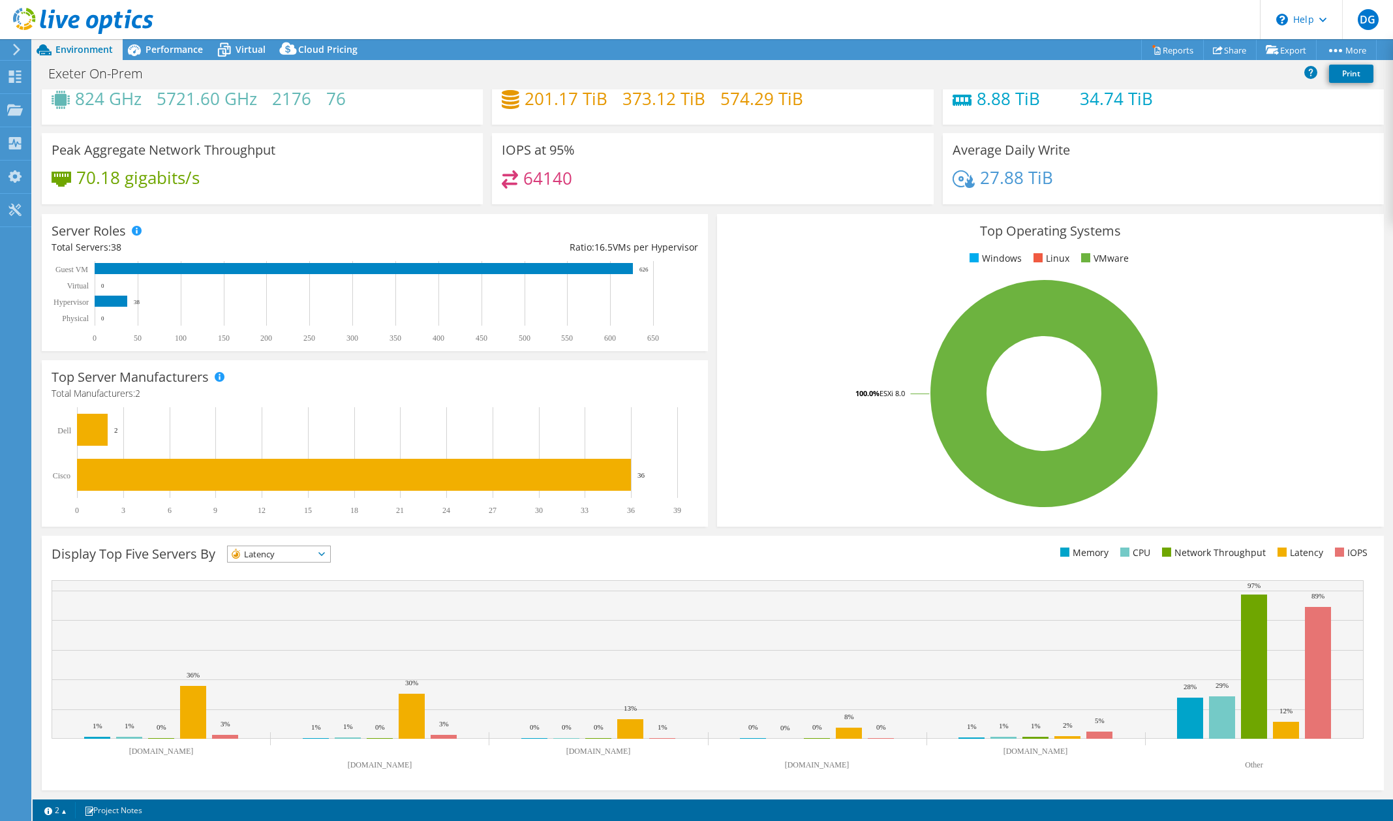
click at [299, 550] on span "Latency" at bounding box center [271, 554] width 86 height 16
click at [286, 573] on li "IOPS" at bounding box center [279, 571] width 102 height 18
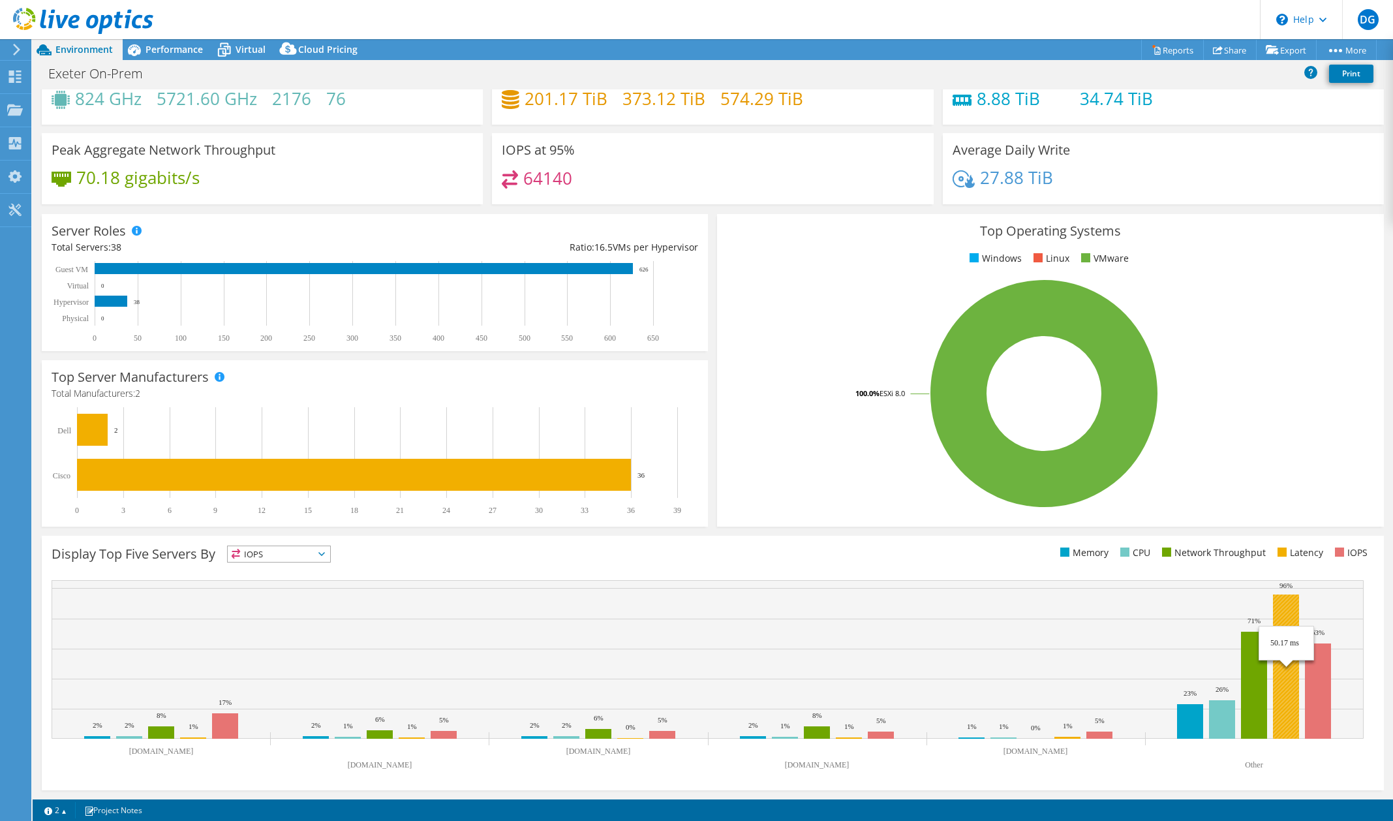
click at [1289, 685] on rect at bounding box center [1286, 666] width 26 height 144
click at [314, 557] on span "IOPS" at bounding box center [271, 554] width 86 height 16
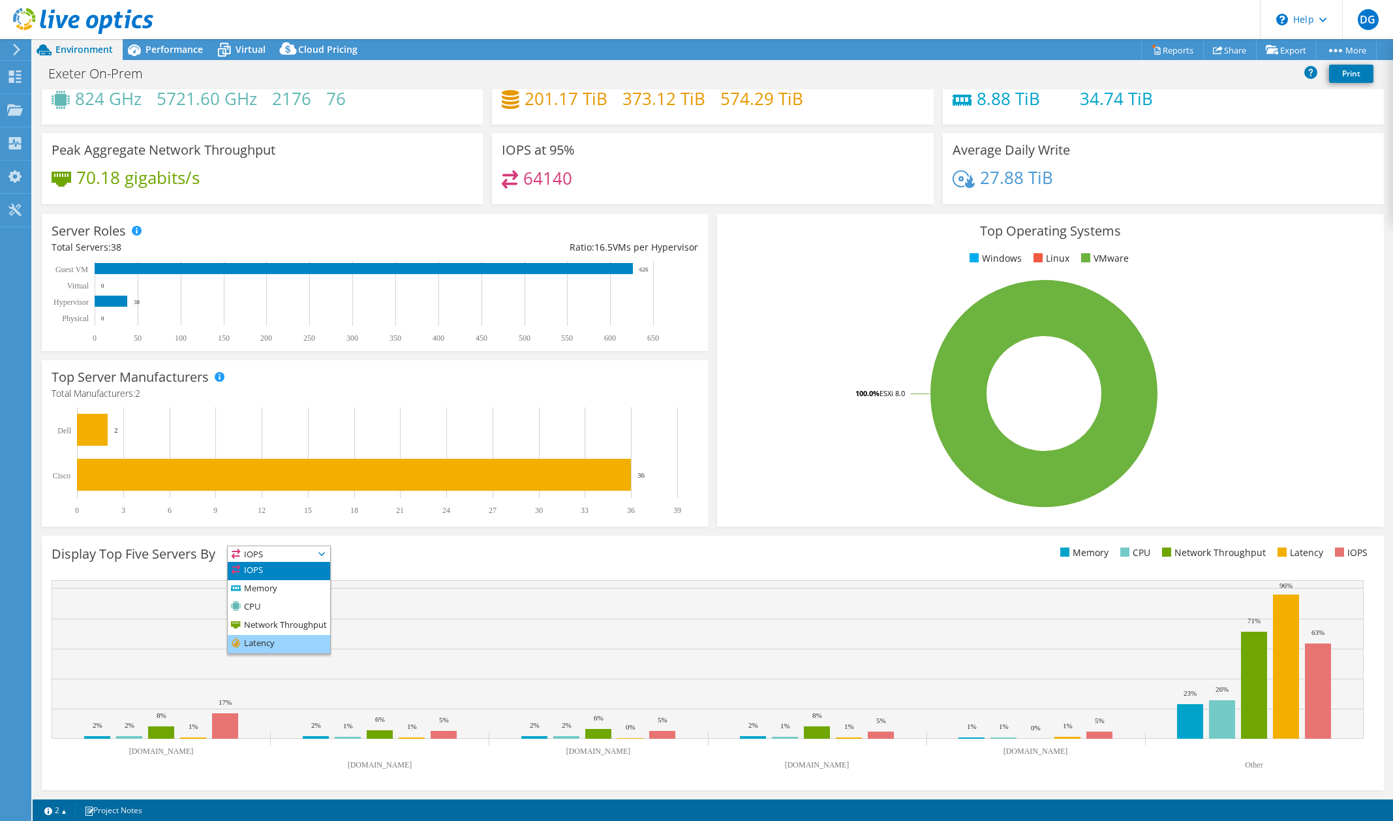
click at [277, 639] on li "Latency" at bounding box center [279, 644] width 102 height 18
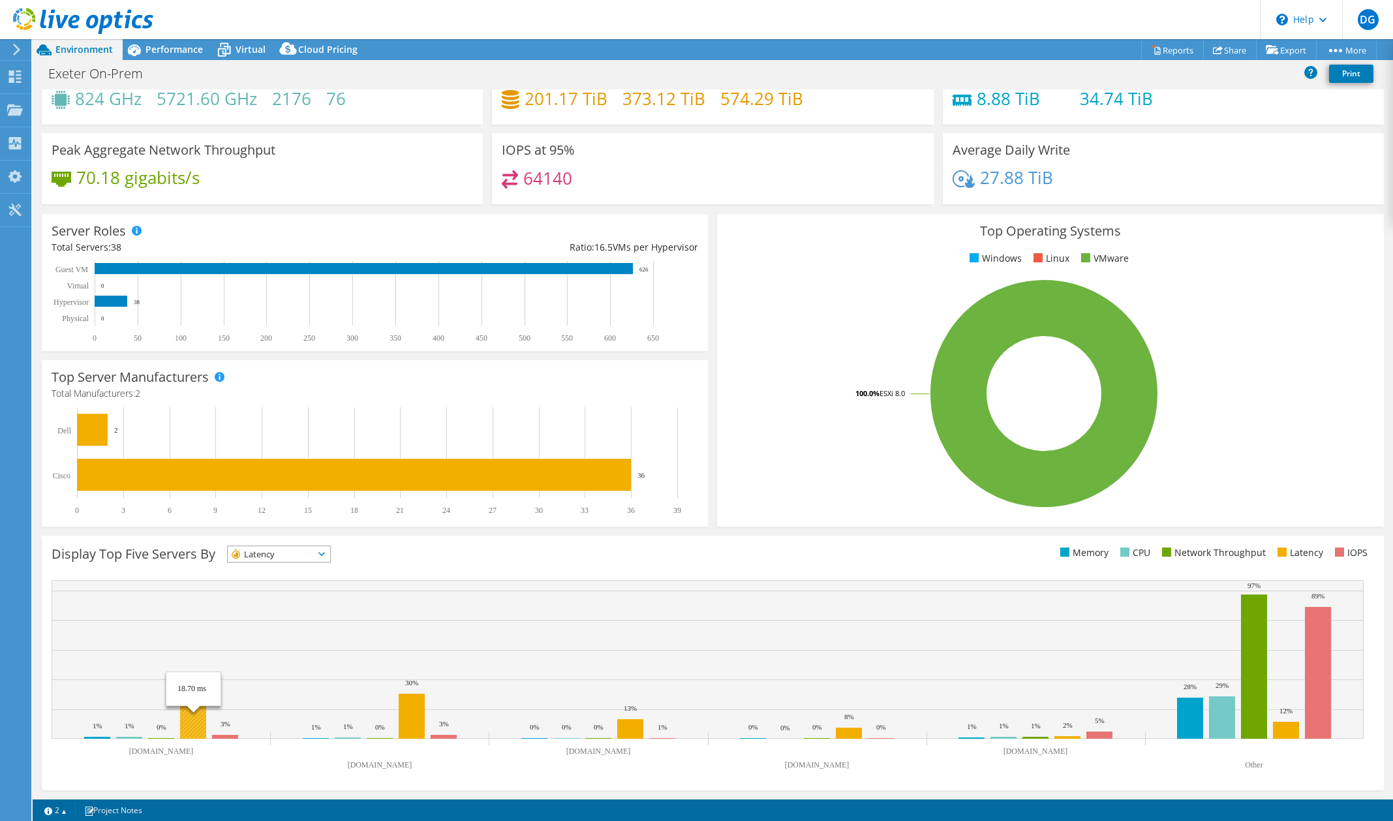
click at [199, 728] on rect at bounding box center [193, 712] width 26 height 53
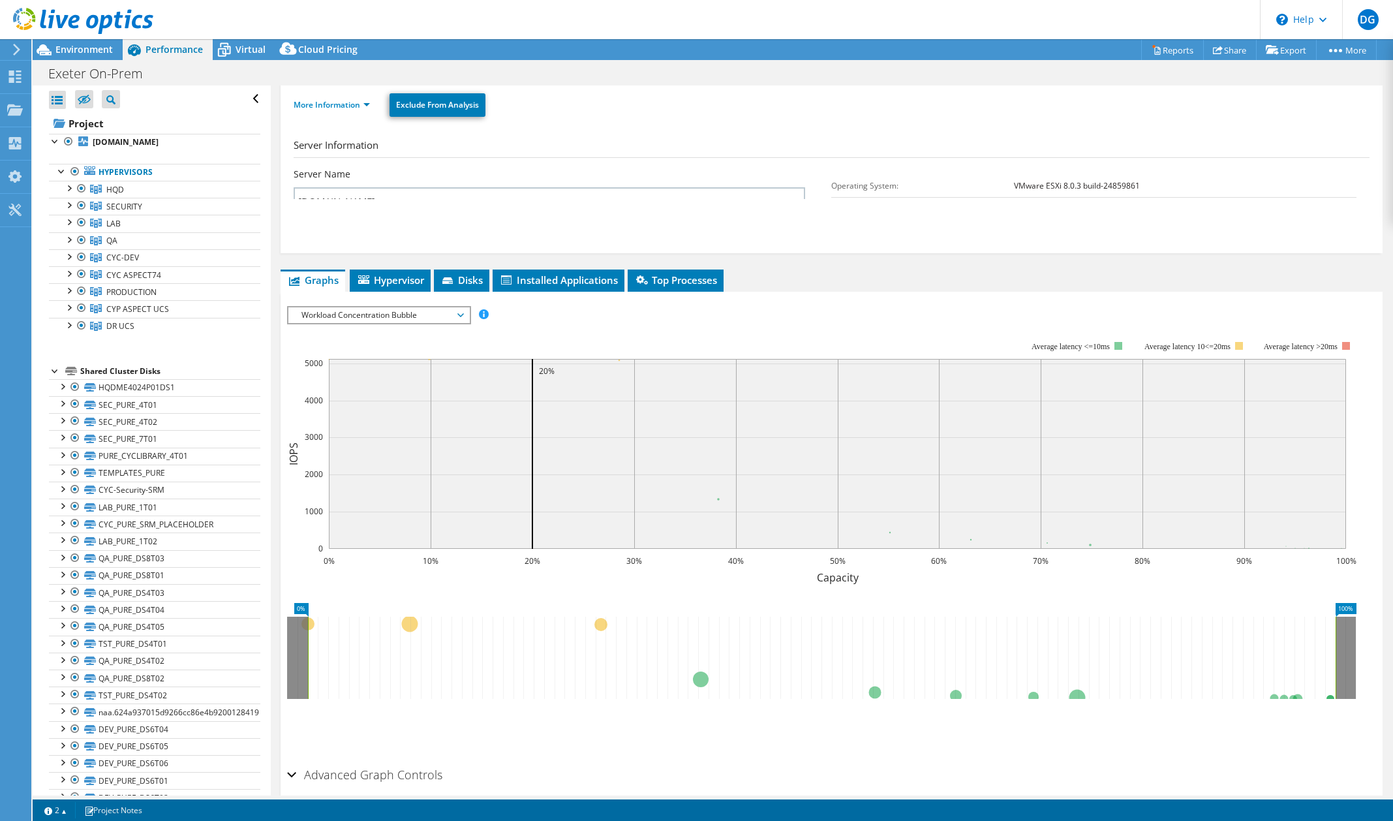
scroll to position [0, 0]
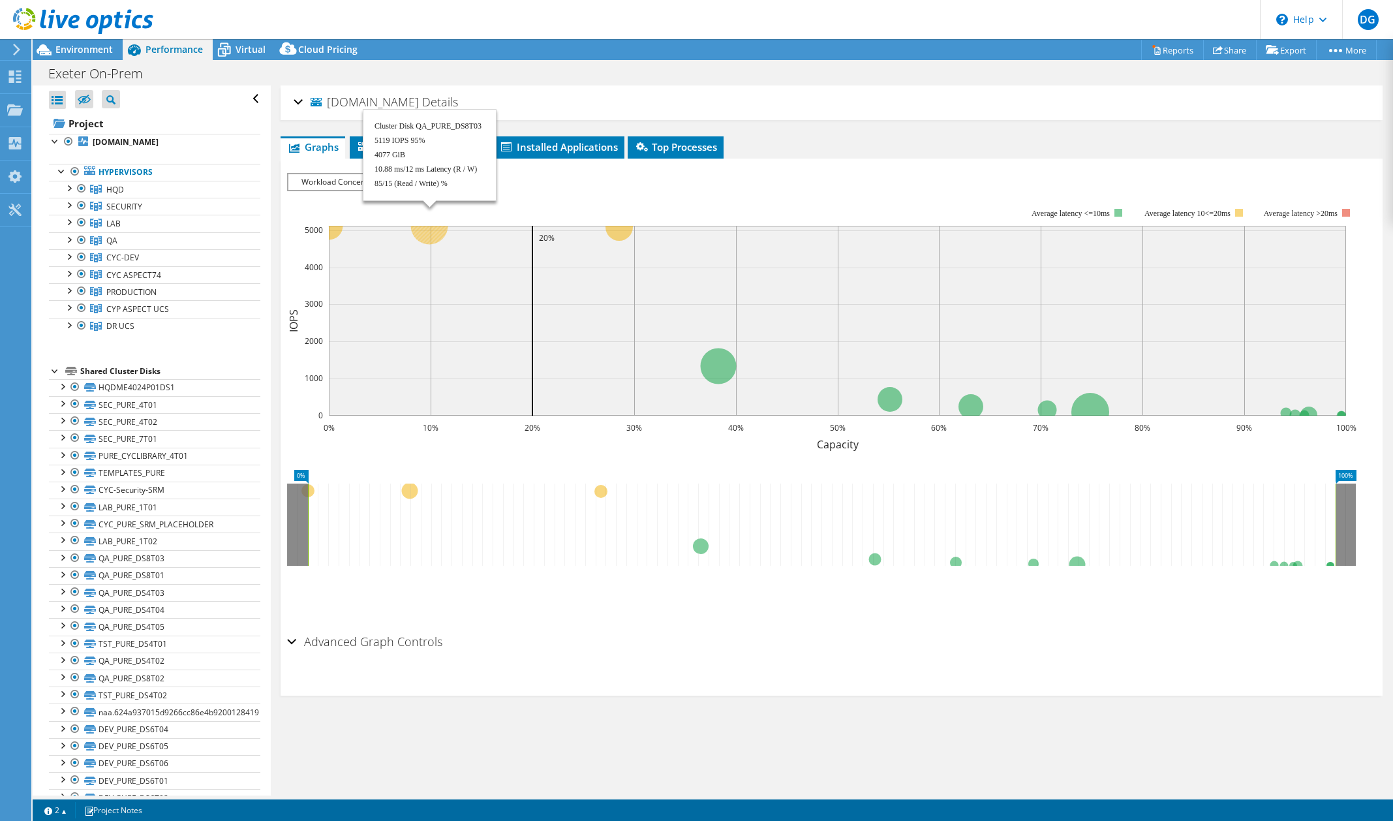
click at [426, 230] on circle at bounding box center [428, 225] width 37 height 37
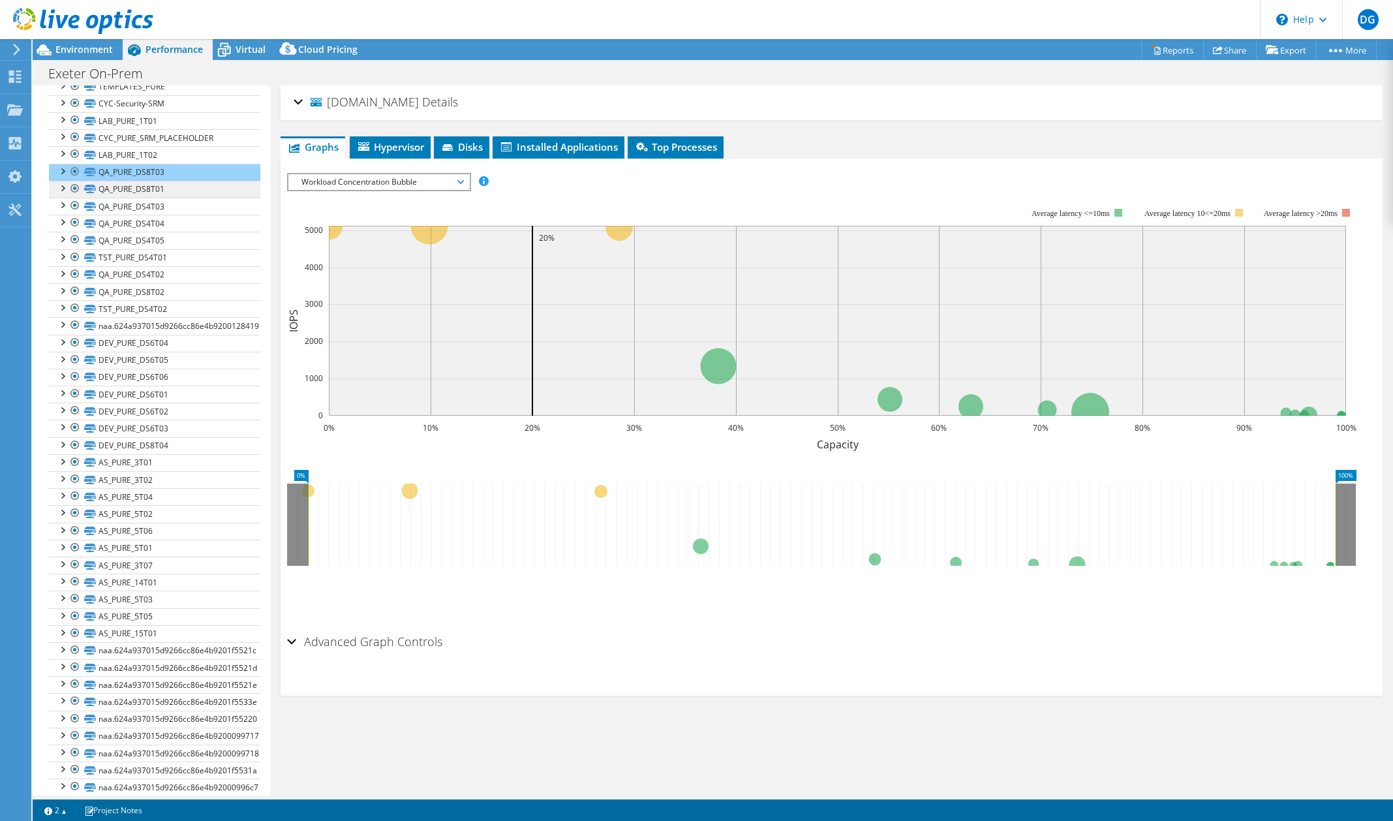
scroll to position [399, 0]
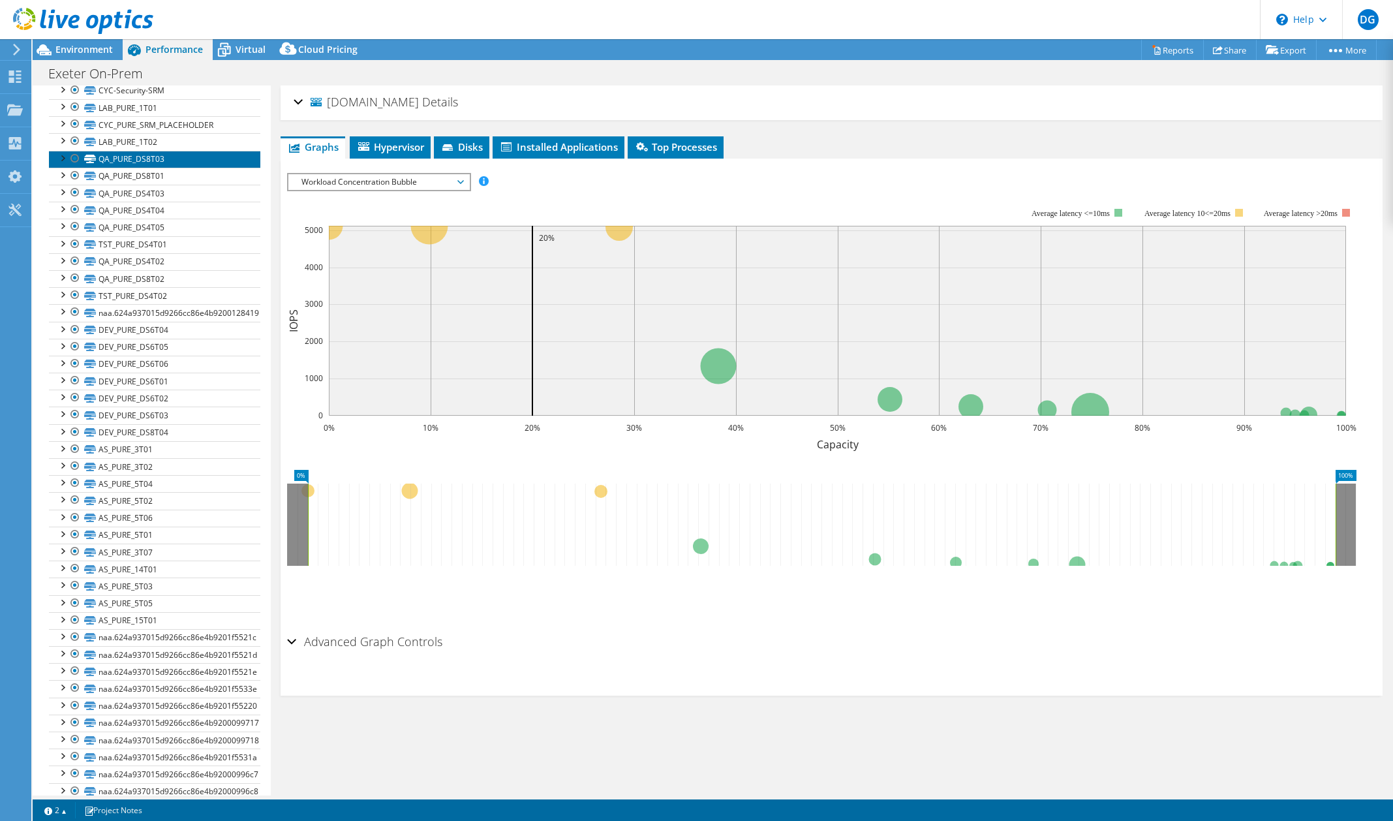
click at [123, 152] on link "QA_PURE_DS8T03" at bounding box center [154, 159] width 211 height 17
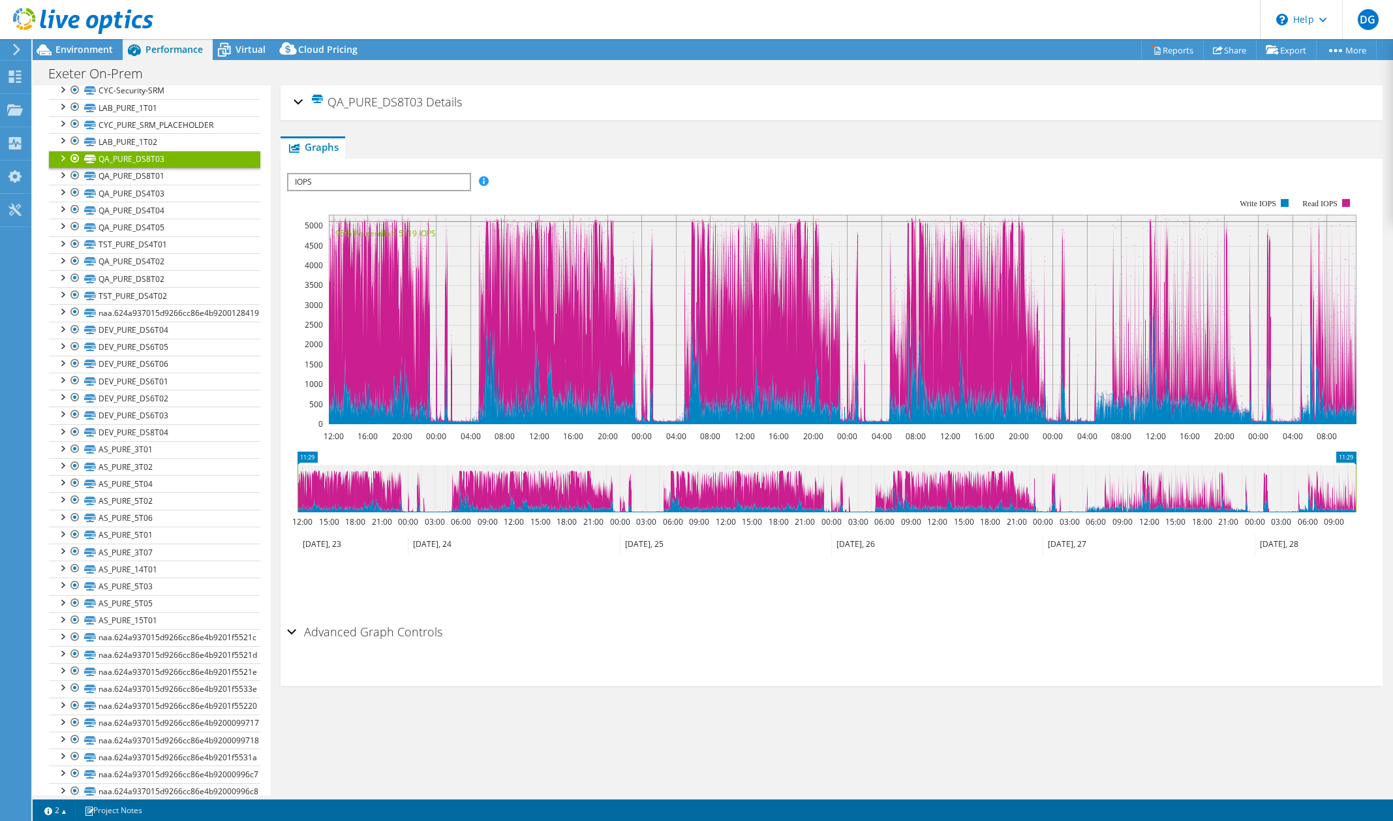
click at [461, 179] on span "IOPS" at bounding box center [378, 182] width 181 height 16
click at [322, 245] on li "Latency" at bounding box center [378, 245] width 181 height 16
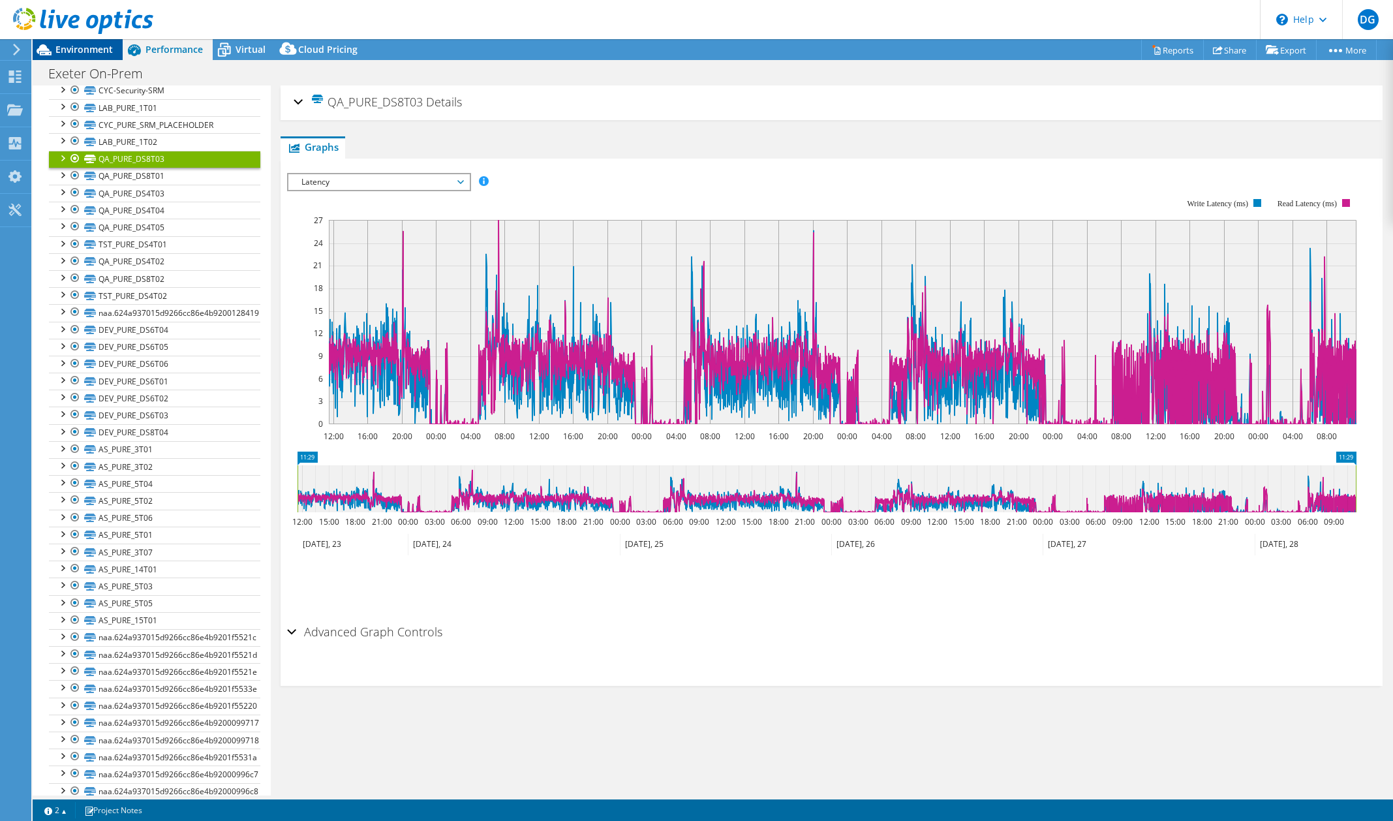
click at [104, 48] on span "Environment" at bounding box center [83, 49] width 57 height 12
